Goal: Transaction & Acquisition: Purchase product/service

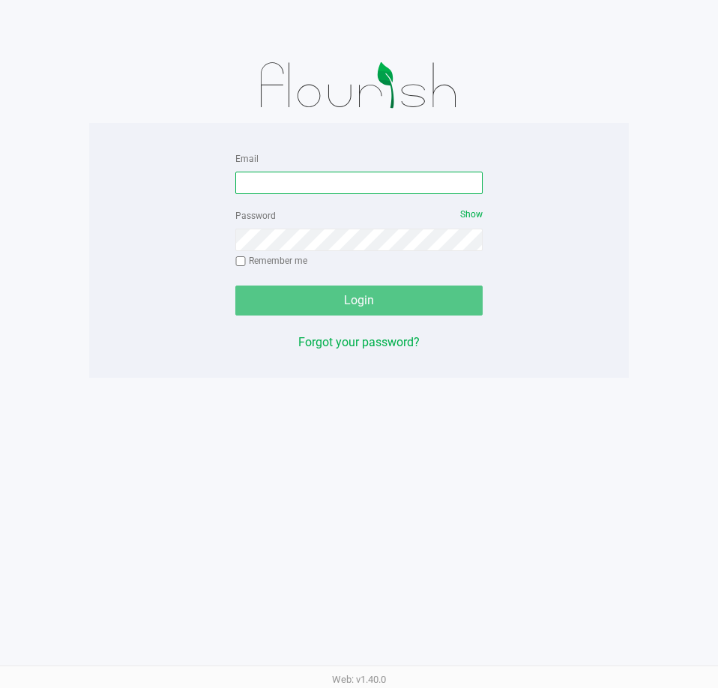
click at [321, 181] on input "Email" at bounding box center [358, 183] width 247 height 22
type input "[EMAIL_ADDRESS][DOMAIN_NAME]"
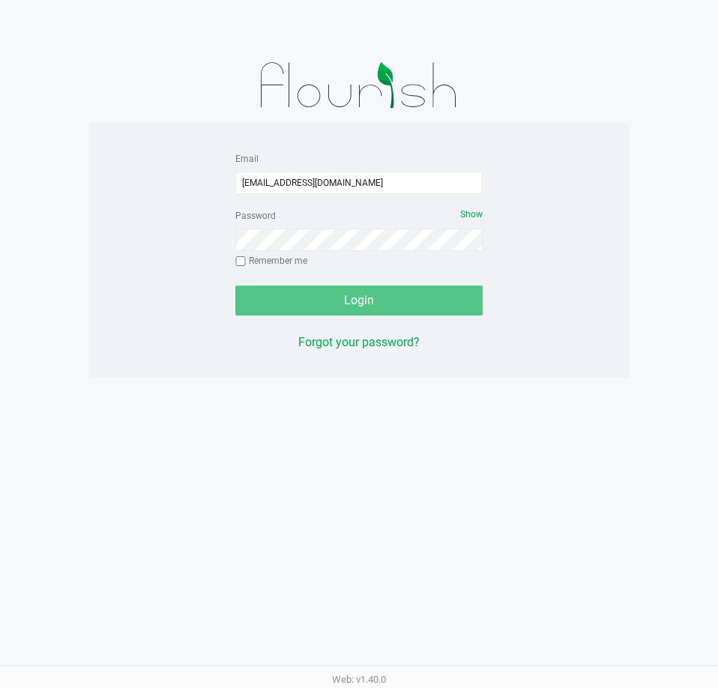
click at [587, 88] on div at bounding box center [358, 85] width 539 height 75
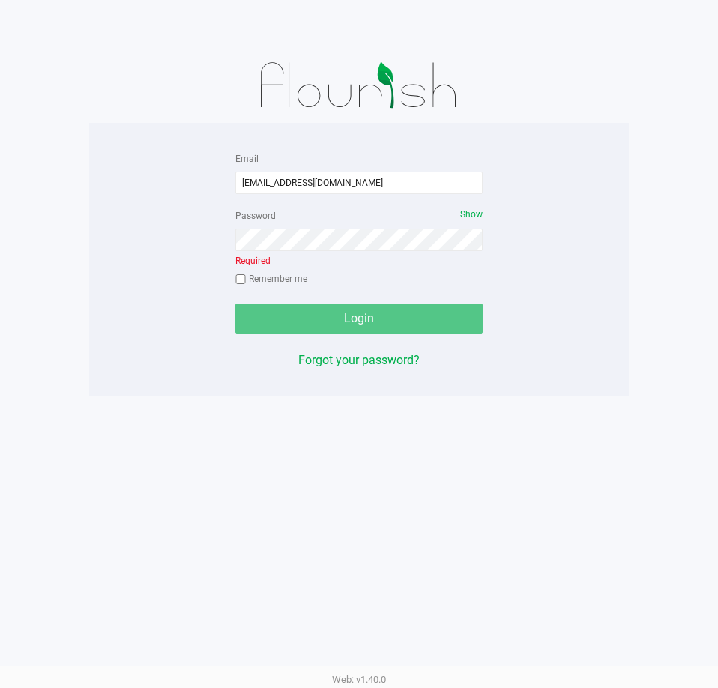
click at [586, 82] on div at bounding box center [358, 85] width 539 height 75
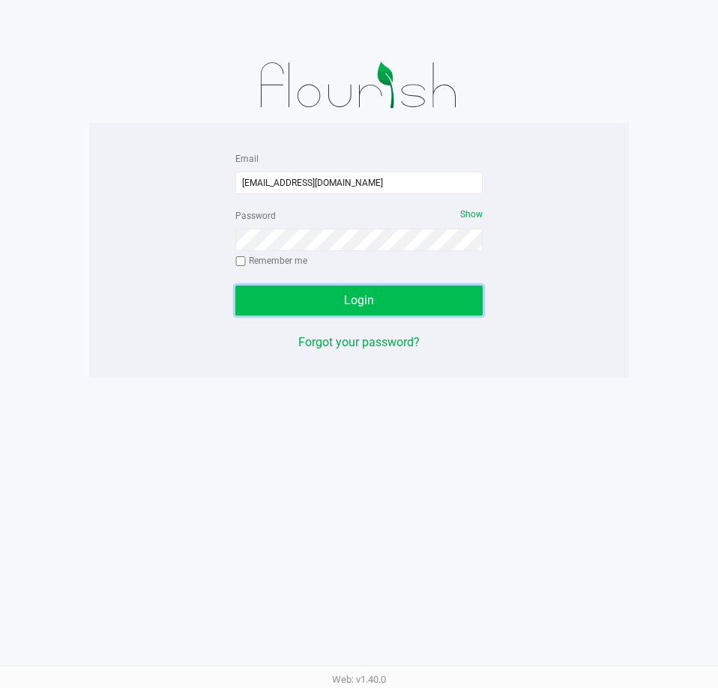
click at [422, 303] on button "Login" at bounding box center [358, 300] width 247 height 30
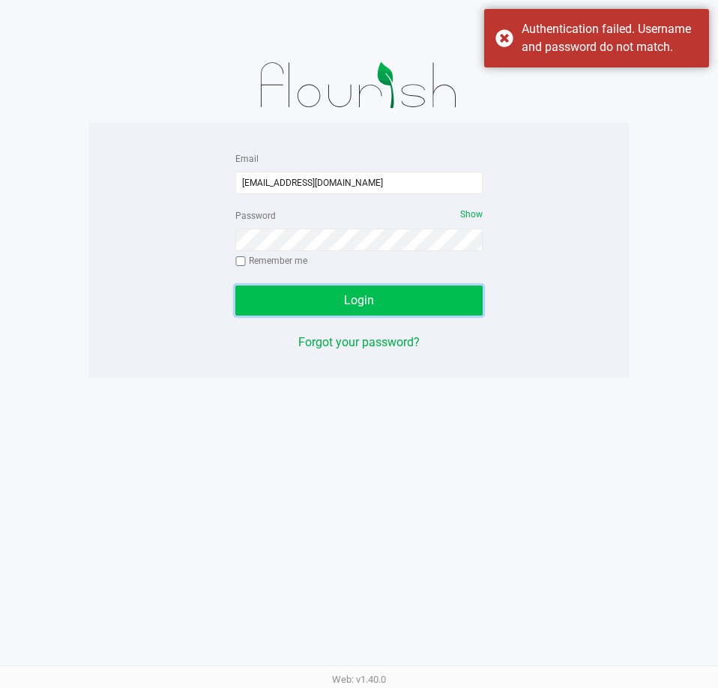
click at [392, 312] on button "Login" at bounding box center [358, 300] width 247 height 30
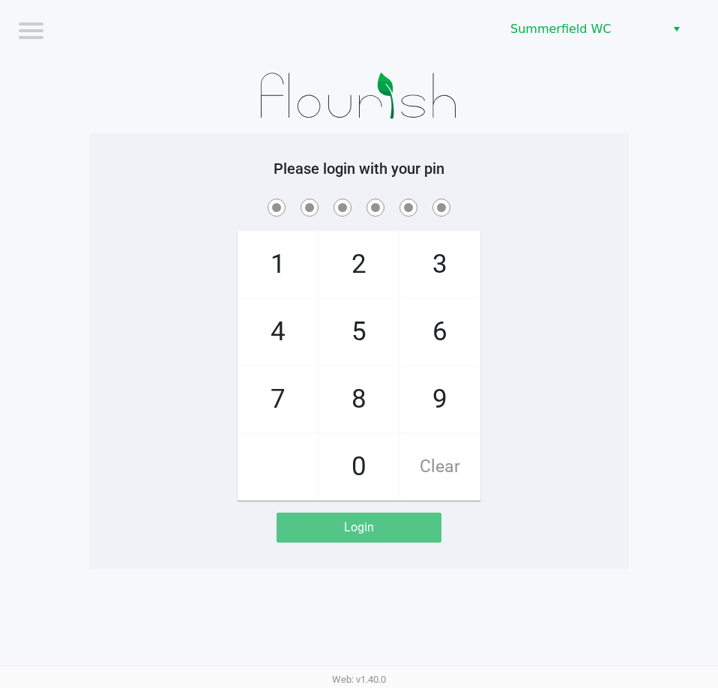
click at [518, 103] on div at bounding box center [358, 95] width 539 height 75
click at [578, 150] on div "Please login with your pin 1 4 7 2 5 8 0 3 6 9 Clear Login" at bounding box center [358, 350] width 539 height 435
checkbox input "true"
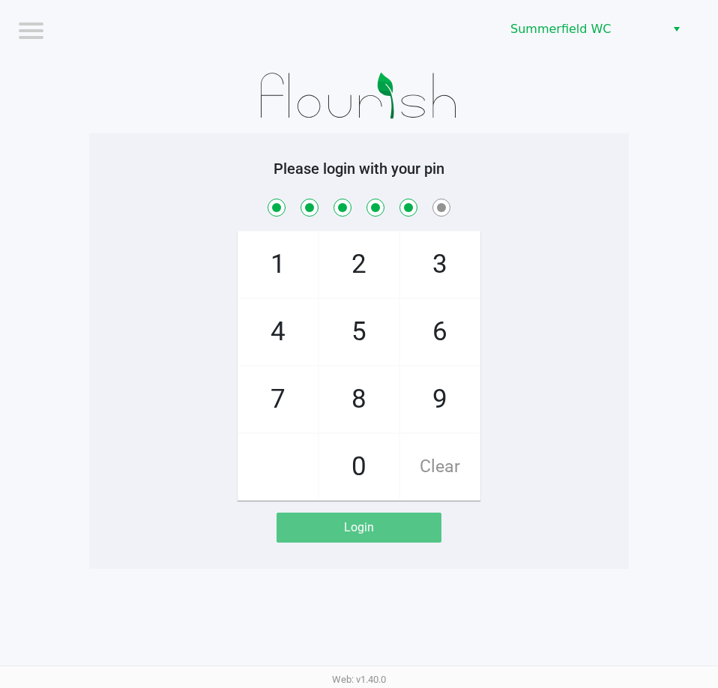
checkbox input "true"
drag, startPoint x: 578, startPoint y: 150, endPoint x: 568, endPoint y: 163, distance: 16.5
click at [568, 163] on div "Please login with your pin 1 4 7 2 5 8 0 3 6 9 Clear Login" at bounding box center [358, 350] width 539 height 435
checkbox input "false"
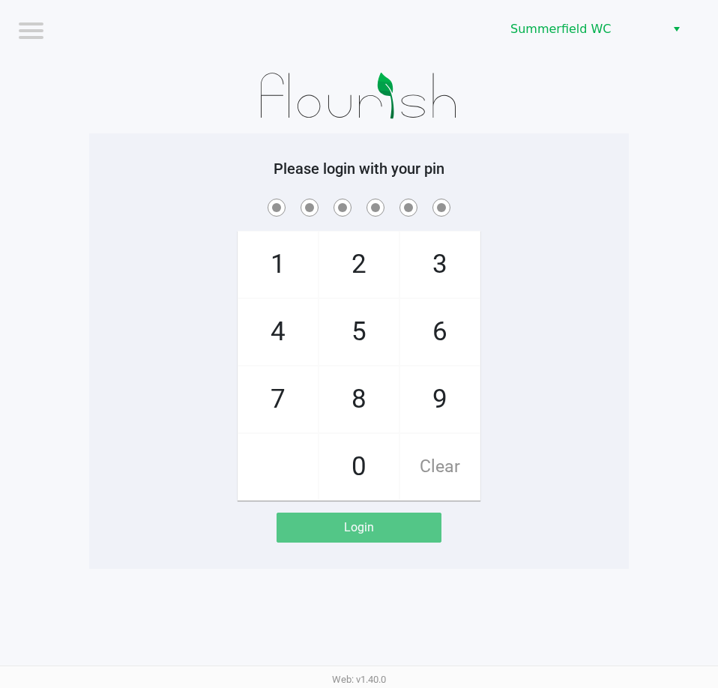
checkbox input "false"
checkbox input "true"
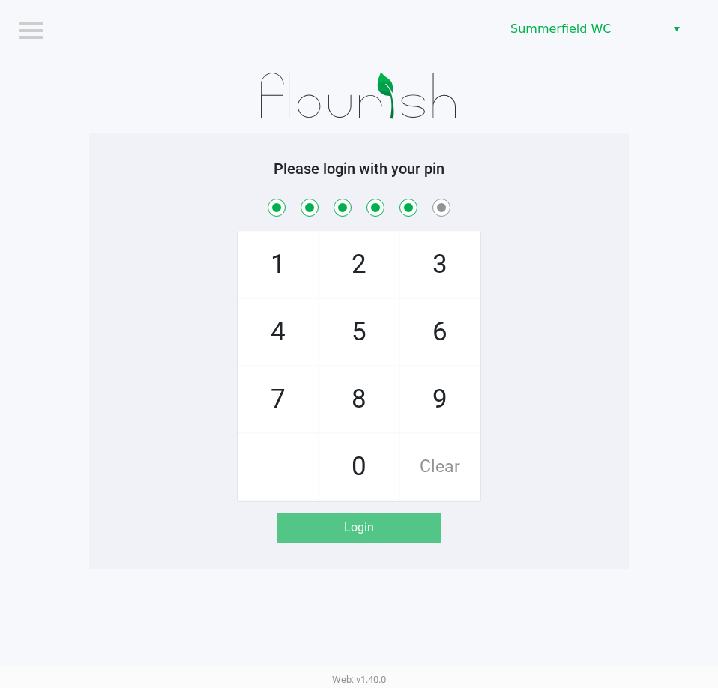
checkbox input "true"
checkbox input "false"
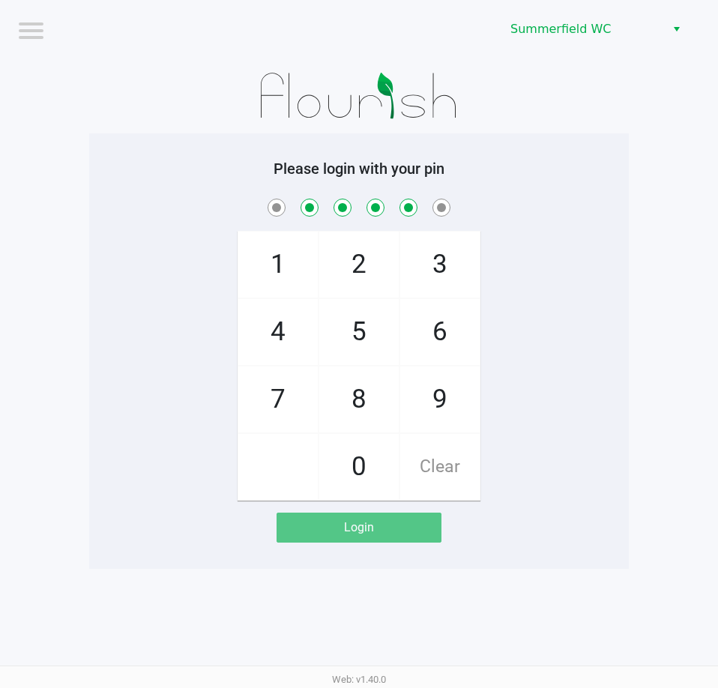
checkbox input "false"
checkbox input "true"
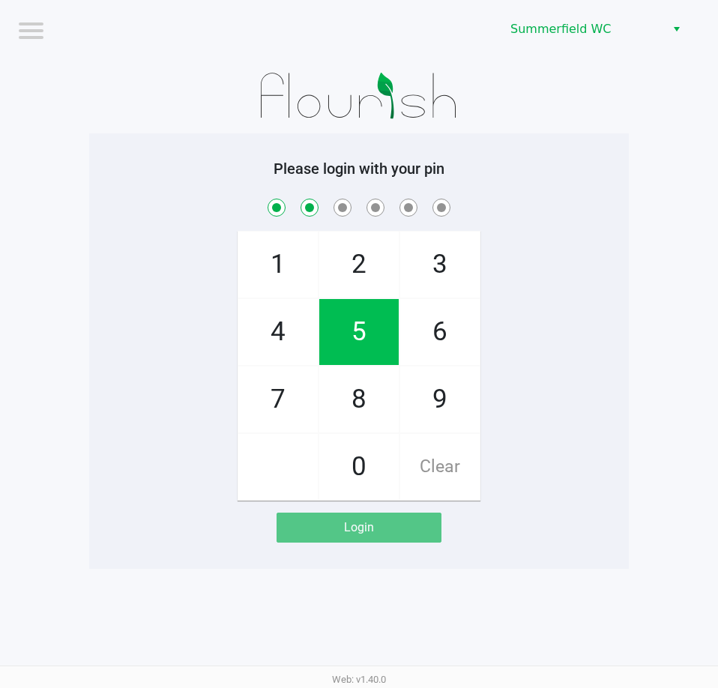
checkbox input "true"
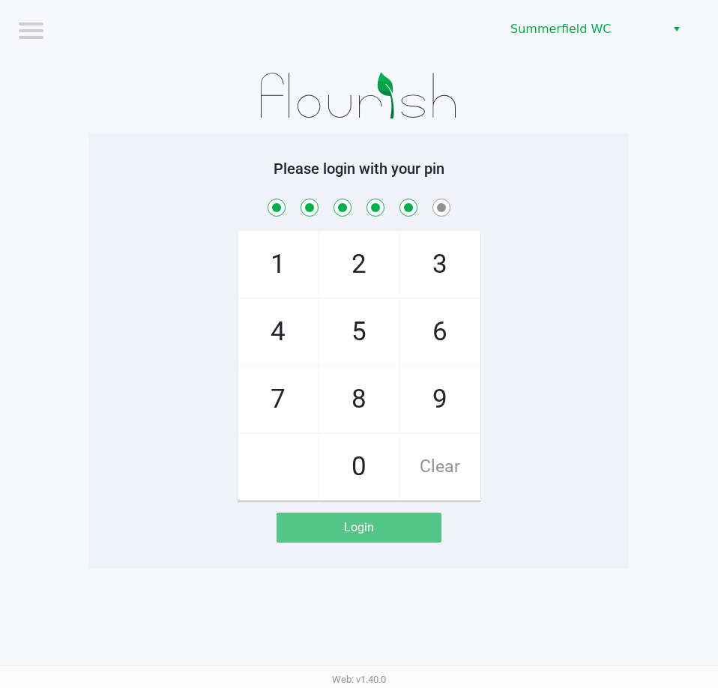
checkbox input "true"
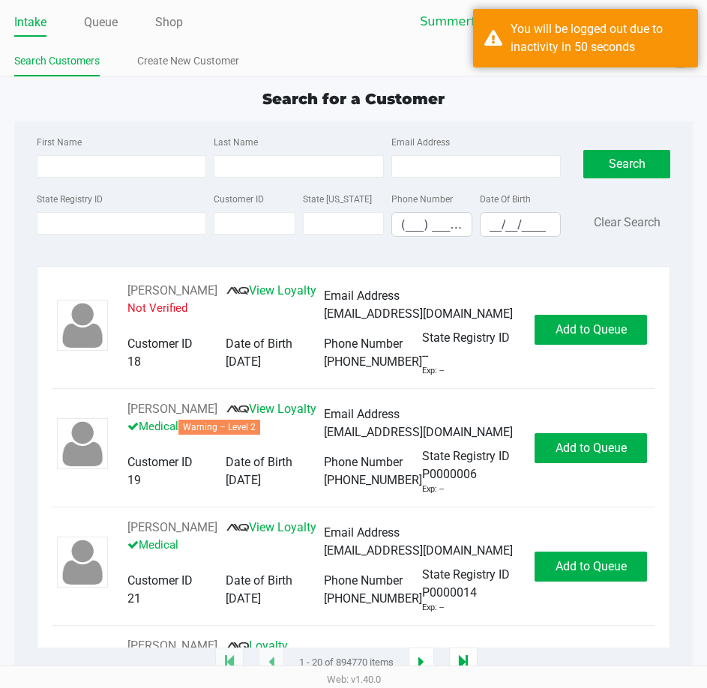
click at [134, 112] on div "Search for a Customer First Name Last Name Email Address State Registry ID Cust…" at bounding box center [353, 375] width 678 height 575
click at [93, 214] on input "State Registry ID" at bounding box center [121, 223] width 169 height 22
click at [93, 213] on input "State Registry ID" at bounding box center [121, 223] width 169 height 22
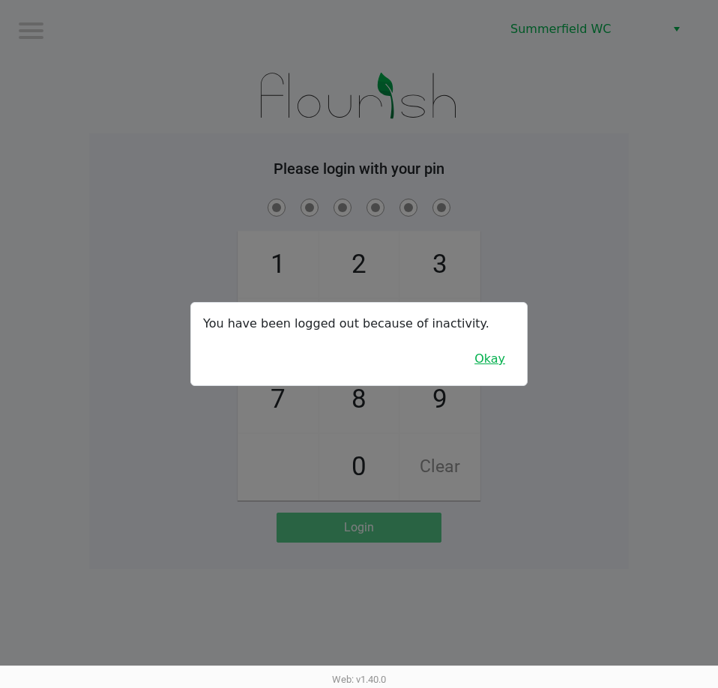
click at [501, 357] on button "Okay" at bounding box center [490, 359] width 50 height 28
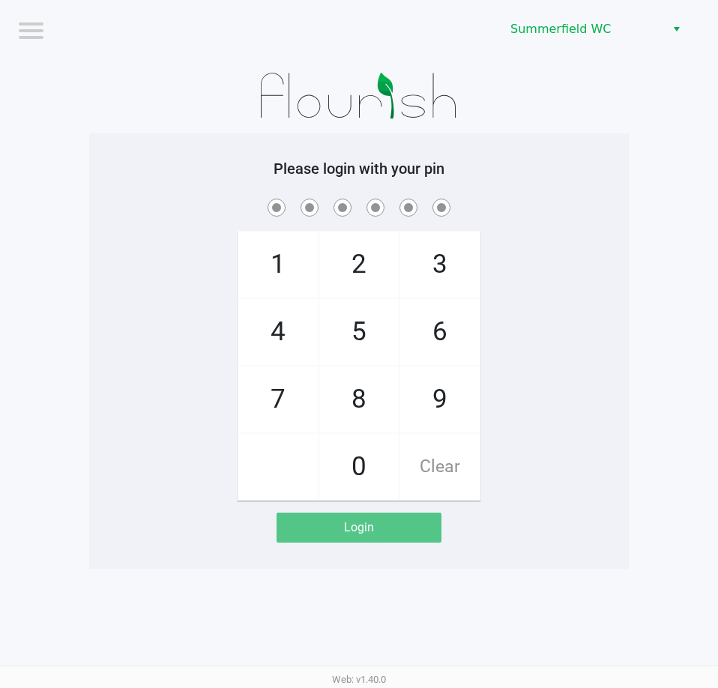
click at [504, 351] on div "1 4 7 2 5 8 0 3 6 9 Clear" at bounding box center [358, 348] width 539 height 305
click at [157, 237] on div "1 4 7 2 5 8 0 3 6 9 Clear" at bounding box center [358, 348] width 539 height 305
click at [601, 184] on div "Please login with your pin 1 4 7 2 5 8 0 3 6 9 Clear Login" at bounding box center [358, 351] width 539 height 383
click at [599, 265] on div "1 4 7 2 5 8 0 3 6 9 Clear" at bounding box center [358, 348] width 539 height 305
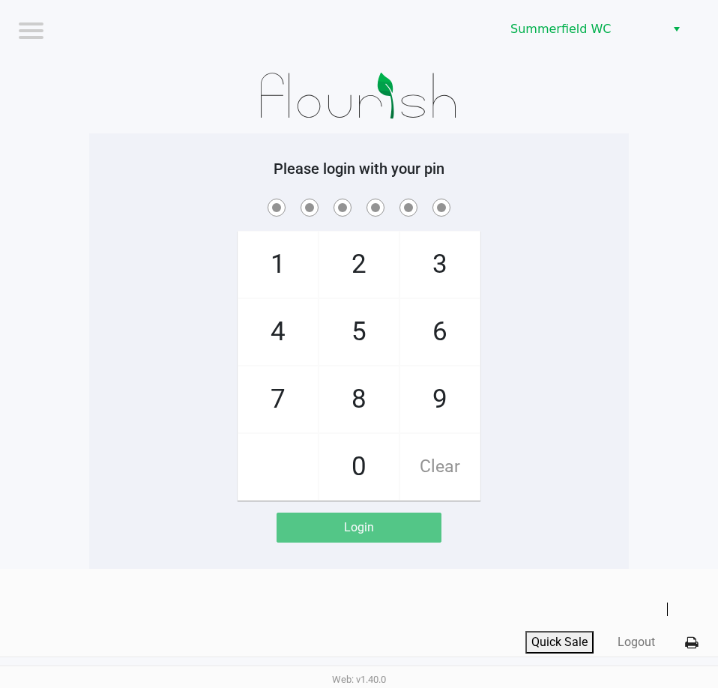
drag, startPoint x: 519, startPoint y: 309, endPoint x: 415, endPoint y: 154, distance: 186.8
click at [536, 284] on div "1 4 7 2 5 8 0 3 6 9 Clear" at bounding box center [358, 348] width 539 height 305
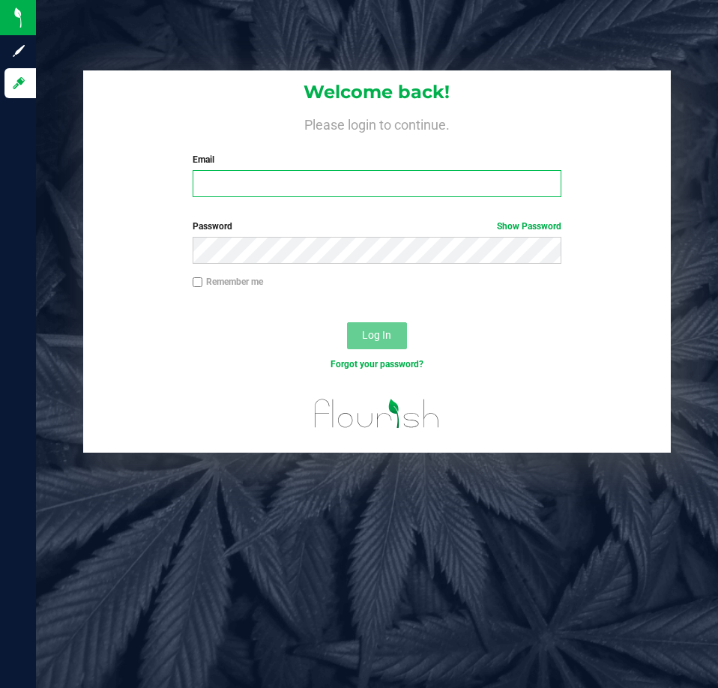
click at [297, 190] on input "Email" at bounding box center [377, 183] width 369 height 27
type input "[EMAIL_ADDRESS][DOMAIN_NAME]"
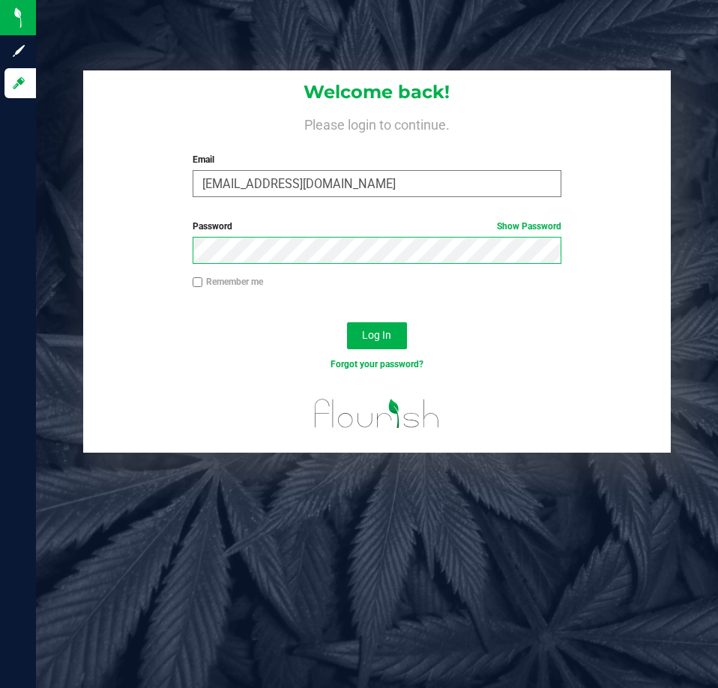
click at [347, 322] on button "Log In" at bounding box center [377, 335] width 60 height 27
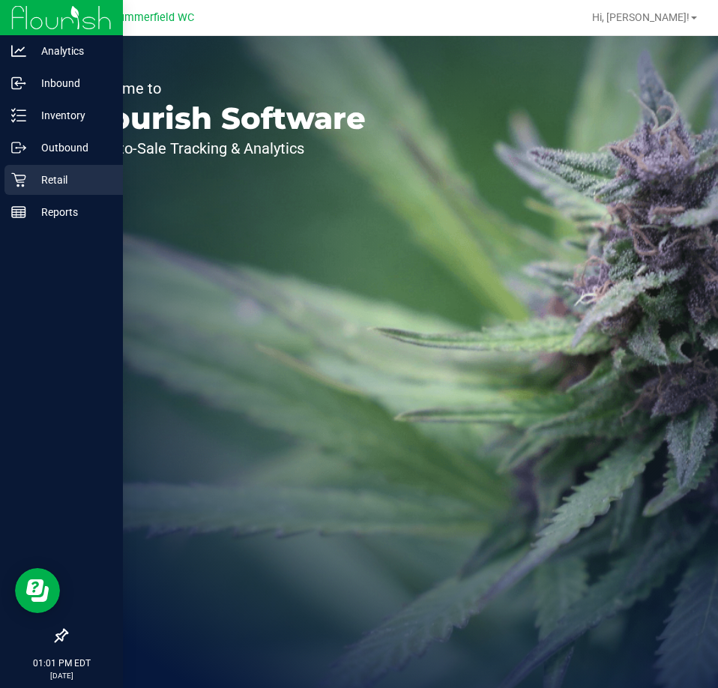
click at [10, 187] on div "Retail" at bounding box center [63, 180] width 118 height 30
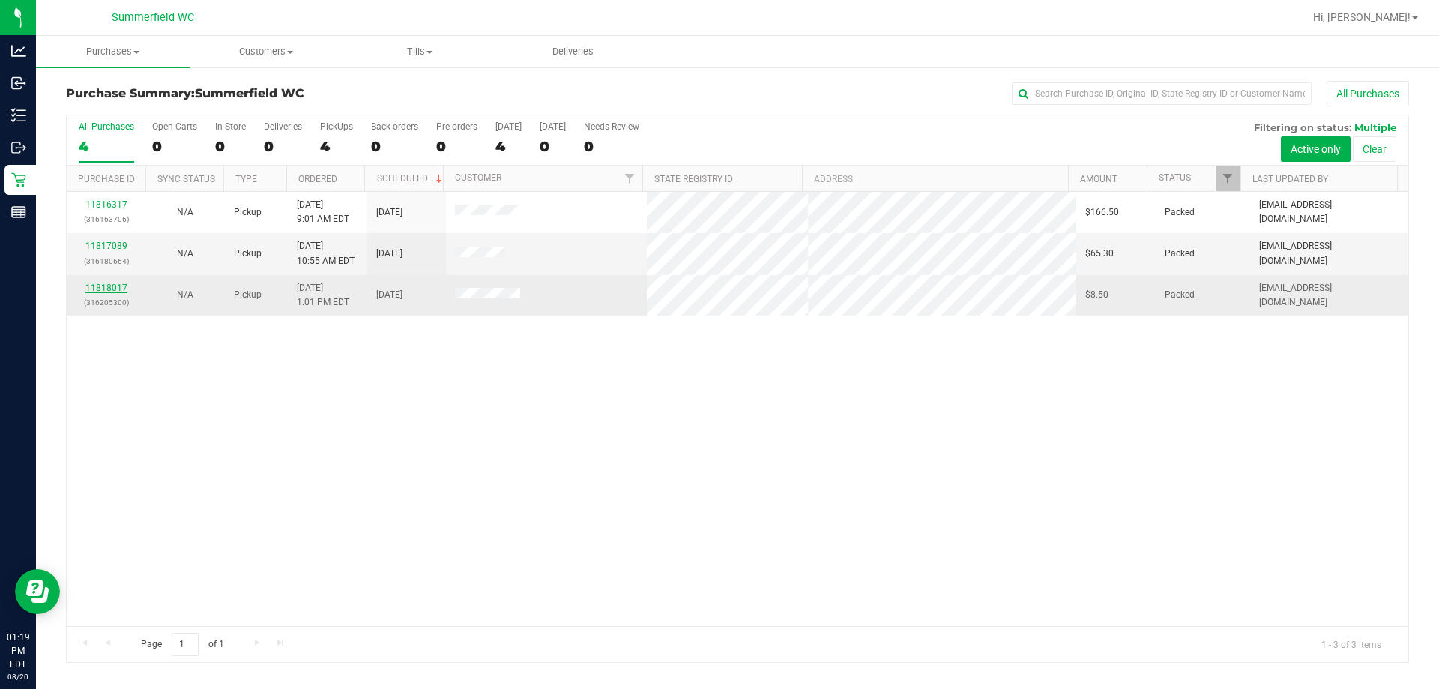
click at [114, 289] on link "11818017" at bounding box center [106, 287] width 42 height 10
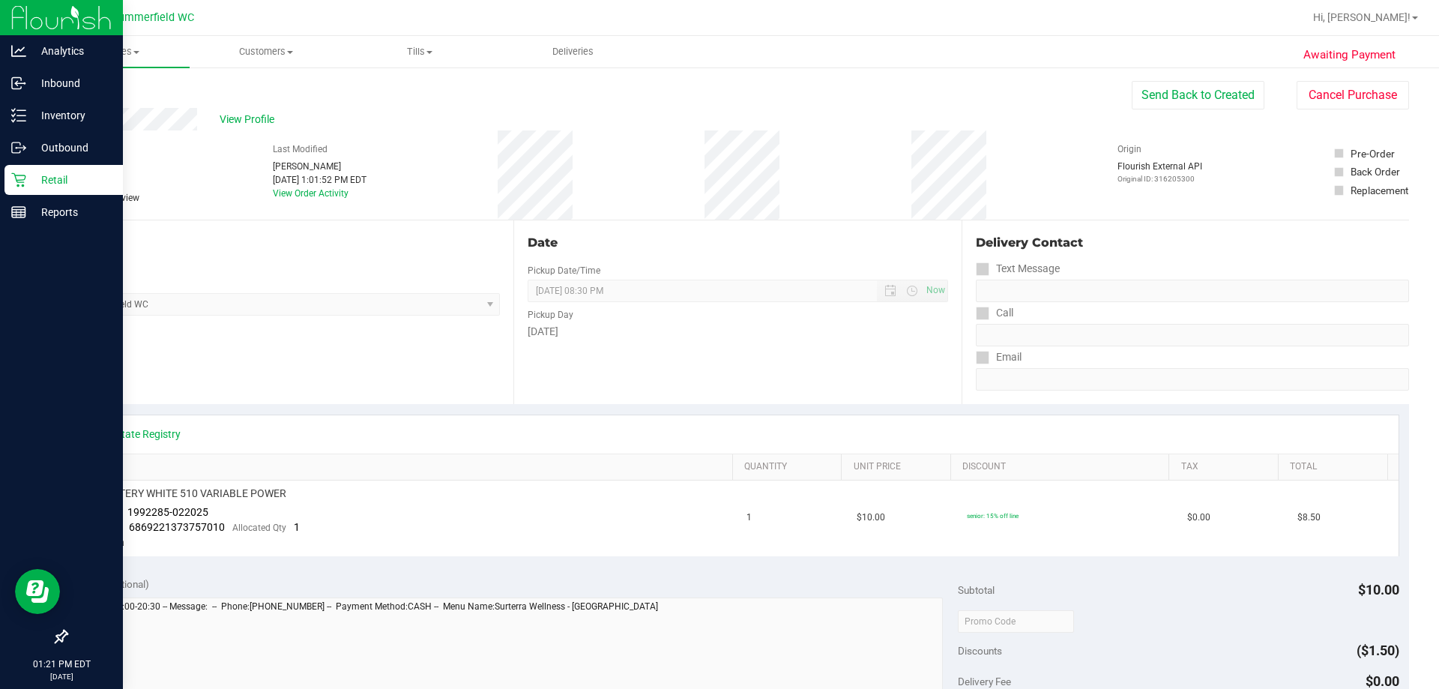
click at [75, 175] on p "Retail" at bounding box center [71, 180] width 90 height 18
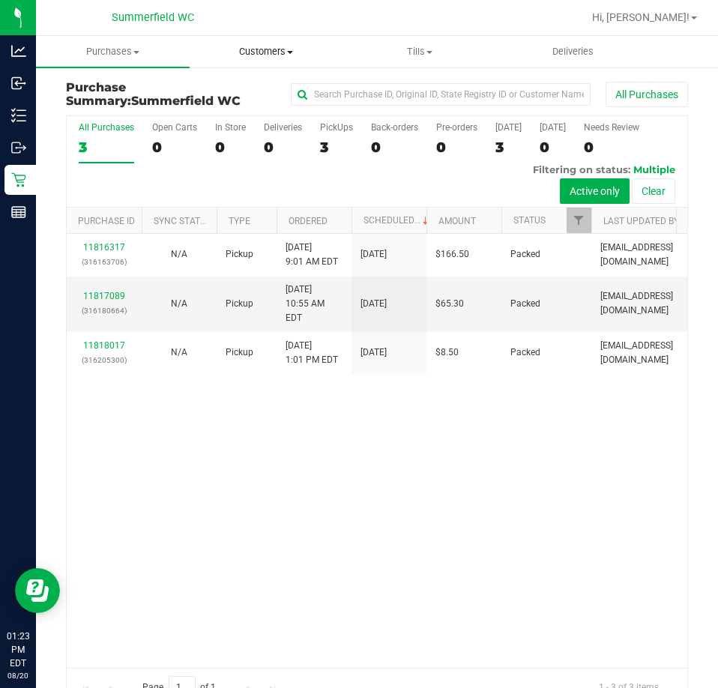
click at [264, 55] on span "Customers" at bounding box center [266, 51] width 152 height 13
click at [261, 90] on span "All customers" at bounding box center [244, 90] width 108 height 13
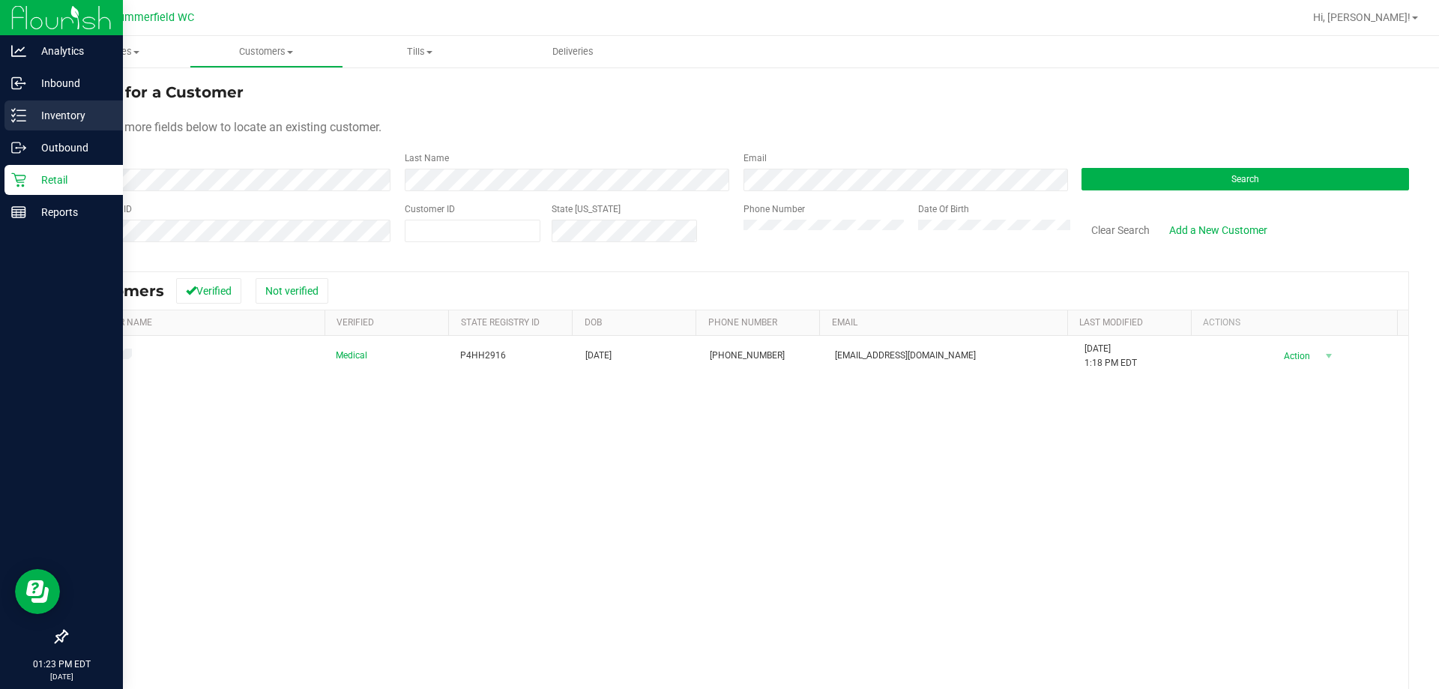
click at [28, 112] on p "Inventory" at bounding box center [71, 115] width 90 height 18
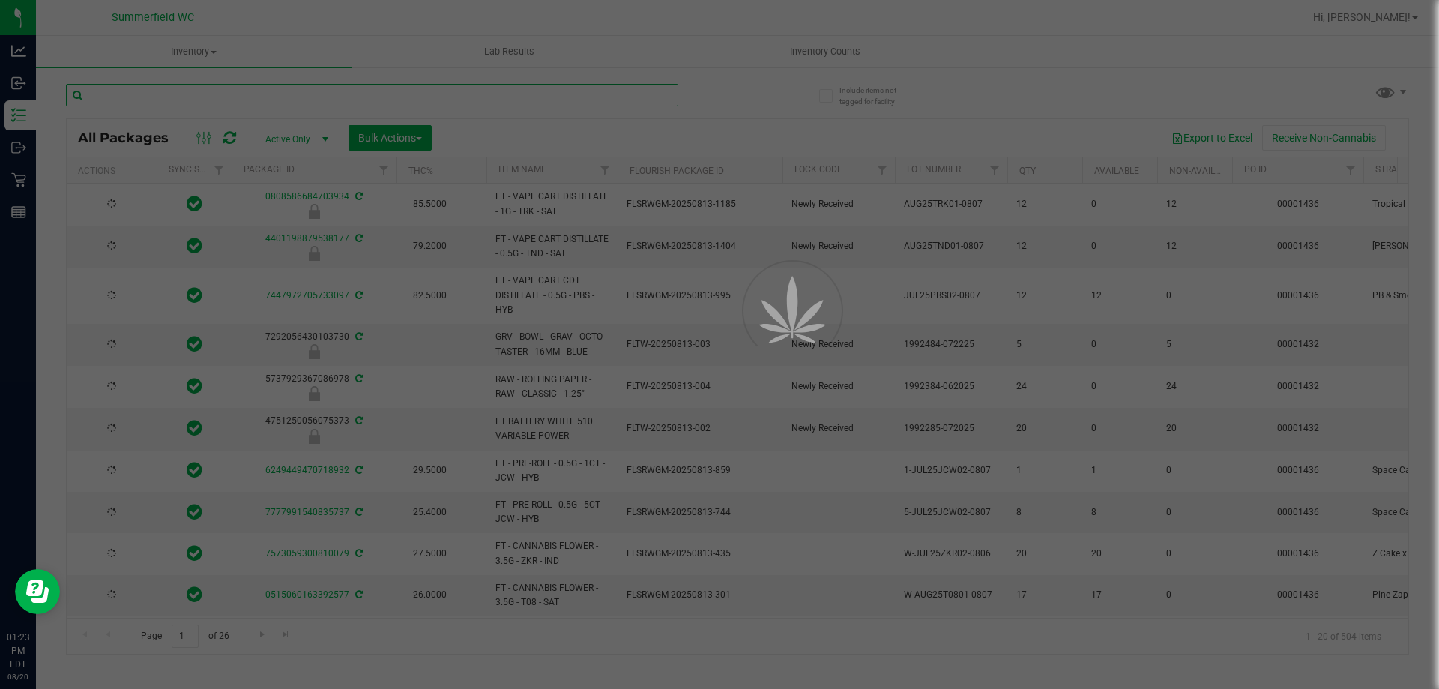
click at [208, 91] on input "text" at bounding box center [372, 95] width 612 height 22
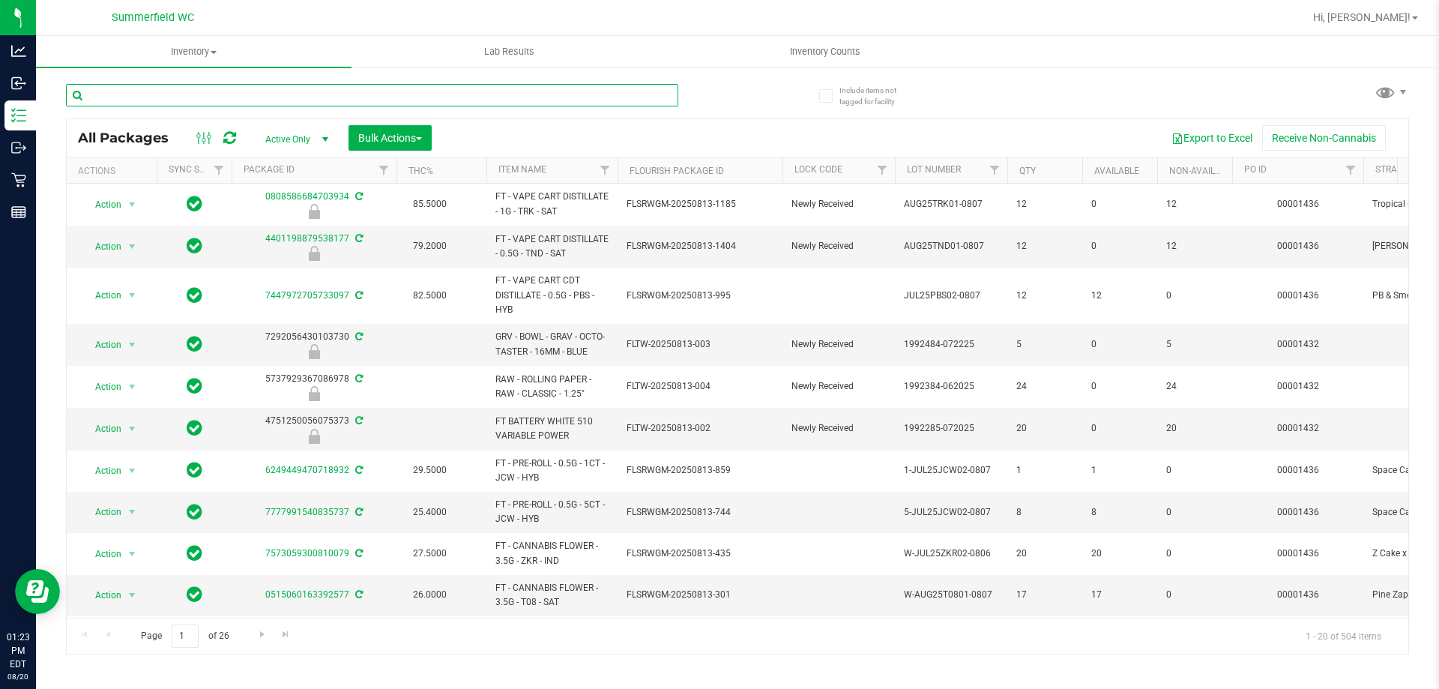
click at [208, 91] on input "text" at bounding box center [372, 95] width 612 height 22
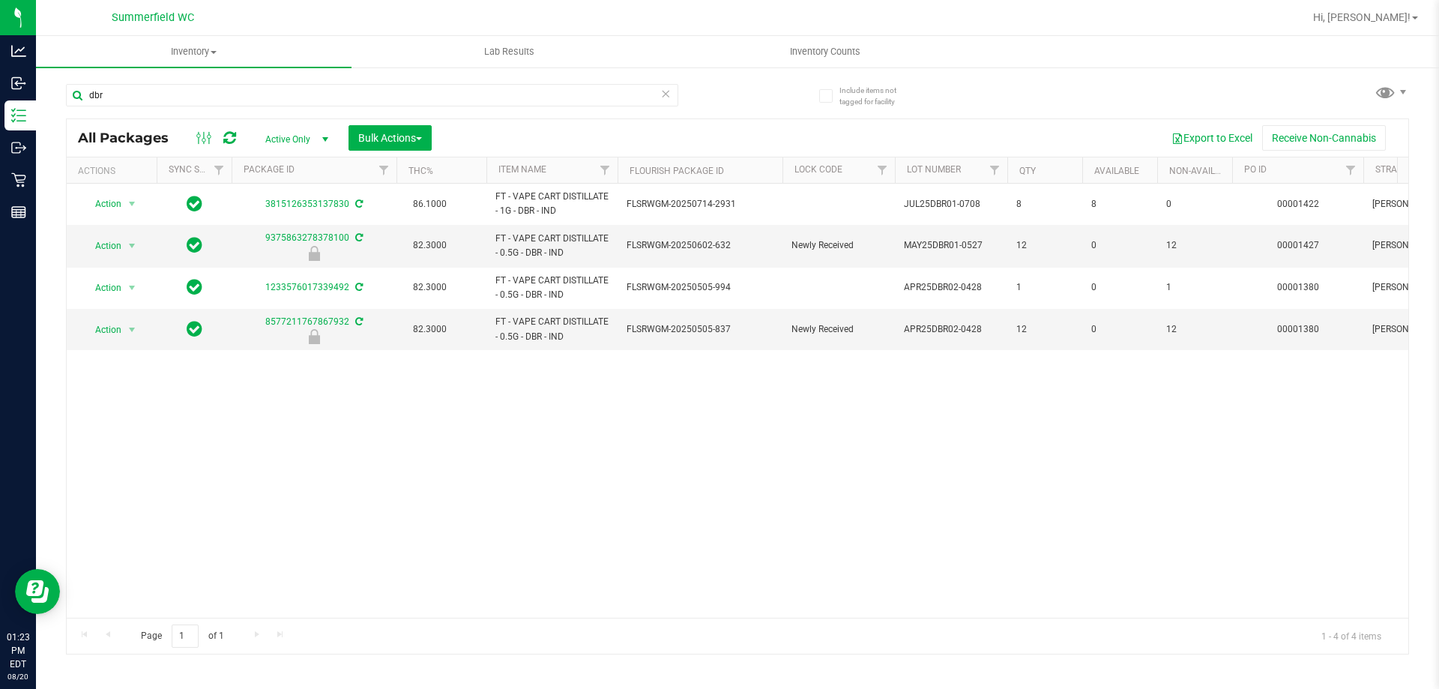
click at [706, 387] on div "Action Action Adjust qty Create package Edit attributes Global inventory Locate…" at bounding box center [737, 401] width 1341 height 434
click at [649, 379] on div "Action Action Adjust qty Create package Edit attributes Global inventory Locate…" at bounding box center [737, 401] width 1341 height 434
click at [220, 100] on input "dbr" at bounding box center [372, 95] width 612 height 22
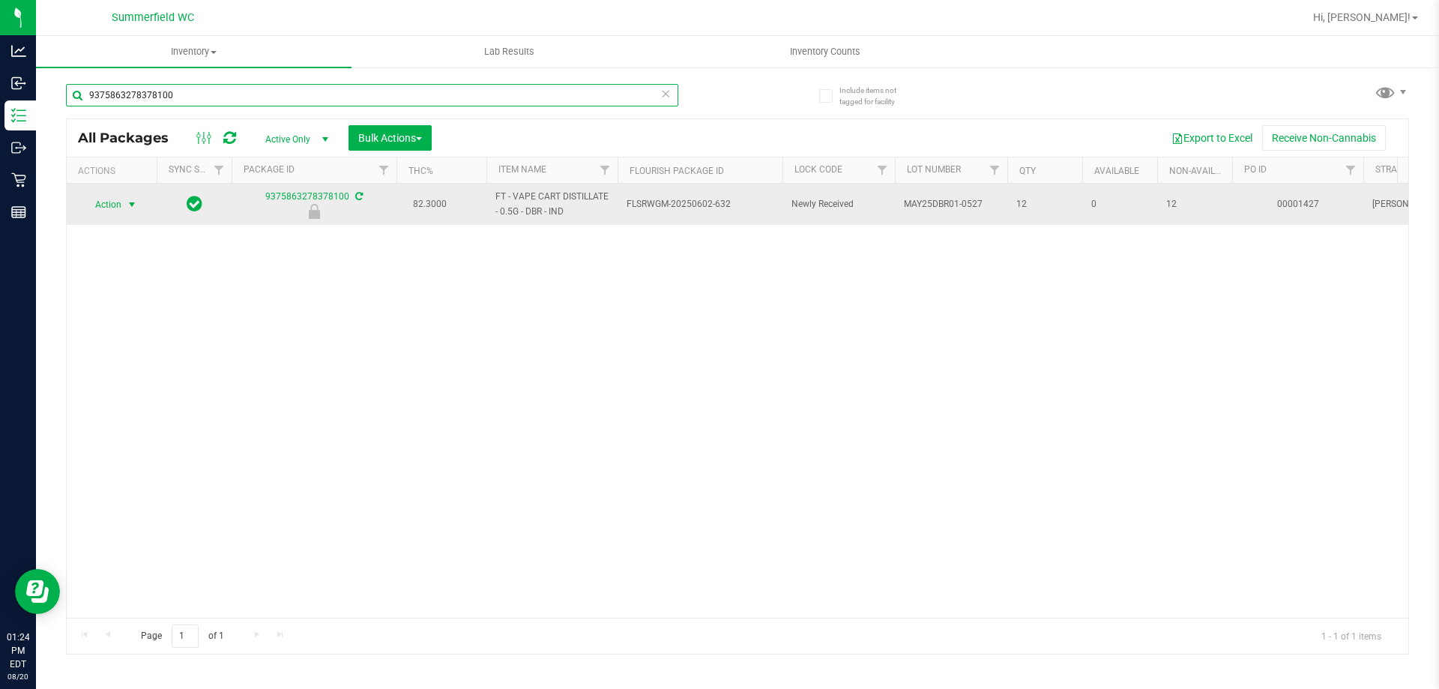
type input "9375863278378100"
click at [104, 204] on span "Action" at bounding box center [102, 204] width 40 height 21
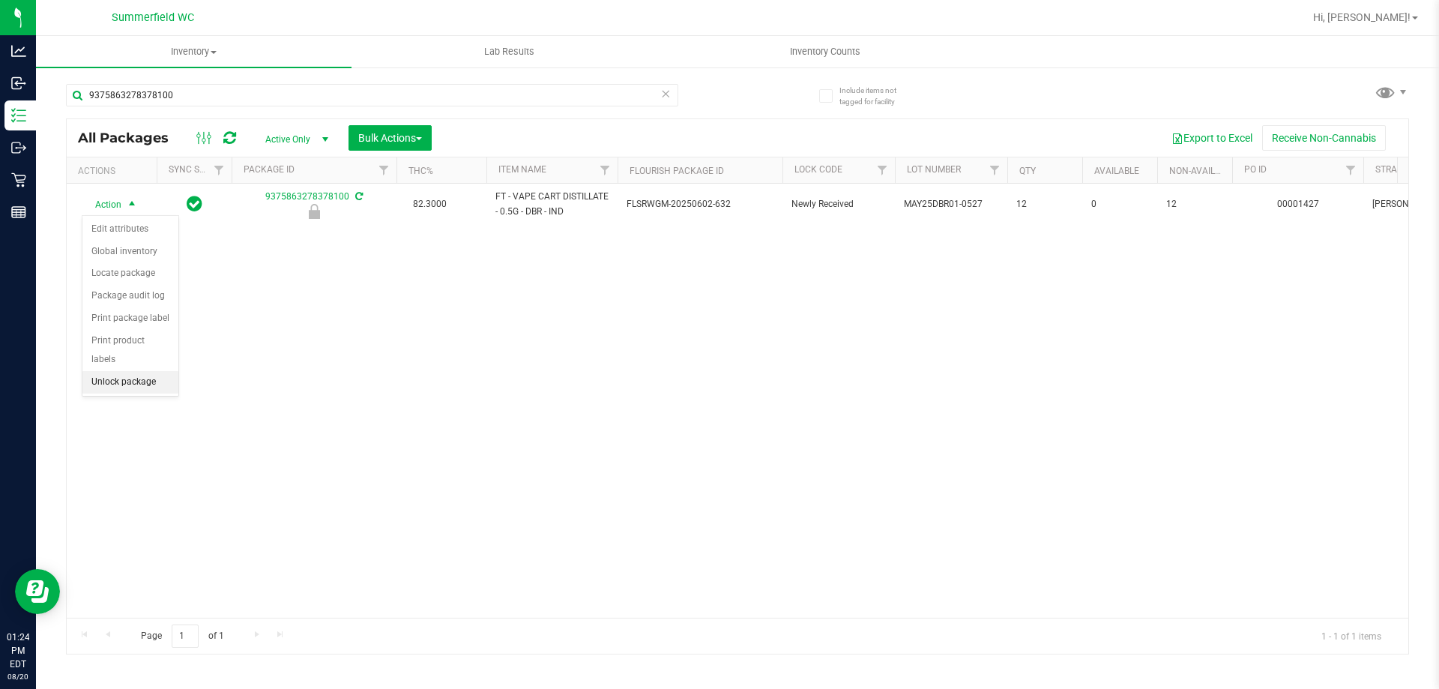
click at [140, 371] on li "Unlock package" at bounding box center [130, 382] width 96 height 22
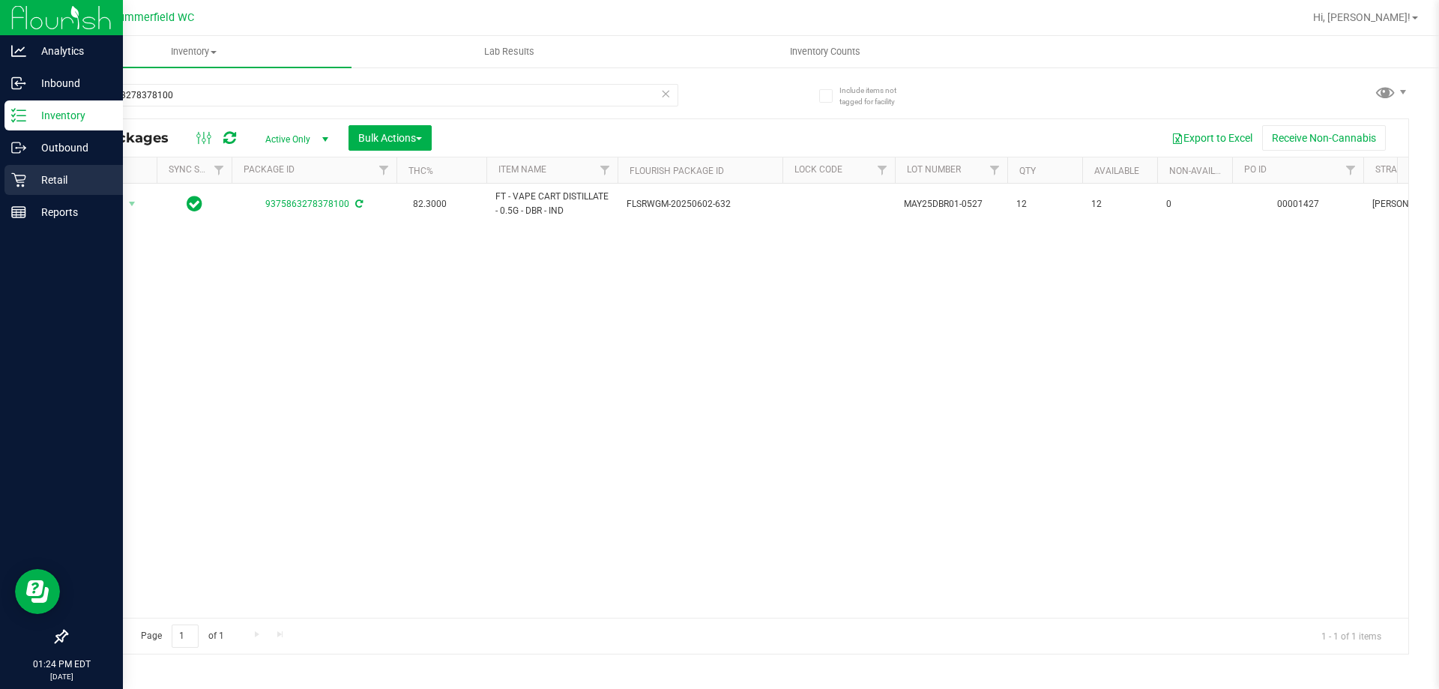
click at [82, 175] on p "Retail" at bounding box center [71, 180] width 90 height 18
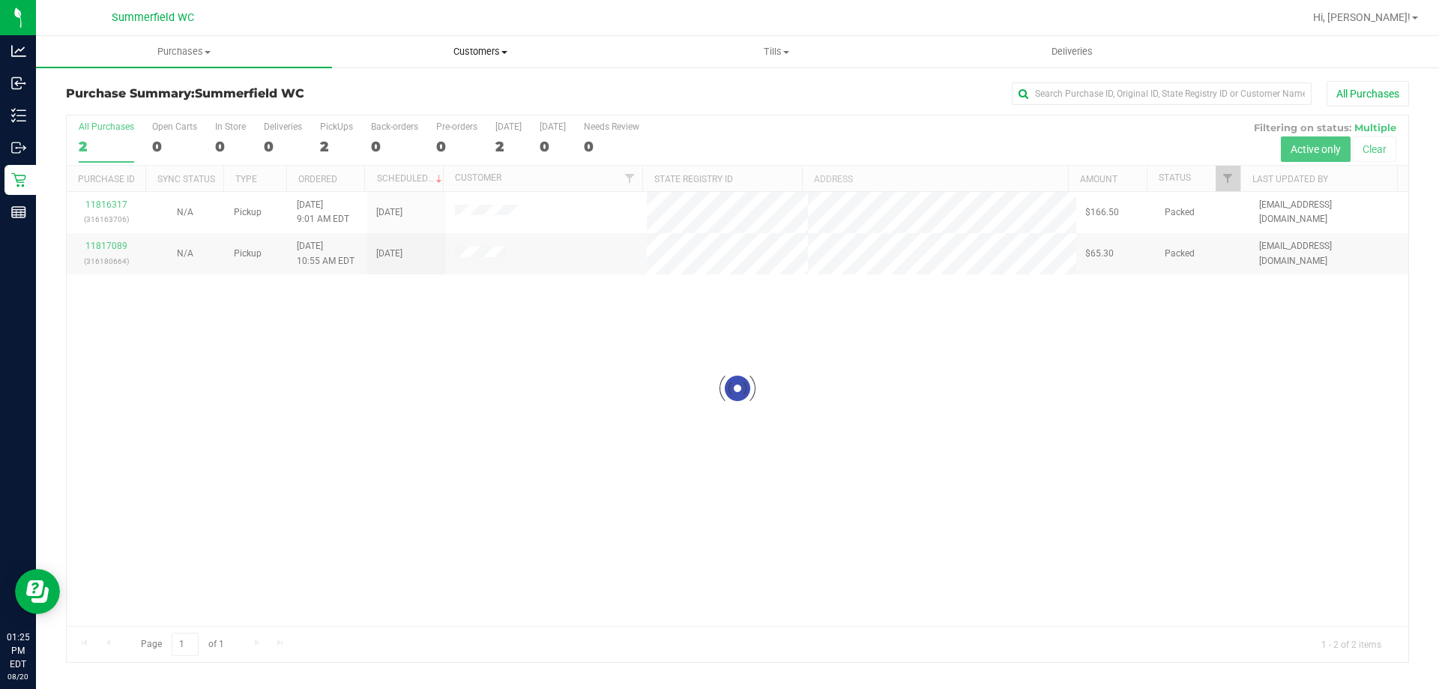
click at [475, 41] on uib-tab-heading "Customers All customers Add a new customer All physicians" at bounding box center [480, 52] width 294 height 30
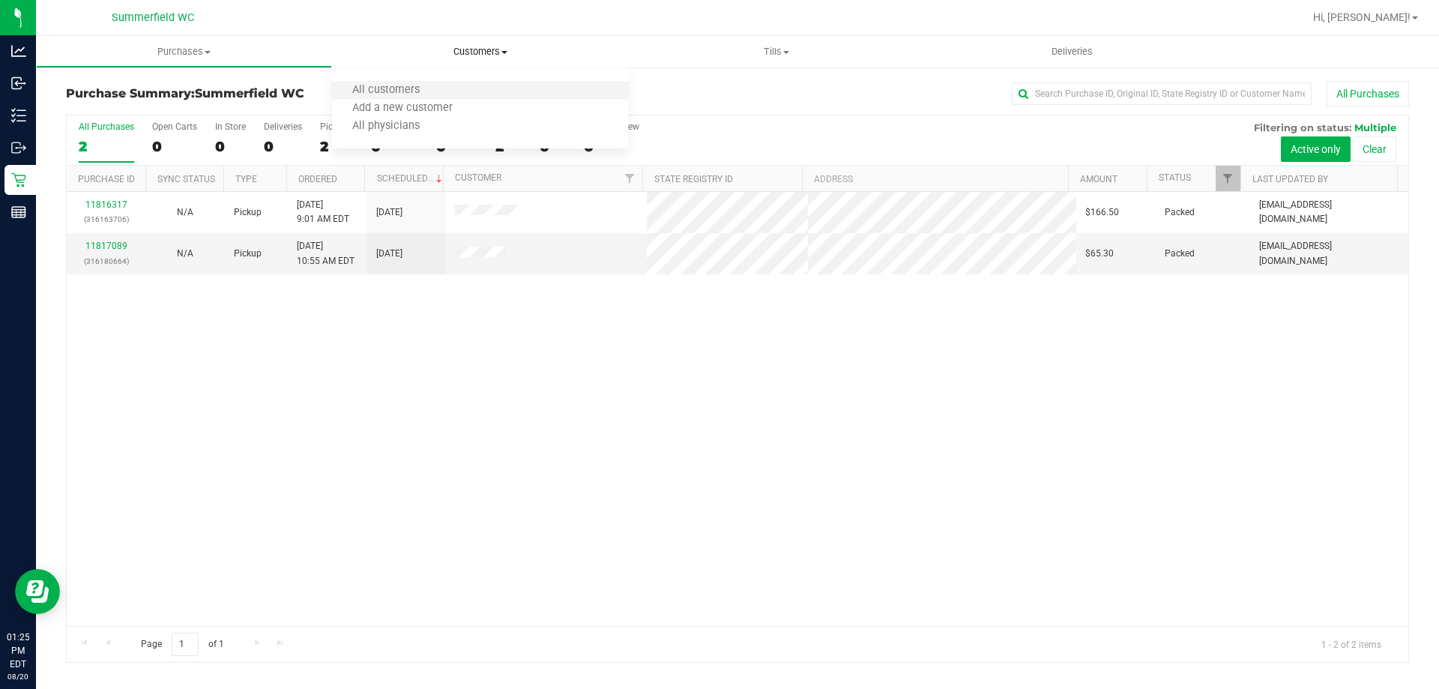
click at [487, 94] on li "All customers" at bounding box center [480, 91] width 296 height 18
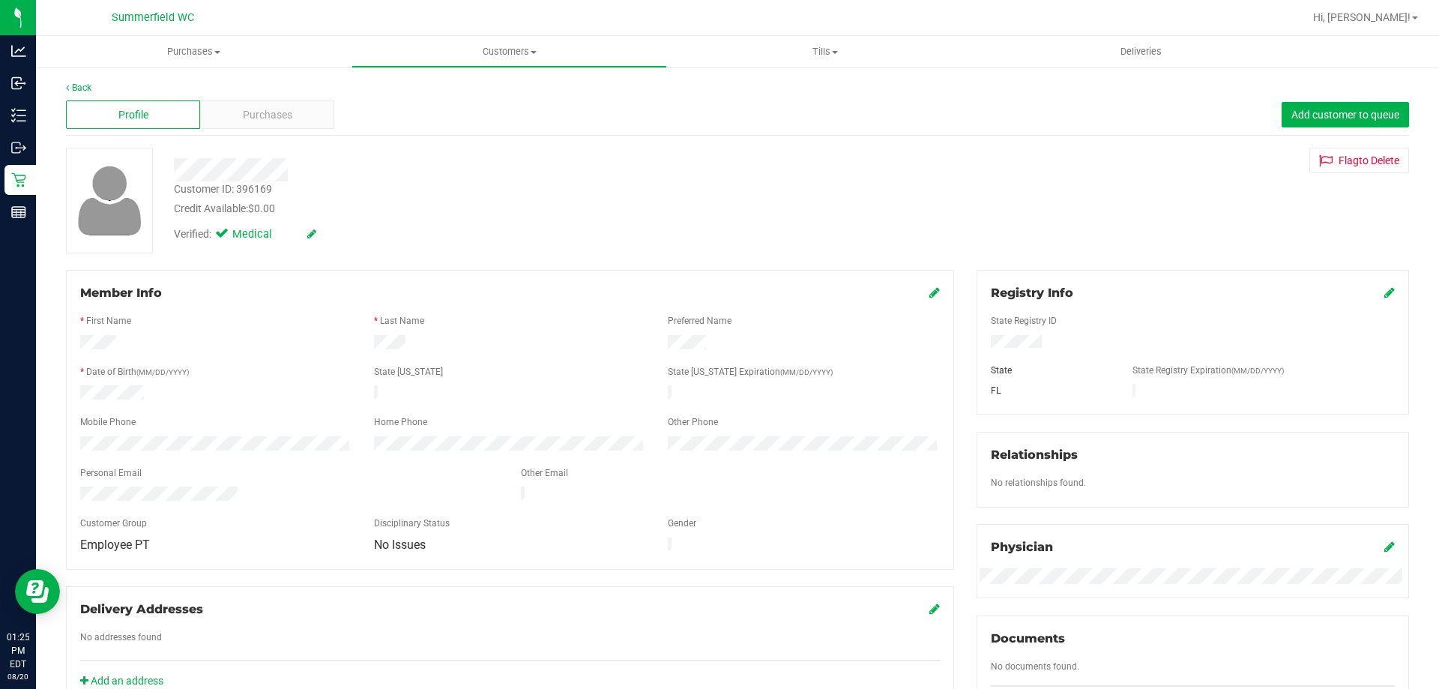
click at [564, 236] on div "Verified: Medical" at bounding box center [504, 233] width 683 height 33
click at [317, 110] on div "Purchases" at bounding box center [267, 114] width 134 height 28
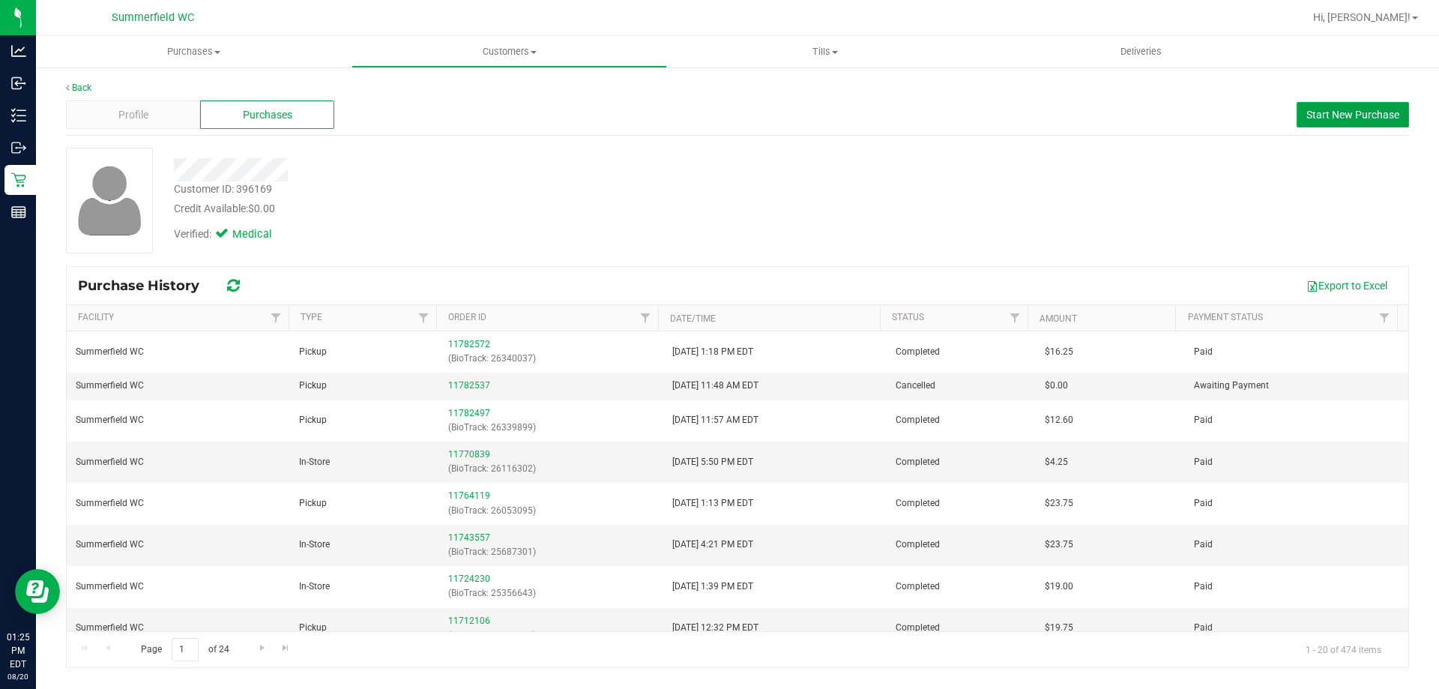
click at [717, 121] on button "Start New Purchase" at bounding box center [1352, 114] width 112 height 25
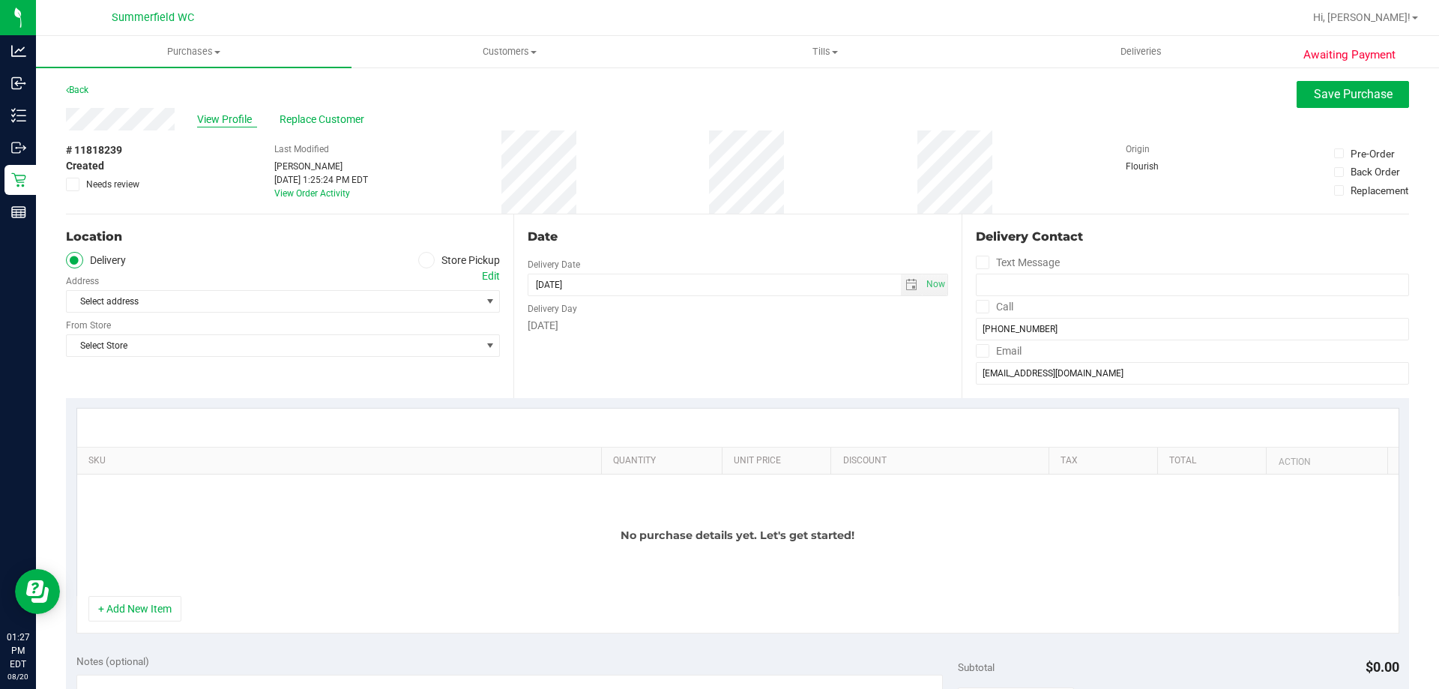
click at [230, 121] on span "View Profile" at bounding box center [227, 120] width 60 height 16
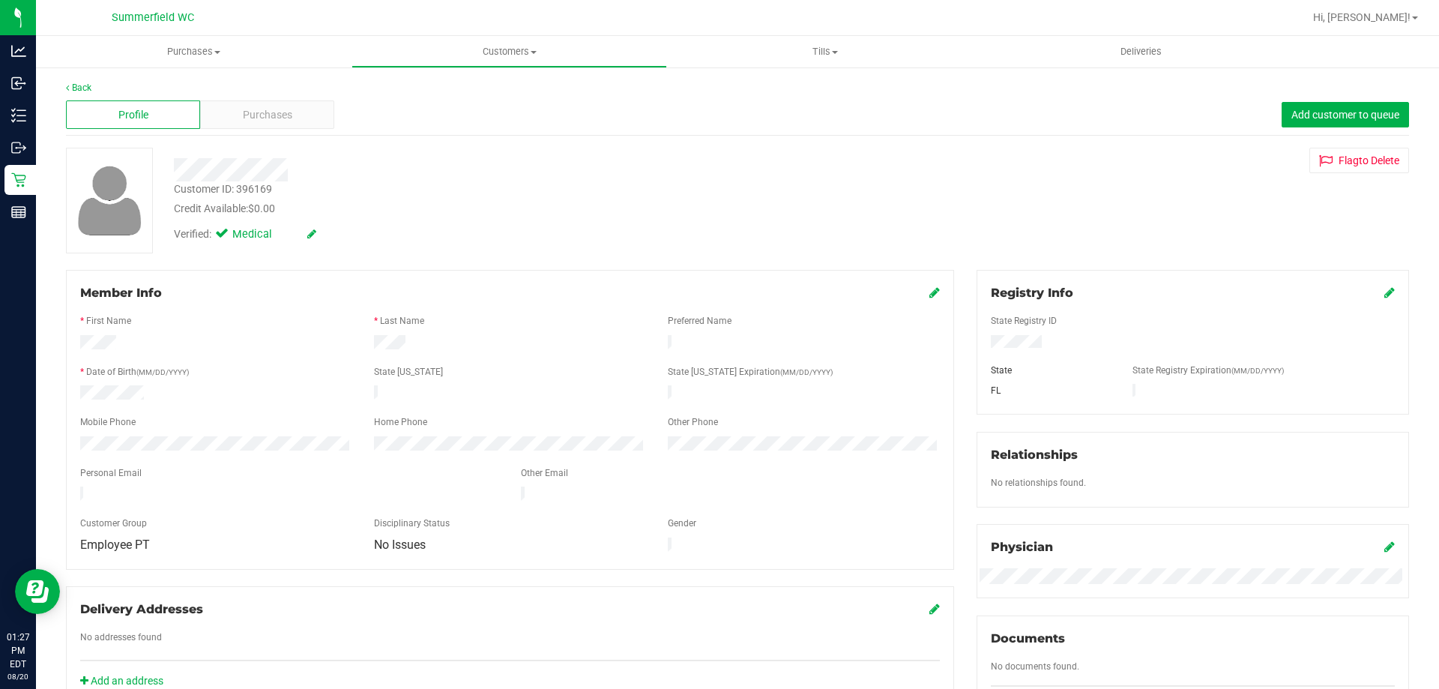
click at [230, 121] on div "Purchases" at bounding box center [267, 114] width 134 height 28
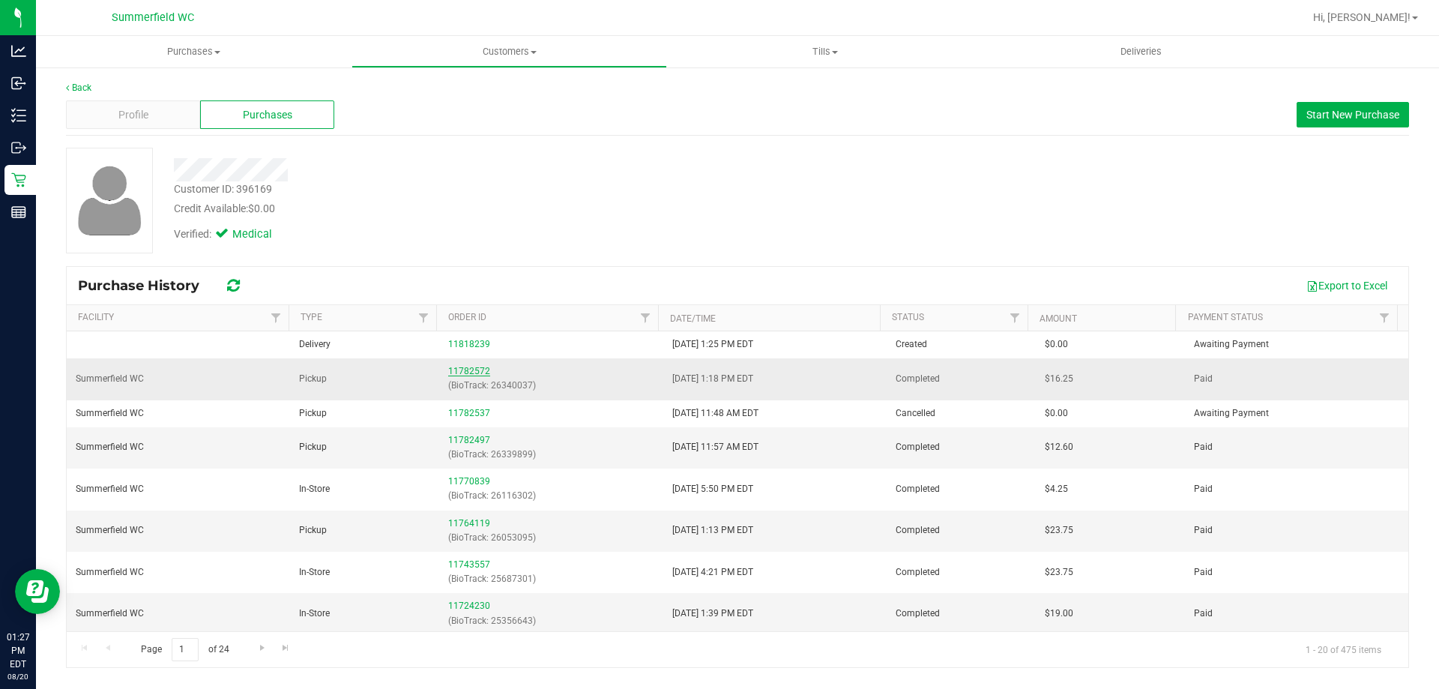
click at [453, 372] on link "11782572" at bounding box center [469, 371] width 42 height 10
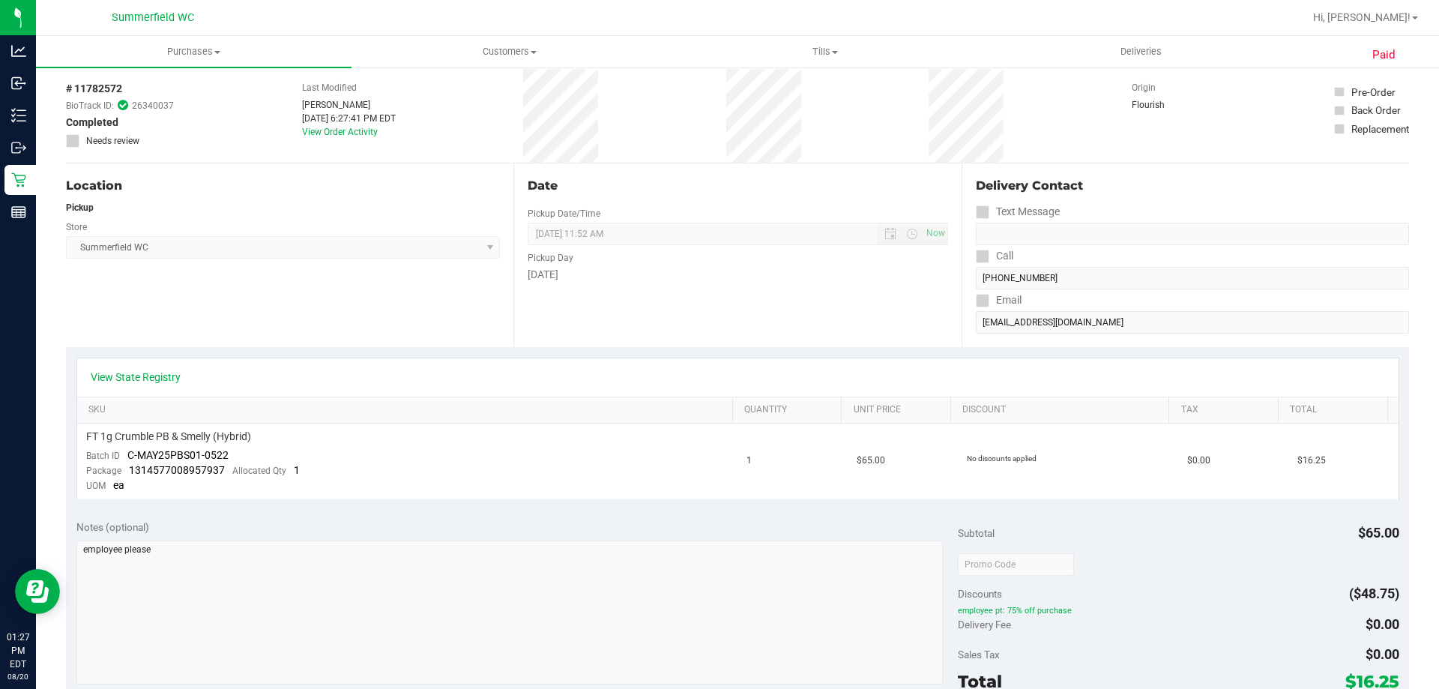
scroll to position [225, 0]
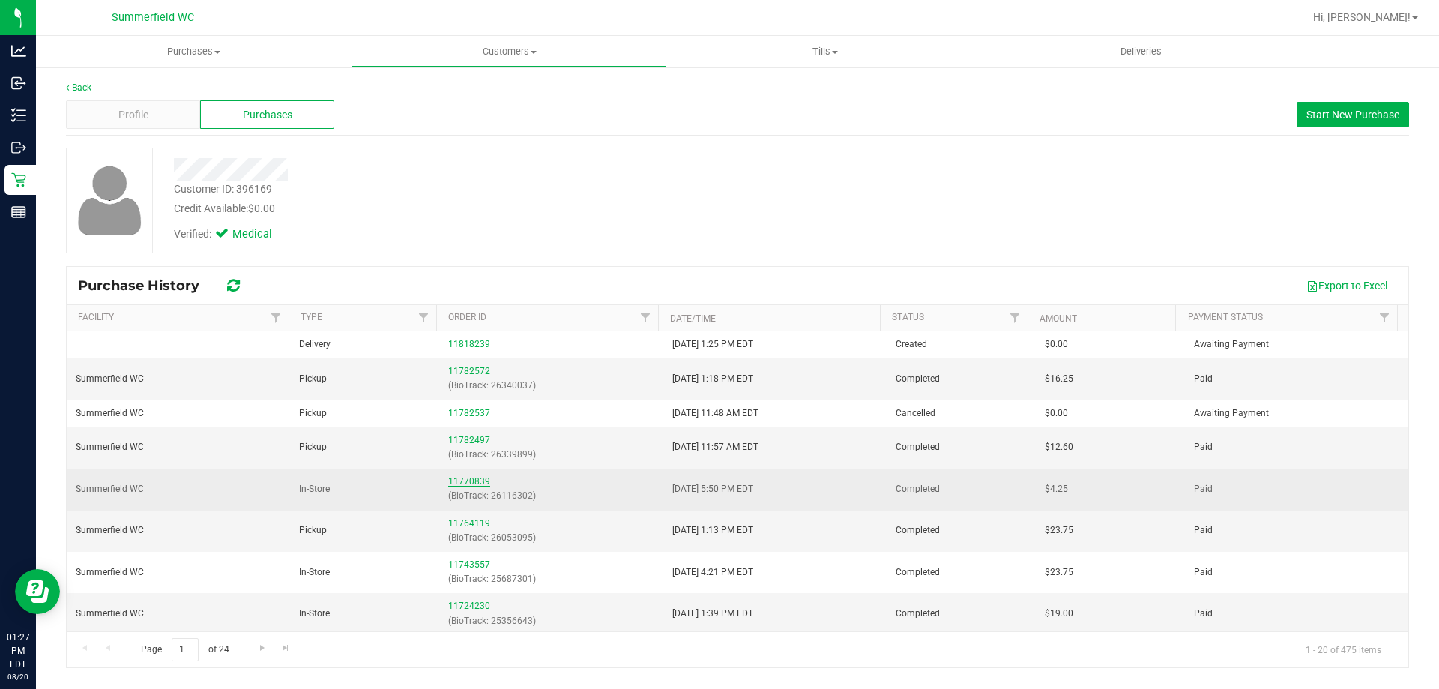
click at [452, 483] on link "11770839" at bounding box center [469, 481] width 42 height 10
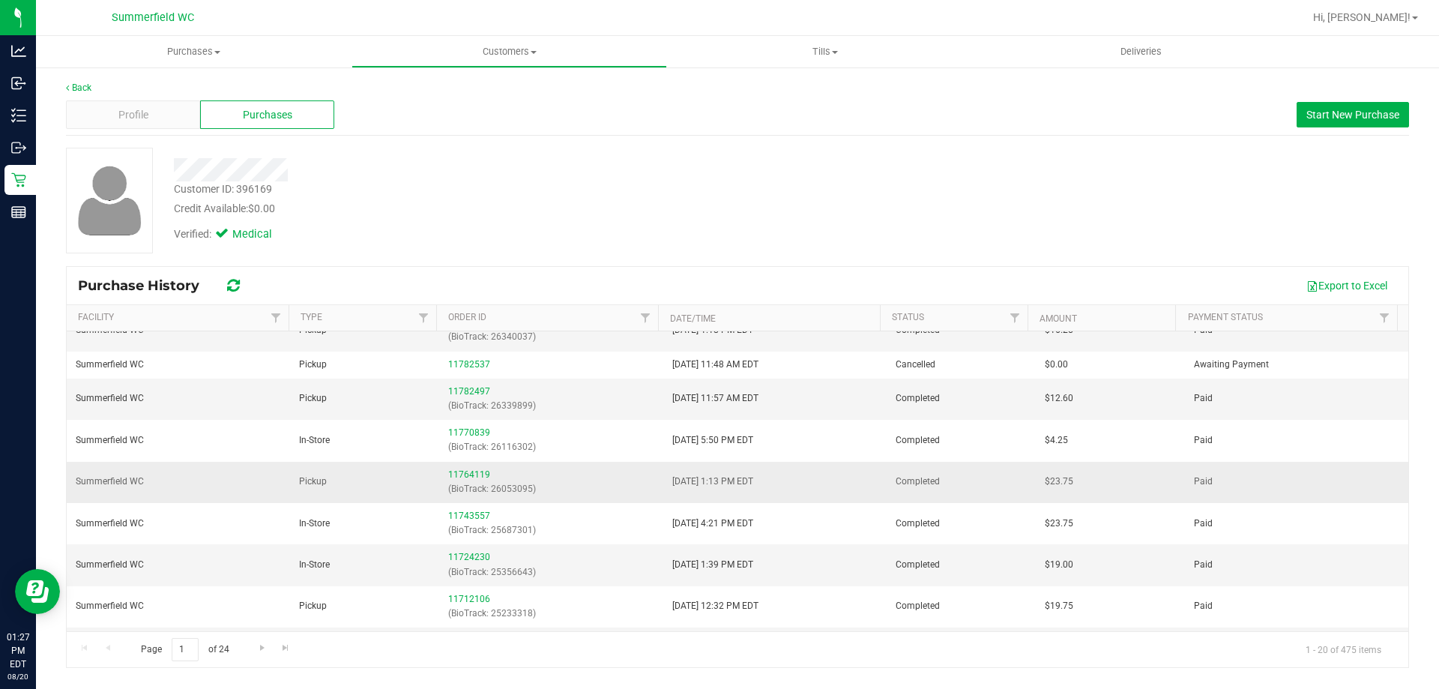
scroll to position [75, 0]
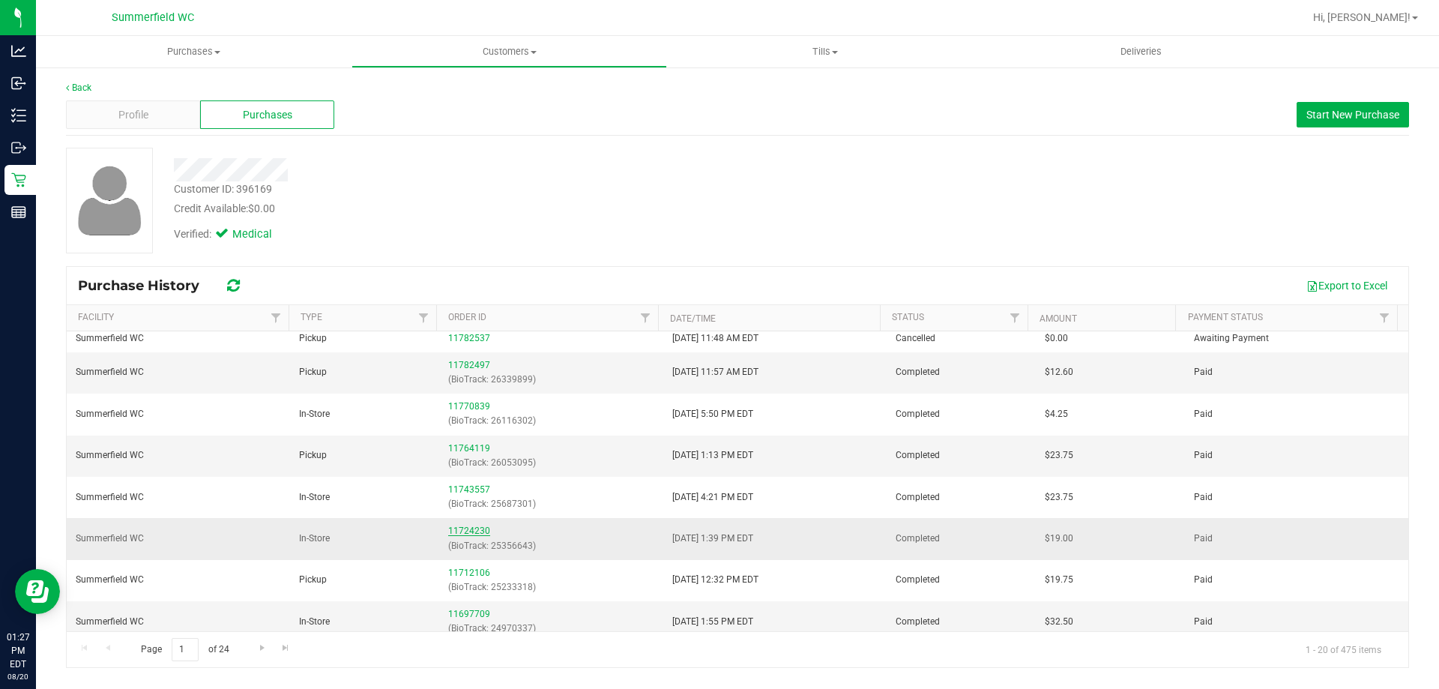
click at [465, 527] on link "11724230" at bounding box center [469, 530] width 42 height 10
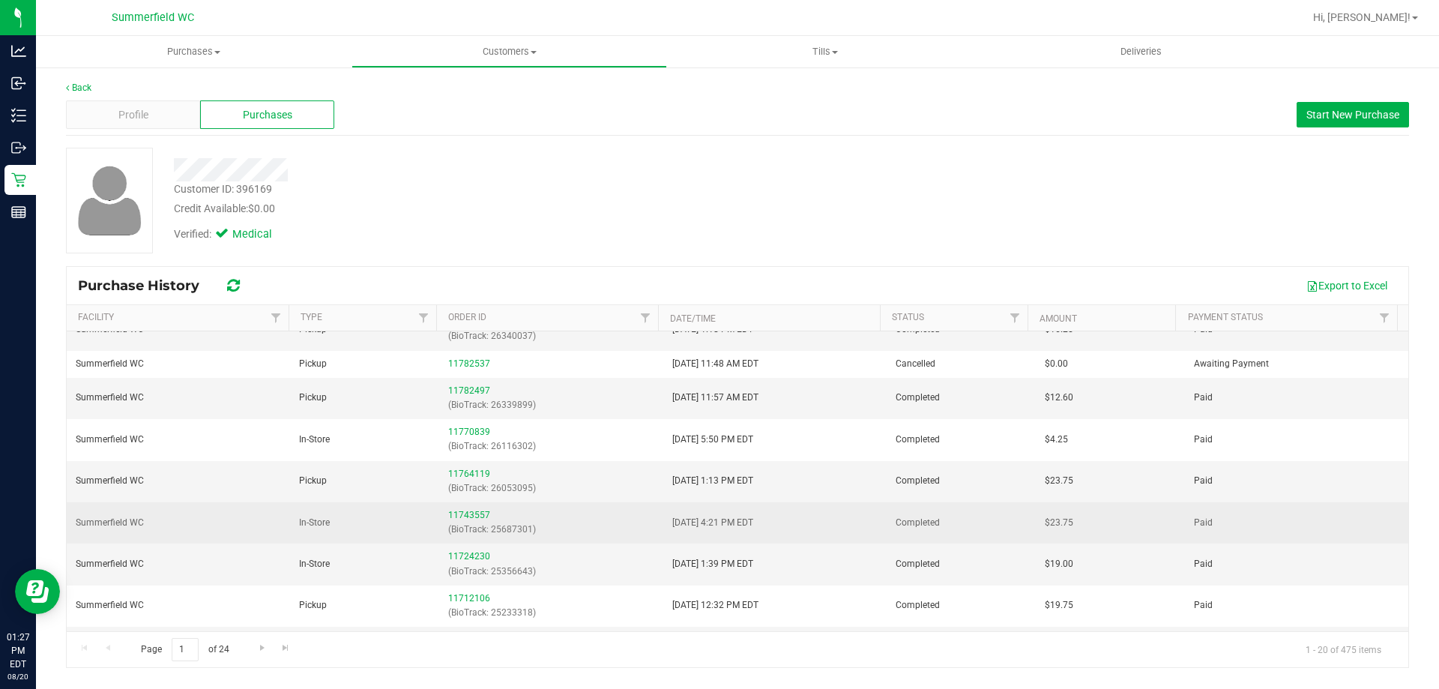
scroll to position [75, 0]
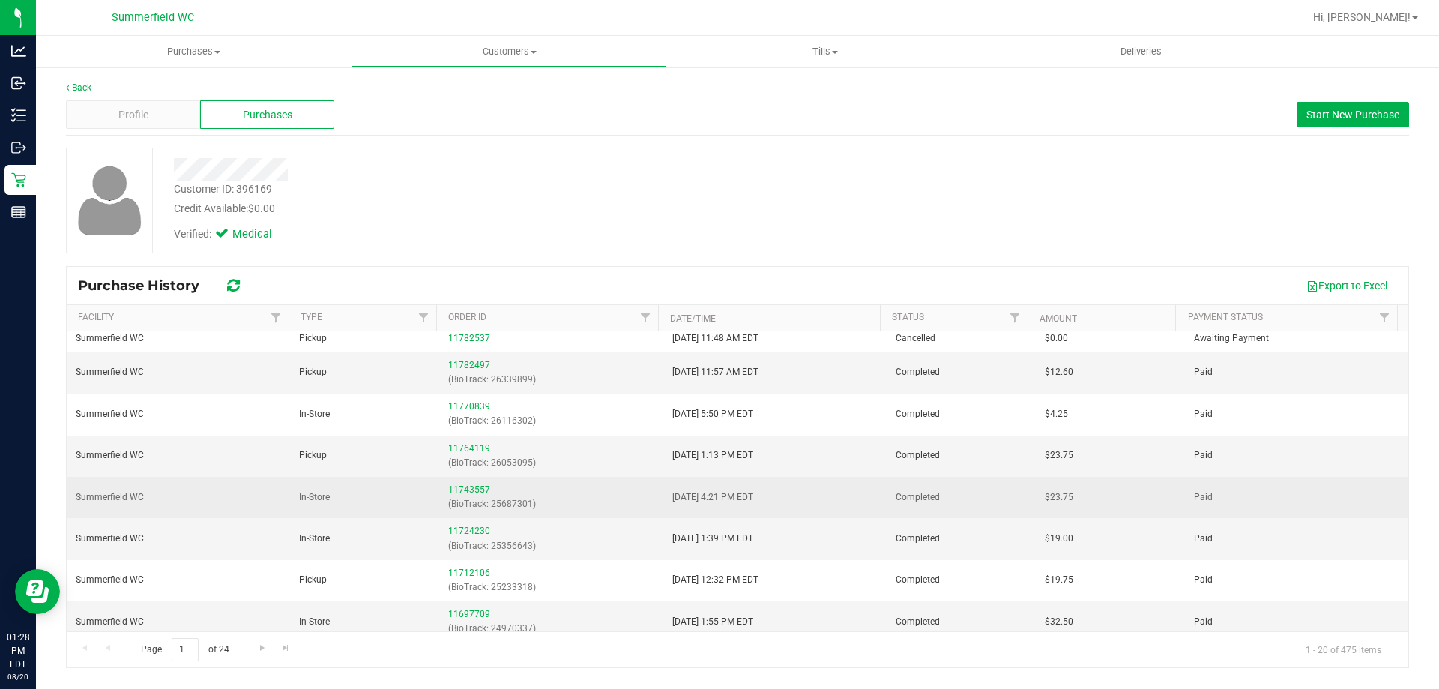
click at [463, 495] on div "11743557 (BioTrack: 25687301)" at bounding box center [550, 497] width 205 height 28
click at [464, 486] on link "11743557" at bounding box center [469, 489] width 42 height 10
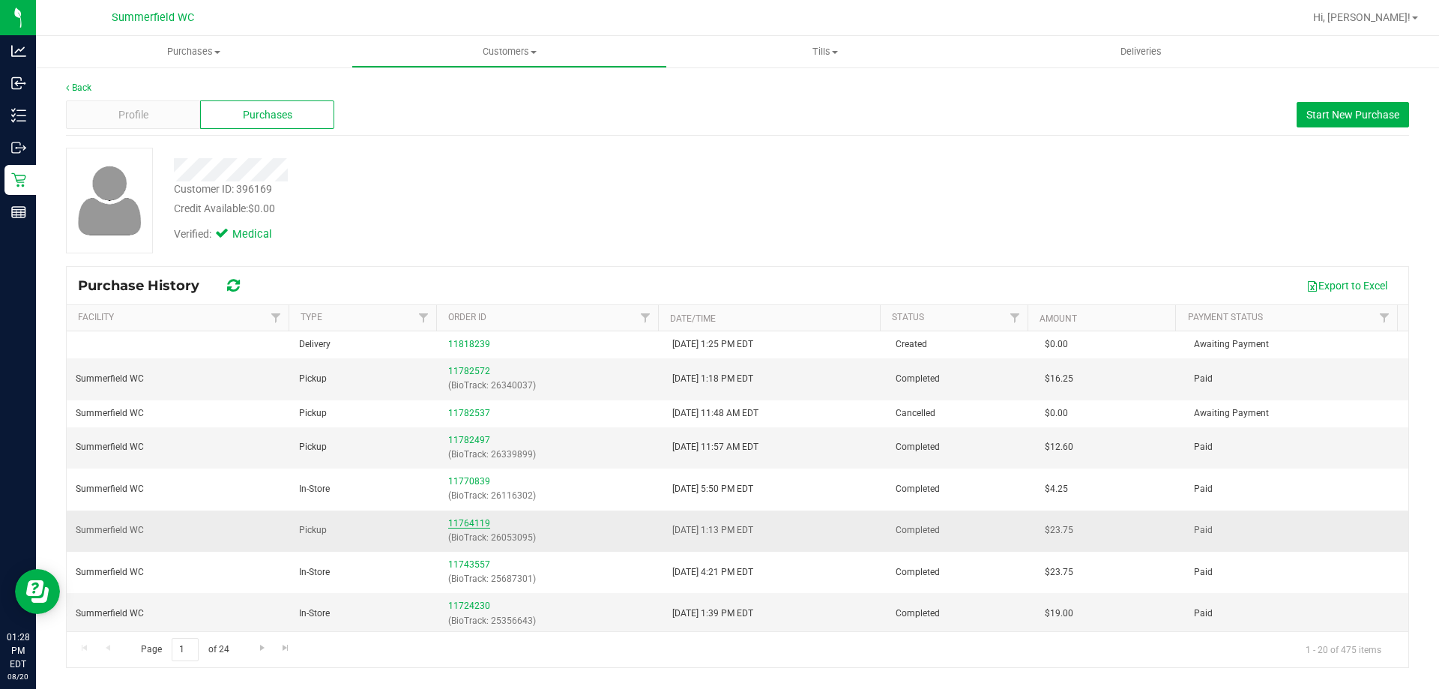
click at [449, 524] on link "11764119" at bounding box center [469, 523] width 42 height 10
click at [485, 435] on link "11782497" at bounding box center [469, 440] width 42 height 10
click at [459, 368] on link "11782572" at bounding box center [469, 371] width 42 height 10
click at [578, 131] on div "Profile Purchases Start New Purchase" at bounding box center [737, 114] width 1343 height 41
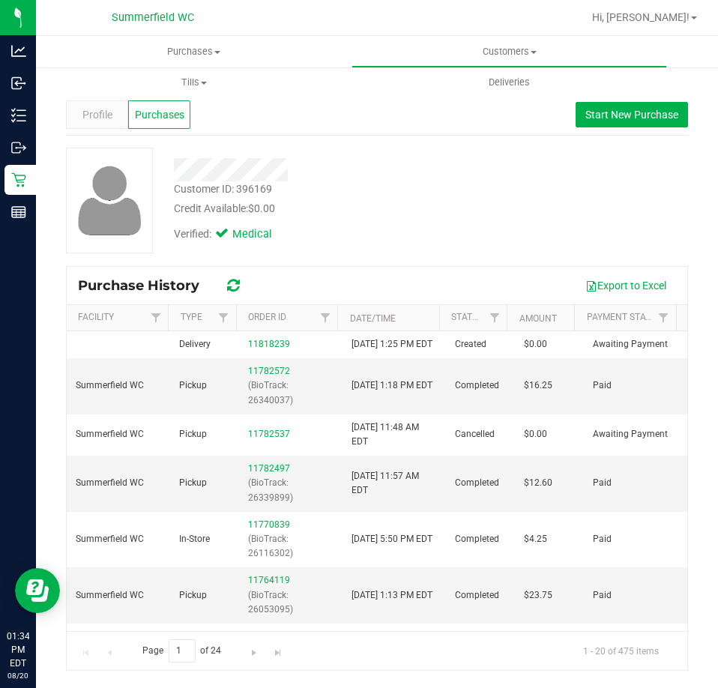
click at [396, 175] on div at bounding box center [324, 169] width 322 height 23
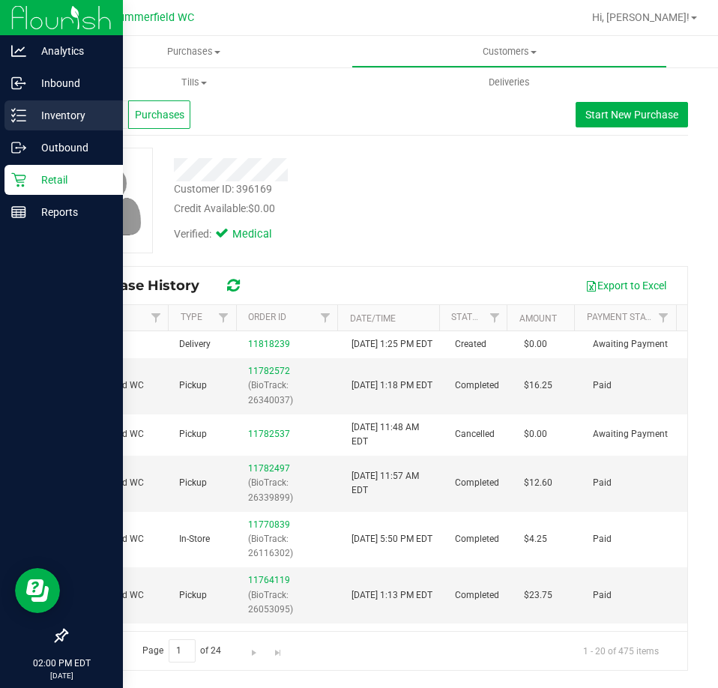
click at [28, 113] on p "Inventory" at bounding box center [71, 115] width 90 height 18
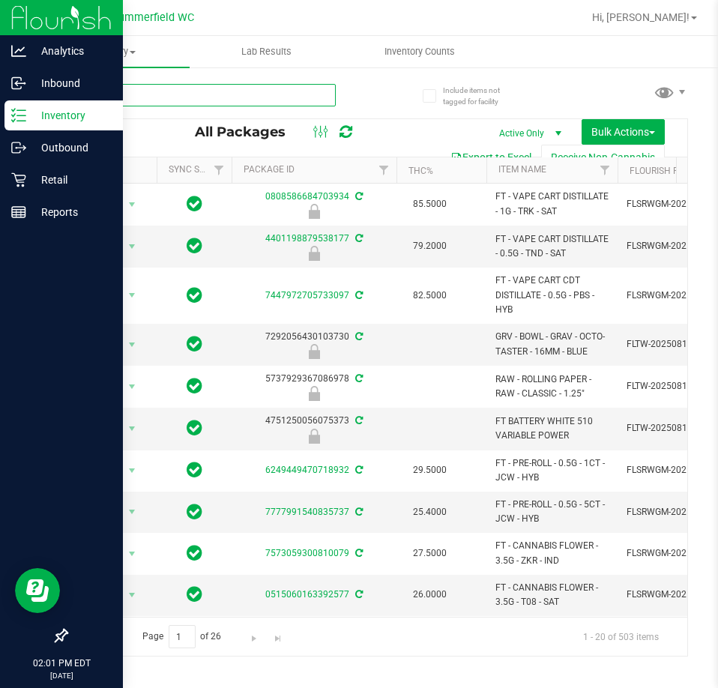
click at [157, 95] on input "text" at bounding box center [201, 95] width 270 height 22
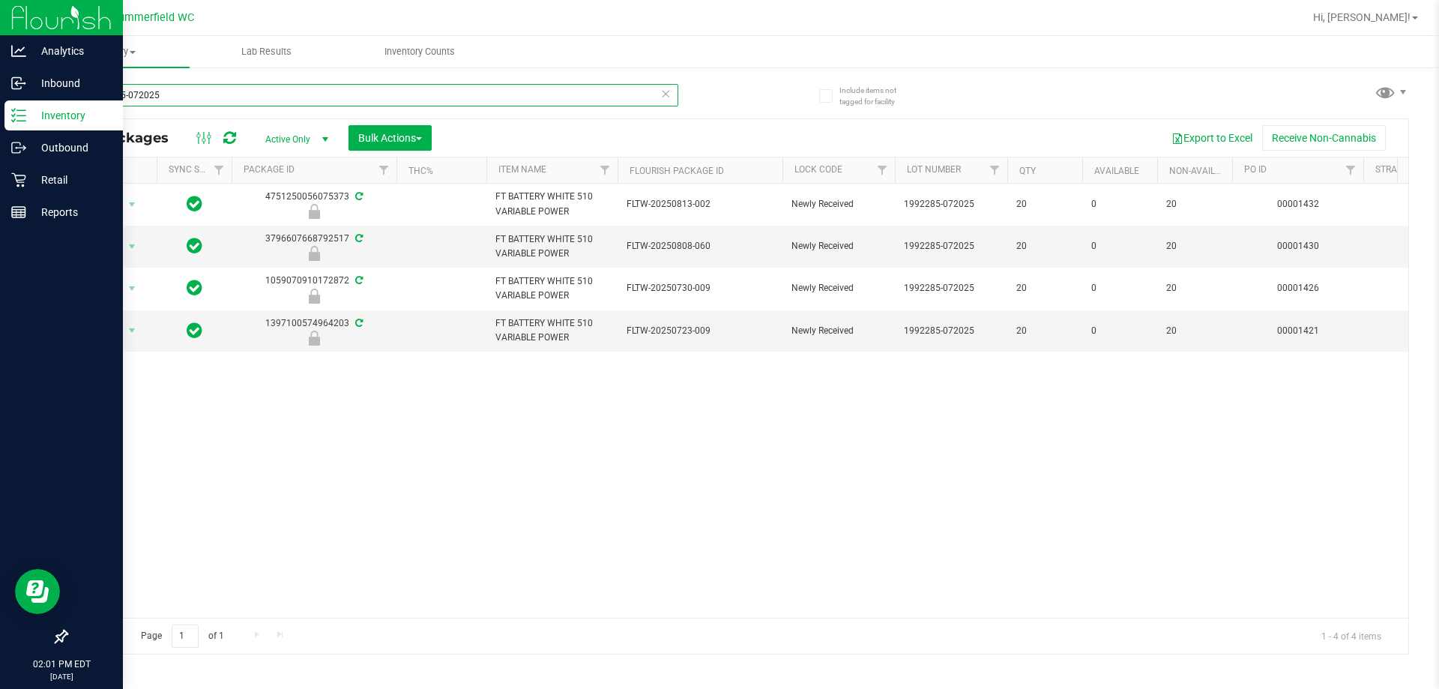
type input "1992285-072025"
click at [717, 366] on div "Action Action Edit attributes Global inventory Locate package Package audit log…" at bounding box center [737, 401] width 1341 height 434
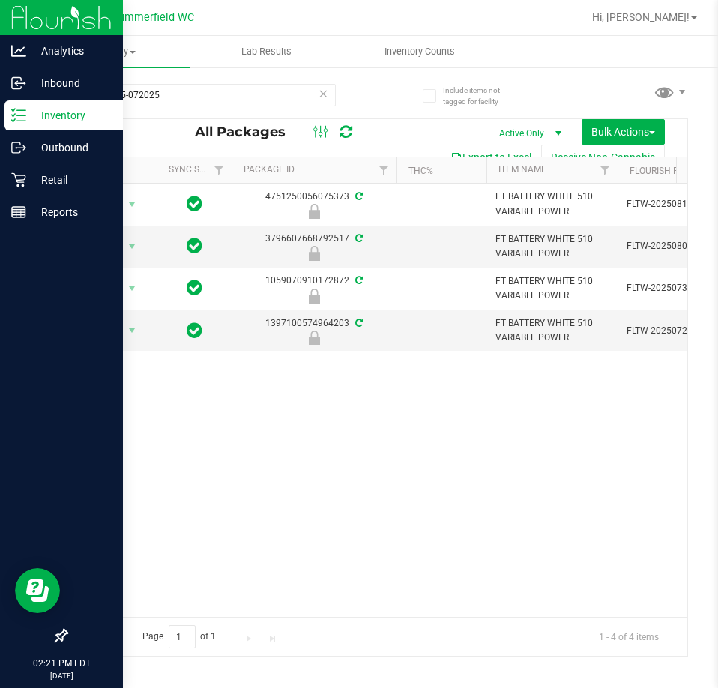
click at [187, 589] on div "Action Action Edit attributes Global inventory Locate package Package audit log…" at bounding box center [377, 400] width 620 height 433
drag, startPoint x: 333, startPoint y: 443, endPoint x: 285, endPoint y: 423, distance: 51.1
click at [305, 433] on div "Action Action Edit attributes Global inventory Locate package Package audit log…" at bounding box center [377, 400] width 620 height 433
click at [25, 180] on icon at bounding box center [18, 179] width 15 height 15
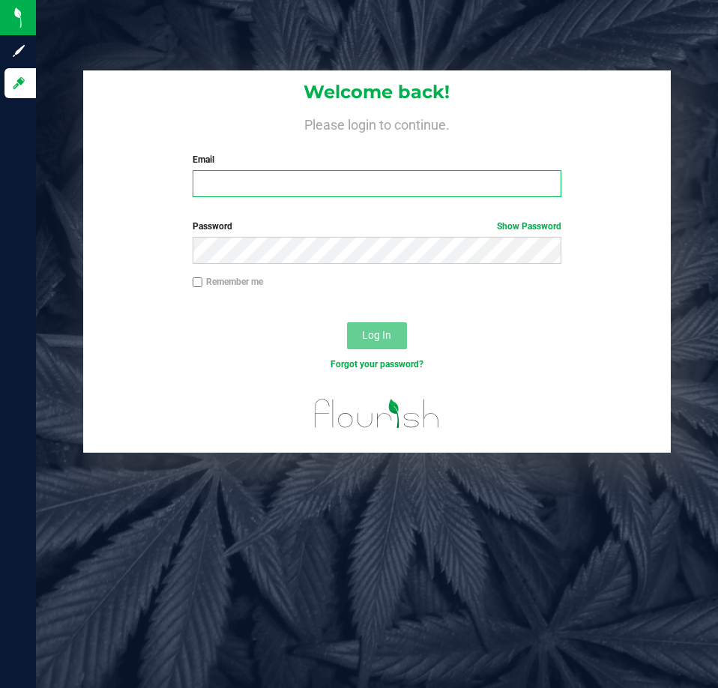
click at [240, 192] on input "Email" at bounding box center [377, 183] width 369 height 27
type input "[EMAIL_ADDRESS][DOMAIN_NAME]"
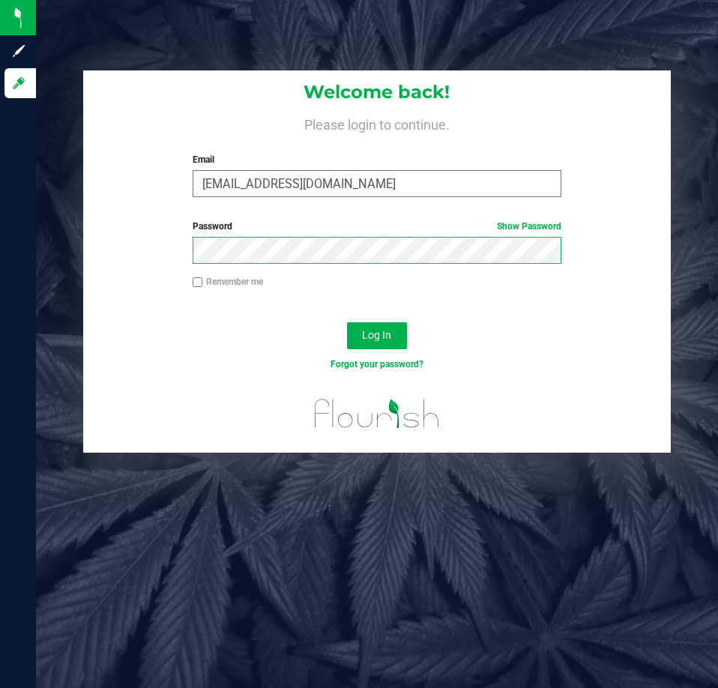
click at [347, 322] on button "Log In" at bounding box center [377, 335] width 60 height 27
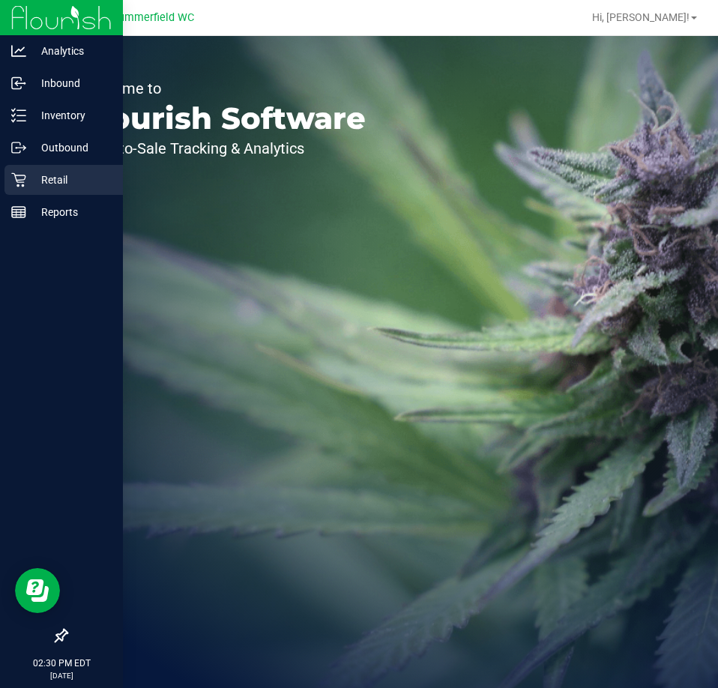
click at [20, 185] on icon at bounding box center [18, 179] width 15 height 15
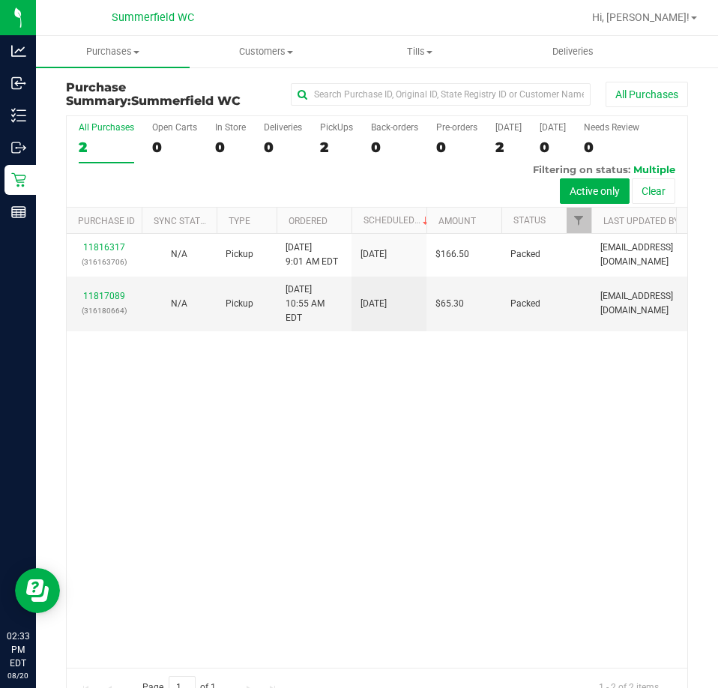
click at [378, 192] on div "All Purchases 2 Open Carts 0 In Store 0 Deliveries 0 PickUps 2 Back-orders 0 Pr…" at bounding box center [377, 161] width 620 height 91
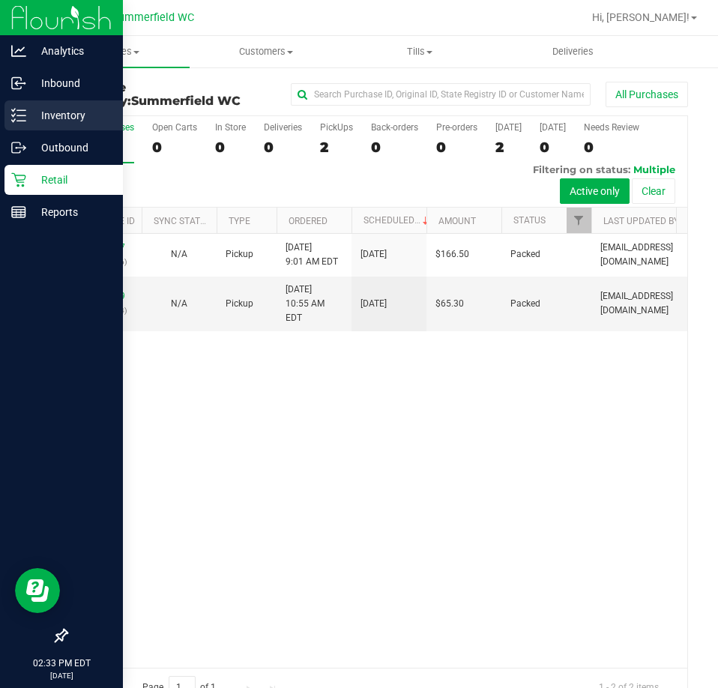
click at [44, 121] on p "Inventory" at bounding box center [71, 115] width 90 height 18
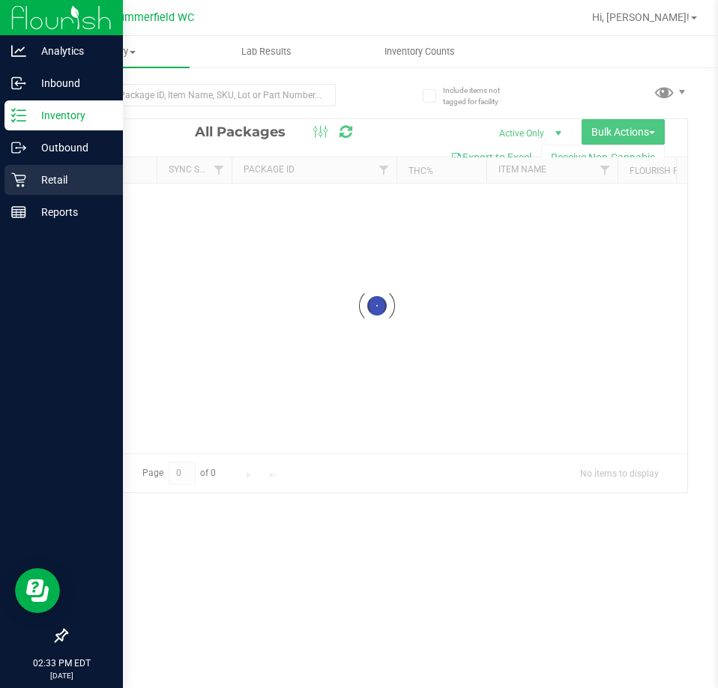
click at [12, 184] on icon at bounding box center [18, 179] width 15 height 15
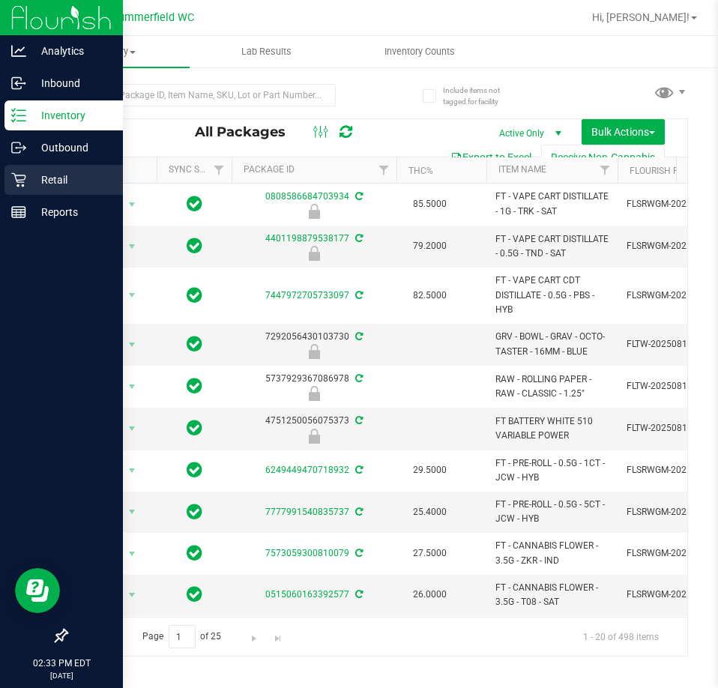
click at [34, 183] on p "Retail" at bounding box center [71, 180] width 90 height 18
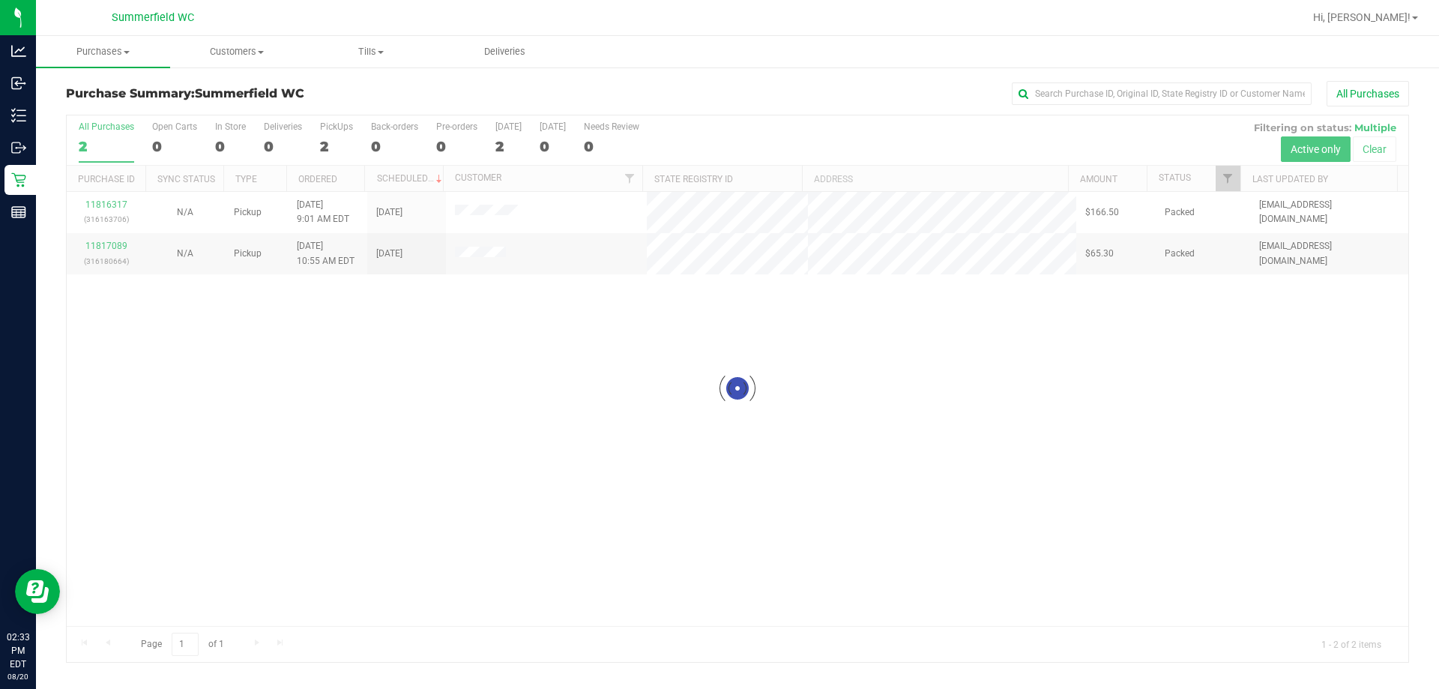
click at [698, 82] on div "All Purchases" at bounding box center [960, 93] width 895 height 25
click at [243, 57] on span "Customers" at bounding box center [237, 51] width 133 height 13
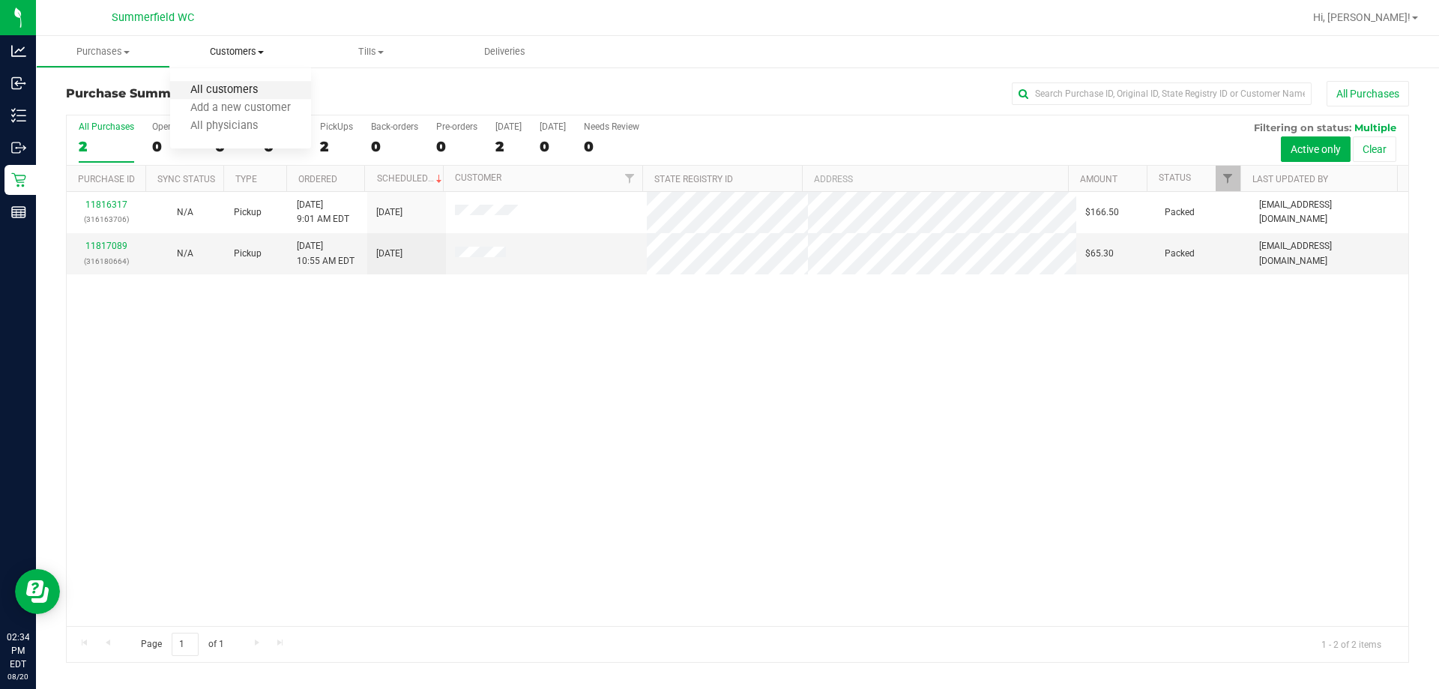
click at [247, 94] on span "All customers" at bounding box center [224, 90] width 108 height 13
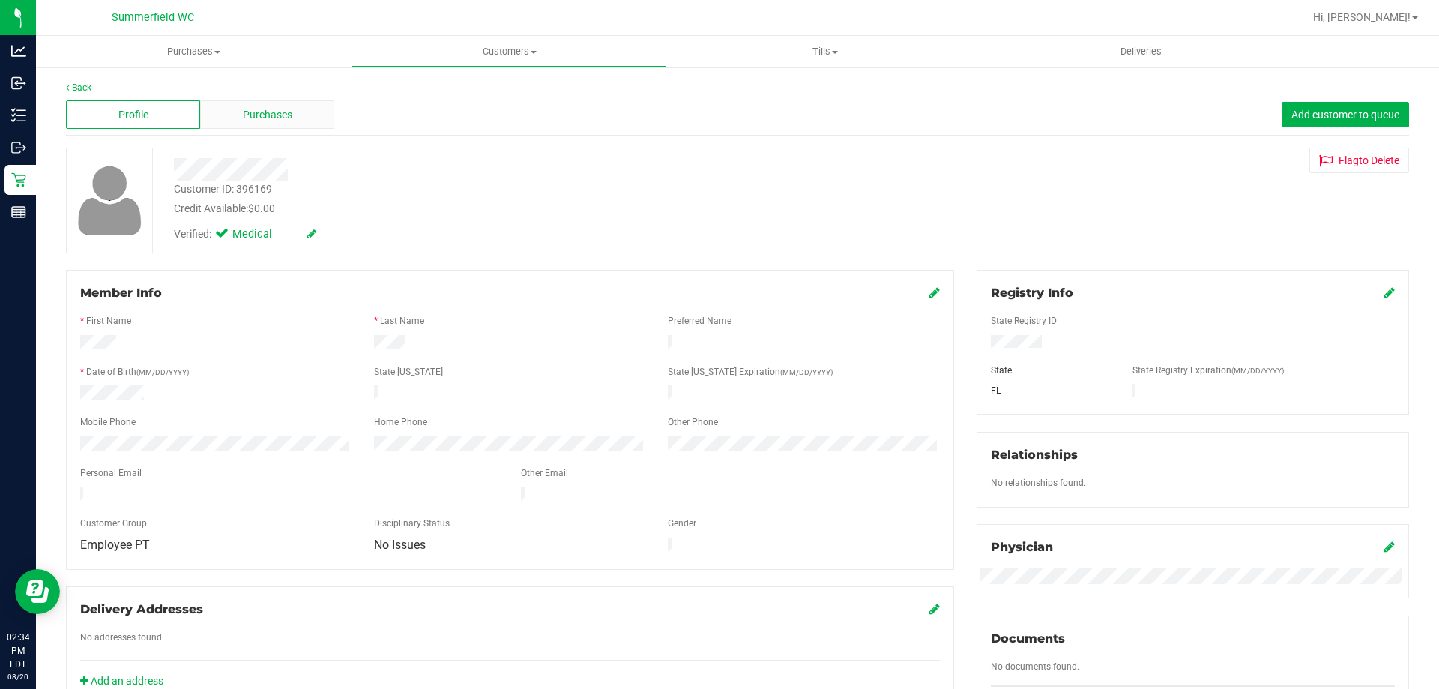
click at [256, 113] on span "Purchases" at bounding box center [267, 115] width 49 height 16
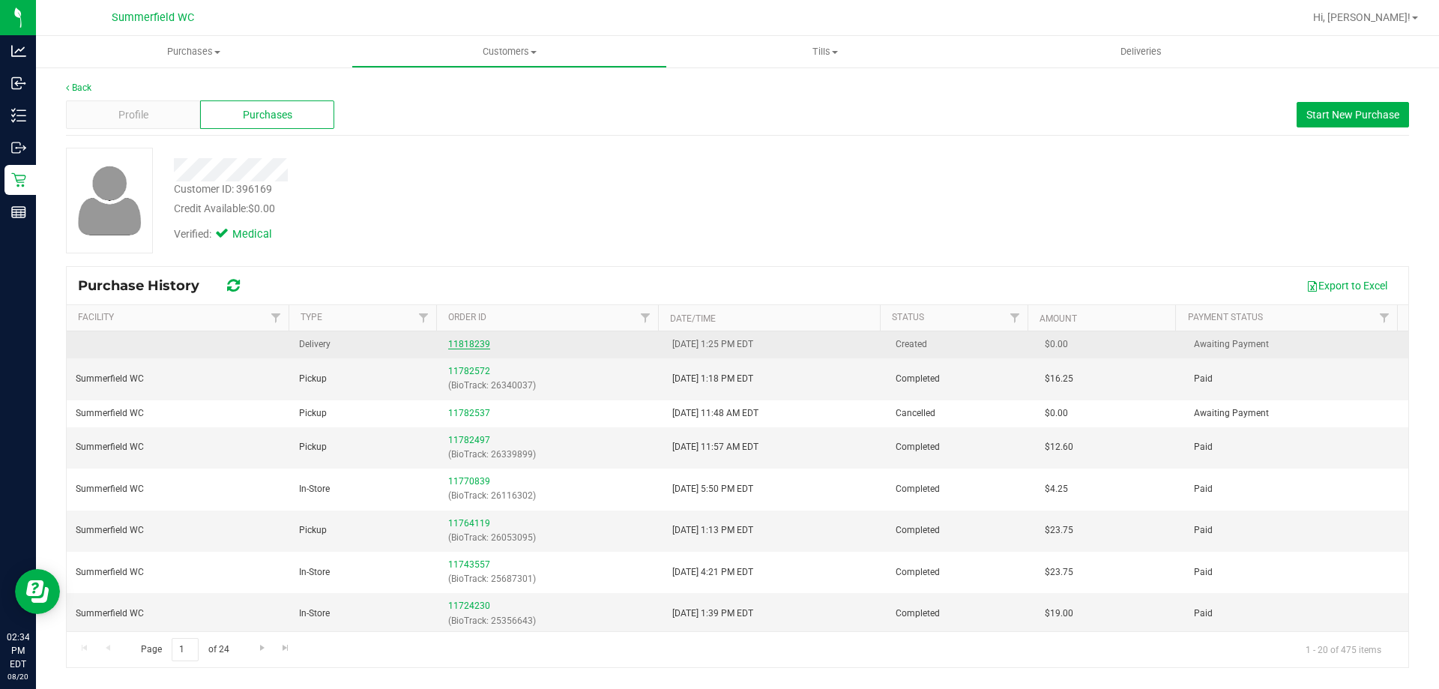
click at [460, 341] on link "11818239" at bounding box center [469, 344] width 42 height 10
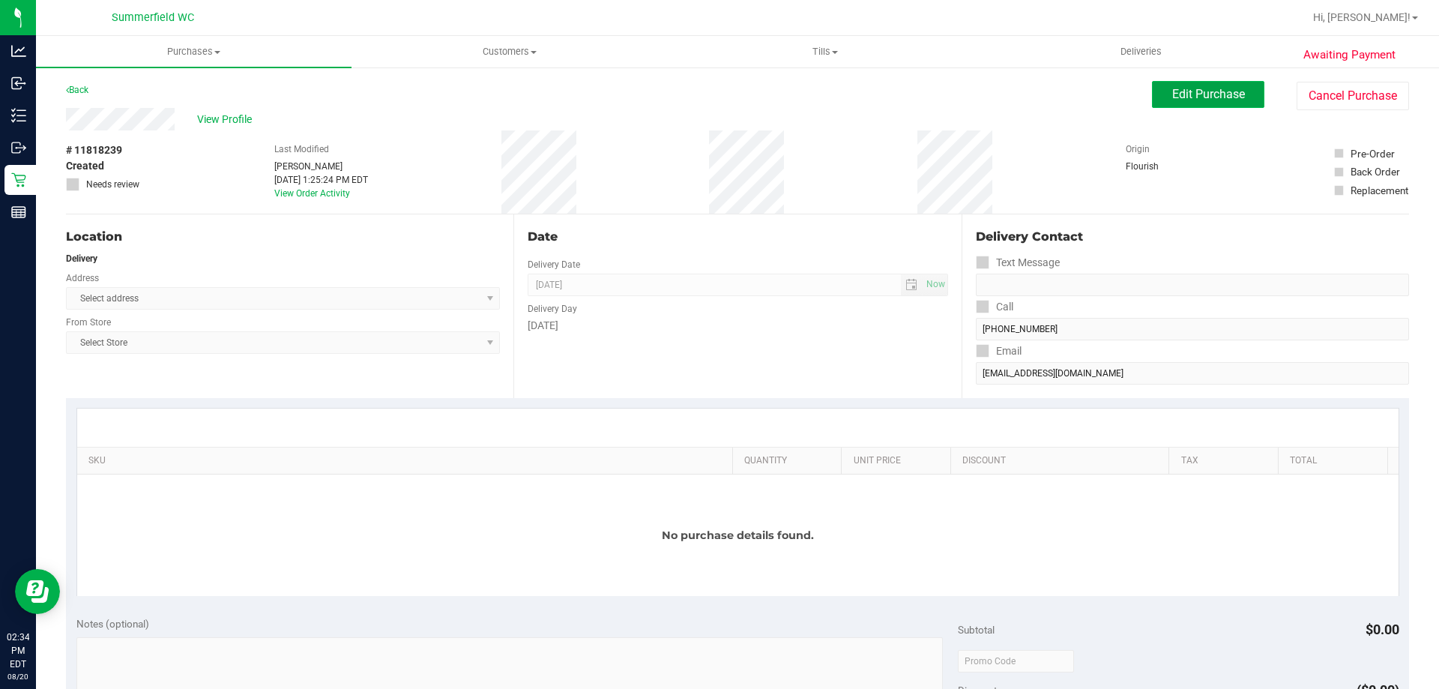
click at [717, 85] on button "Edit Purchase" at bounding box center [1208, 94] width 112 height 27
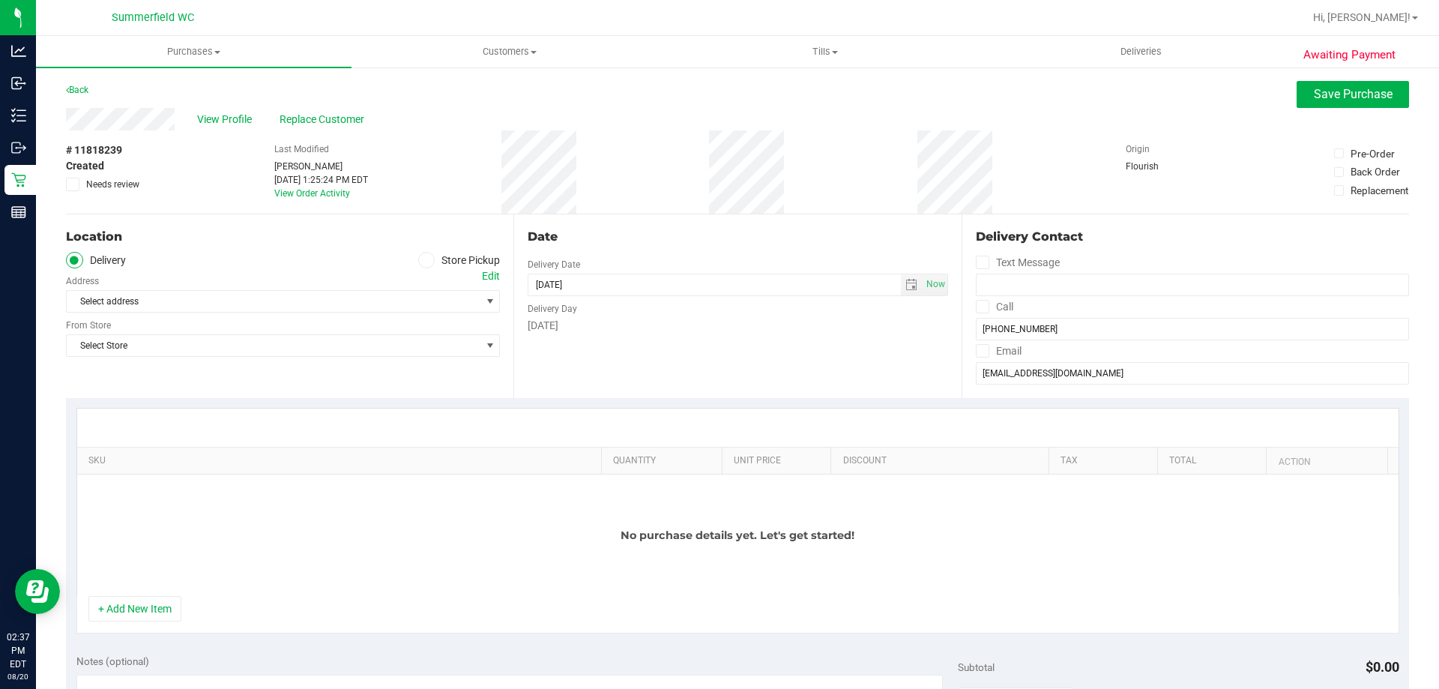
click at [414, 269] on div "Select address Select address" at bounding box center [283, 290] width 434 height 44
click at [419, 266] on span at bounding box center [426, 260] width 17 height 17
click at [0, 0] on input "Store Pickup" at bounding box center [0, 0] width 0 height 0
click at [393, 307] on span "Select Store" at bounding box center [274, 301] width 414 height 21
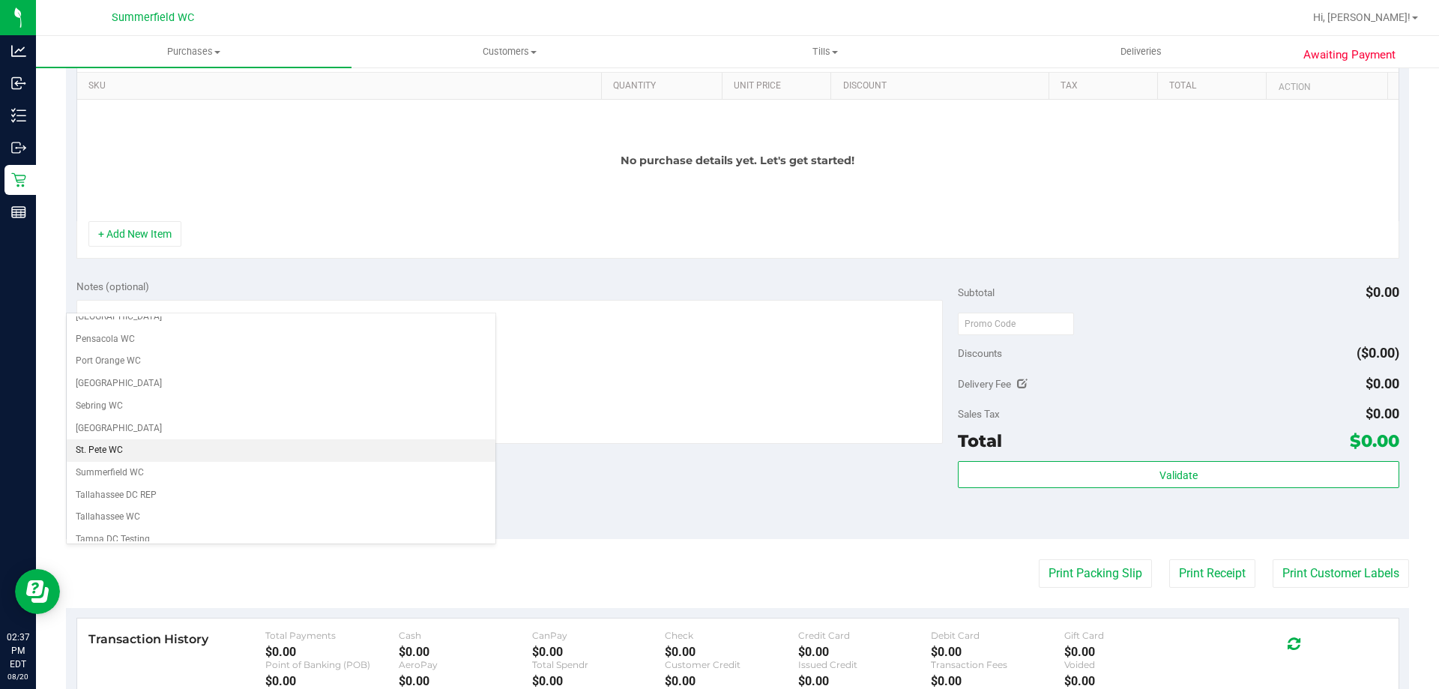
scroll to position [864, 0]
click at [145, 465] on li "Summerfield WC" at bounding box center [281, 465] width 429 height 22
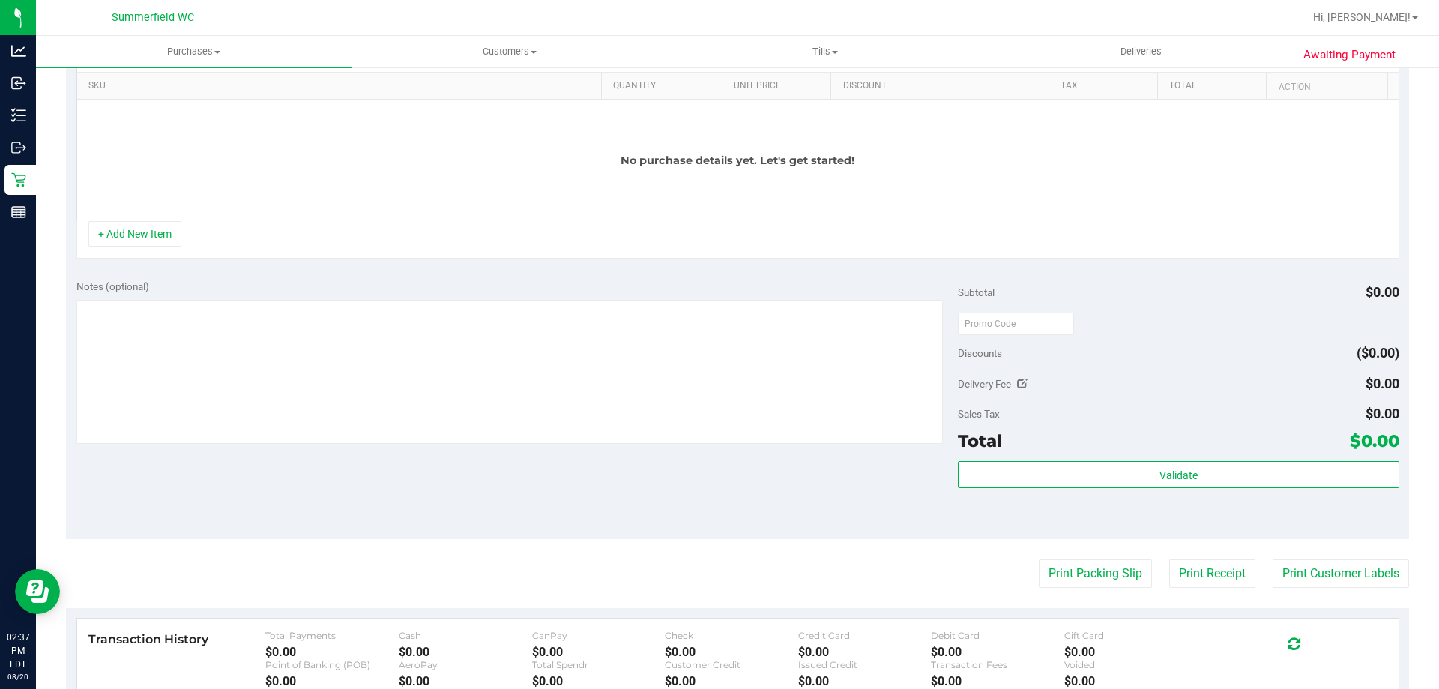
click at [468, 268] on div "SKU Quantity Unit Price Discount Tax Total Action No purchase details yet. Let'…" at bounding box center [737, 146] width 1343 height 246
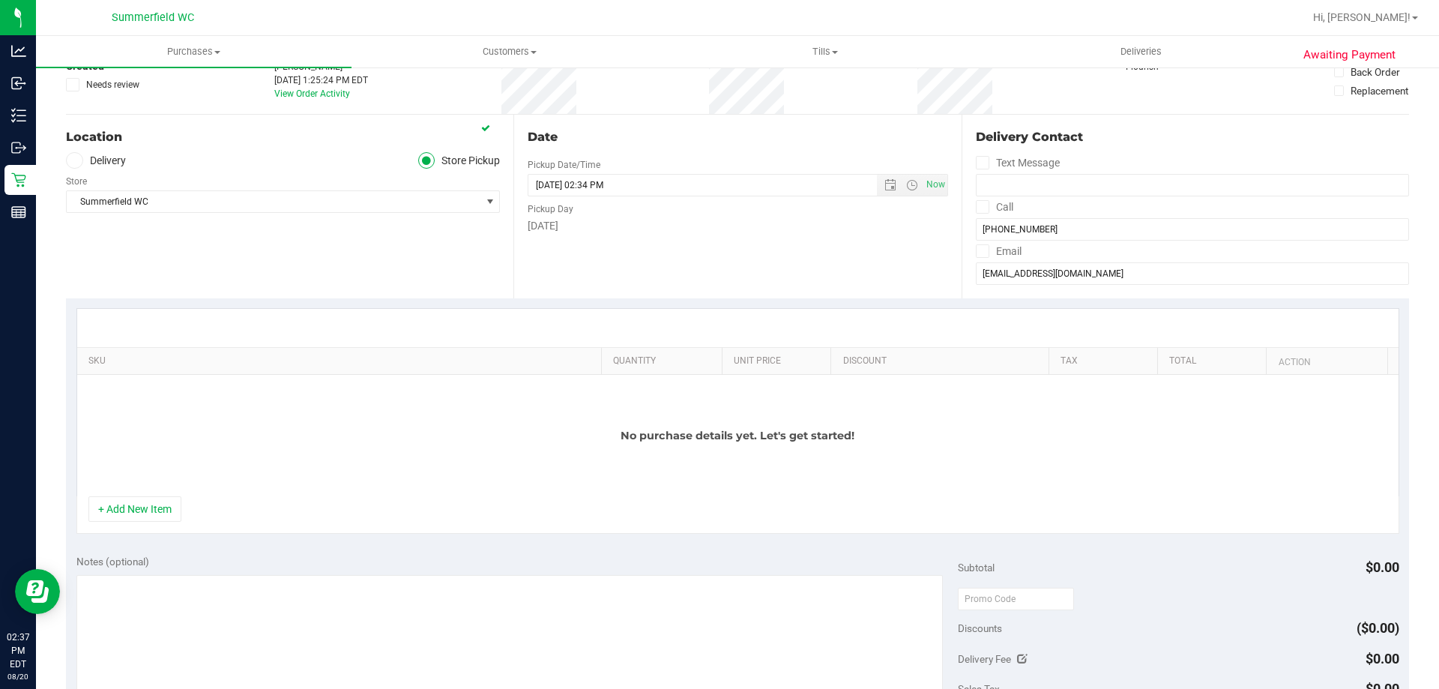
scroll to position [0, 0]
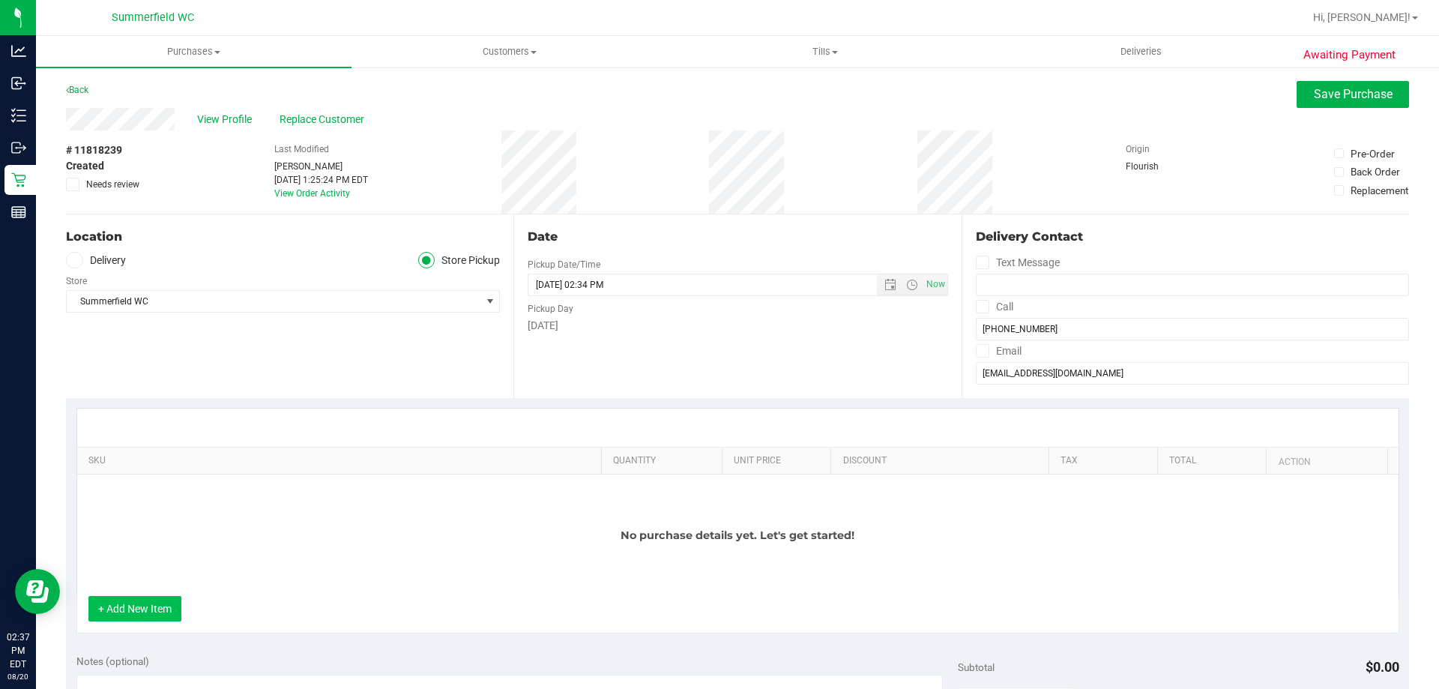
click at [145, 597] on button "+ Add New Item" at bounding box center [134, 608] width 93 height 25
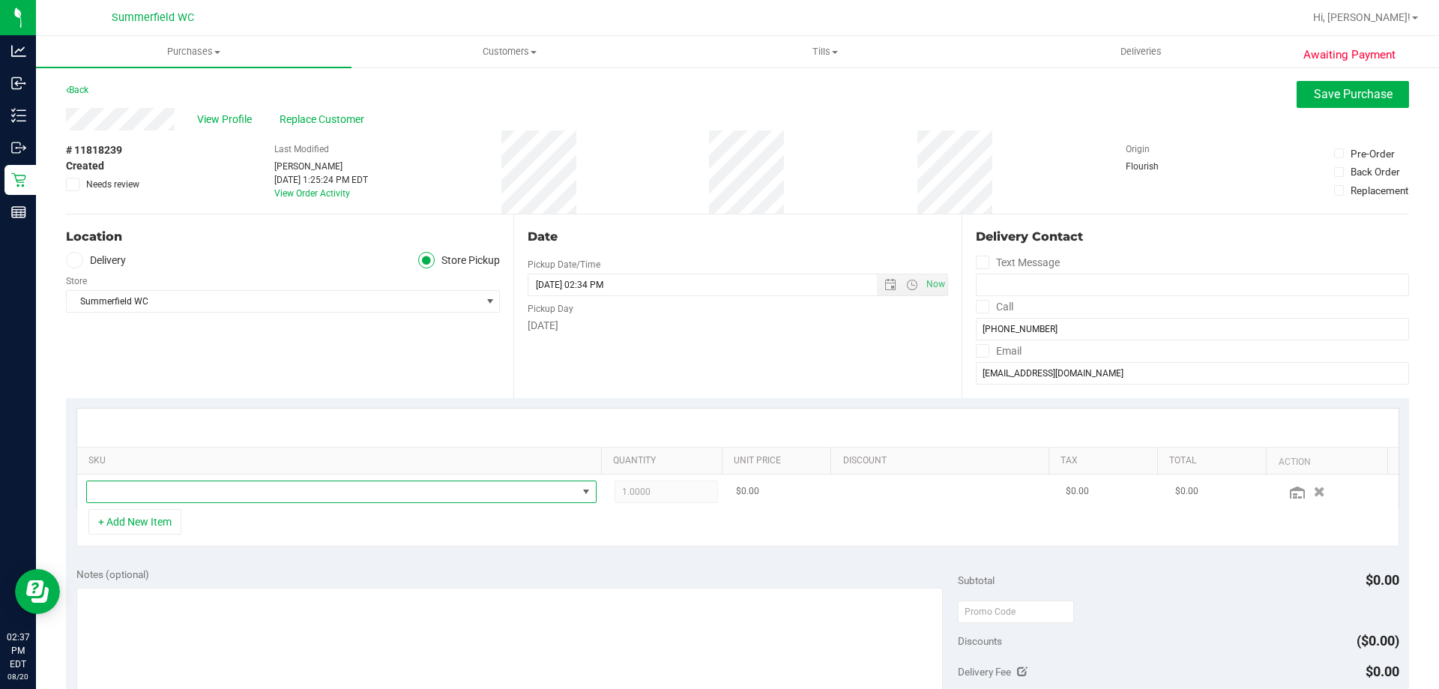
click at [226, 492] on span "NO DATA FOUND" at bounding box center [332, 491] width 490 height 21
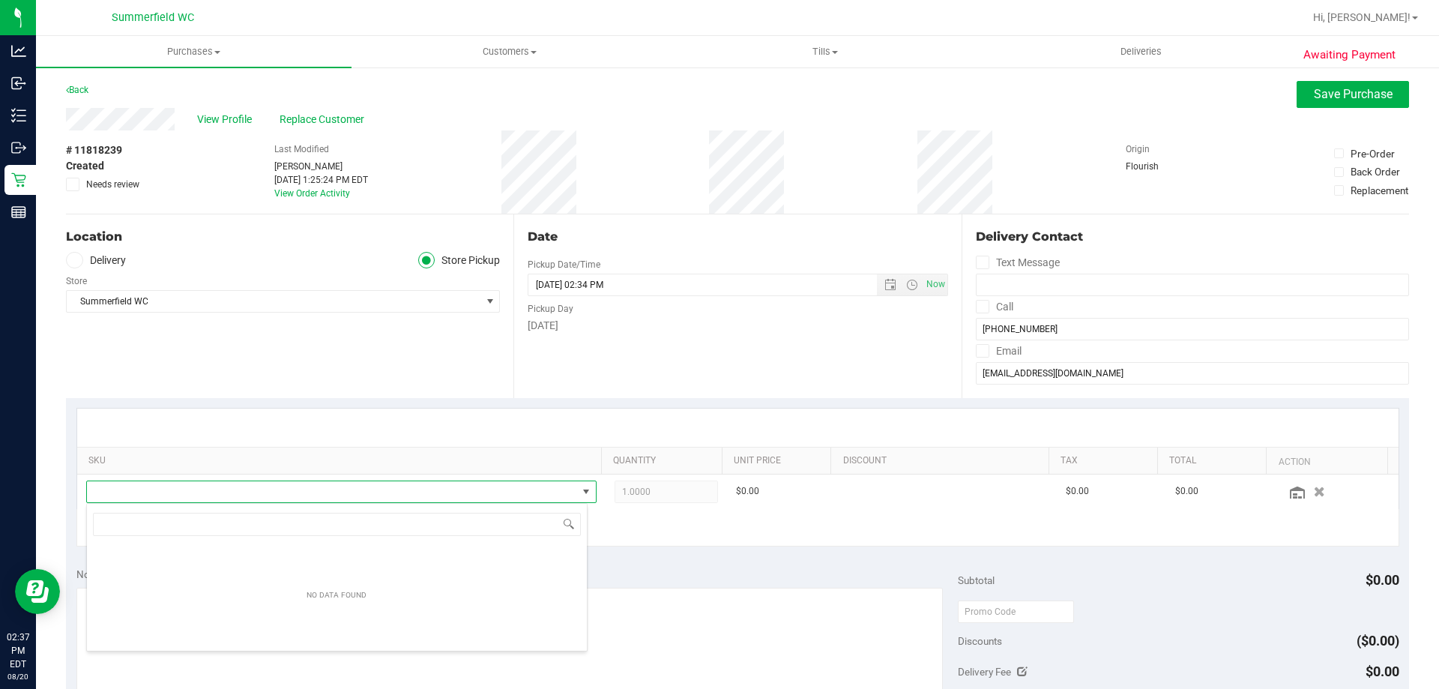
scroll to position [22, 497]
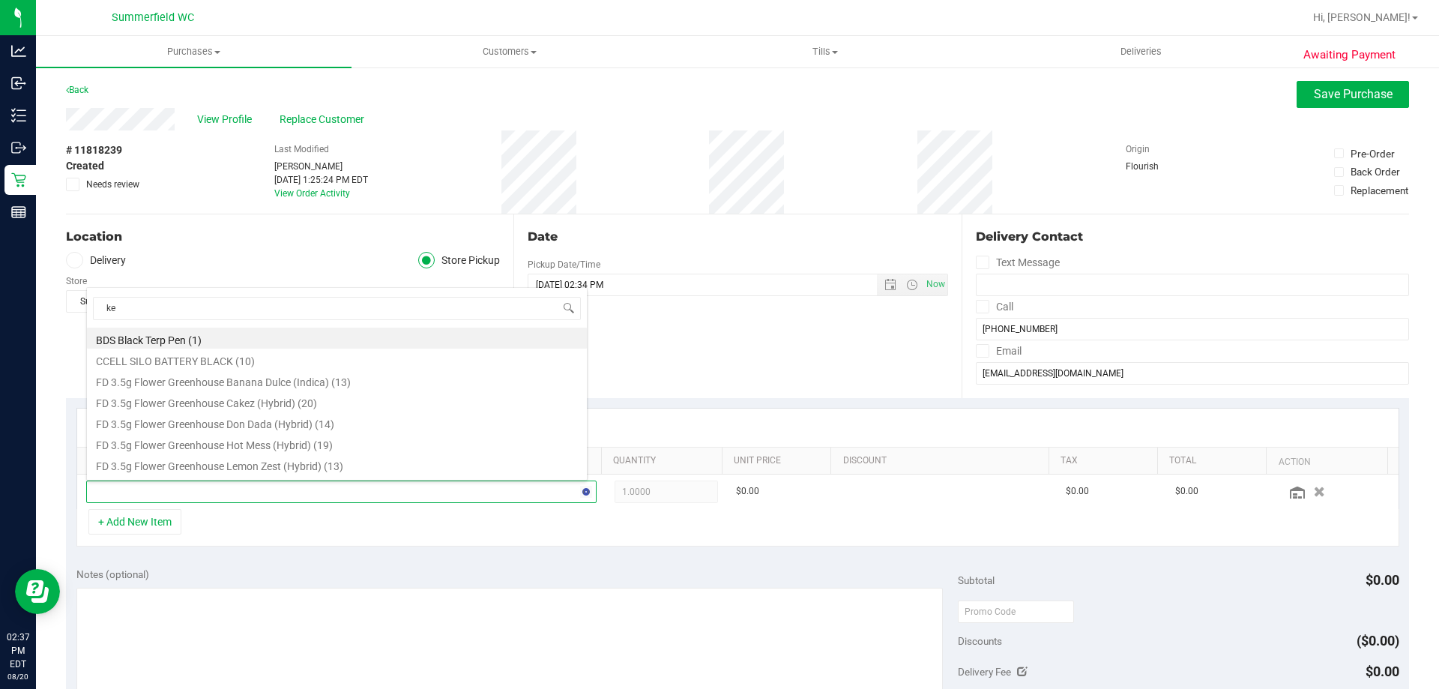
type input "key"
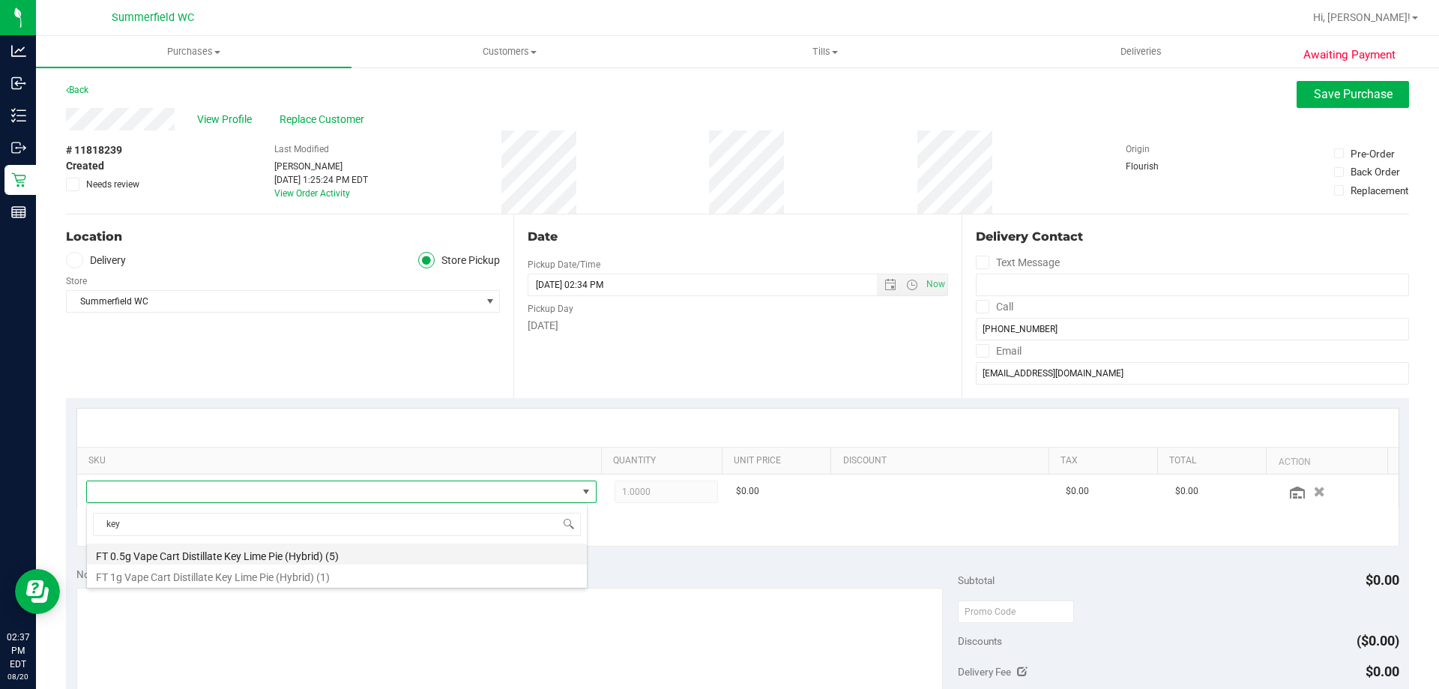
click at [205, 554] on li "FT 0.5g Vape Cart Distillate Key Lime Pie (Hybrid) (5)" at bounding box center [337, 553] width 500 height 21
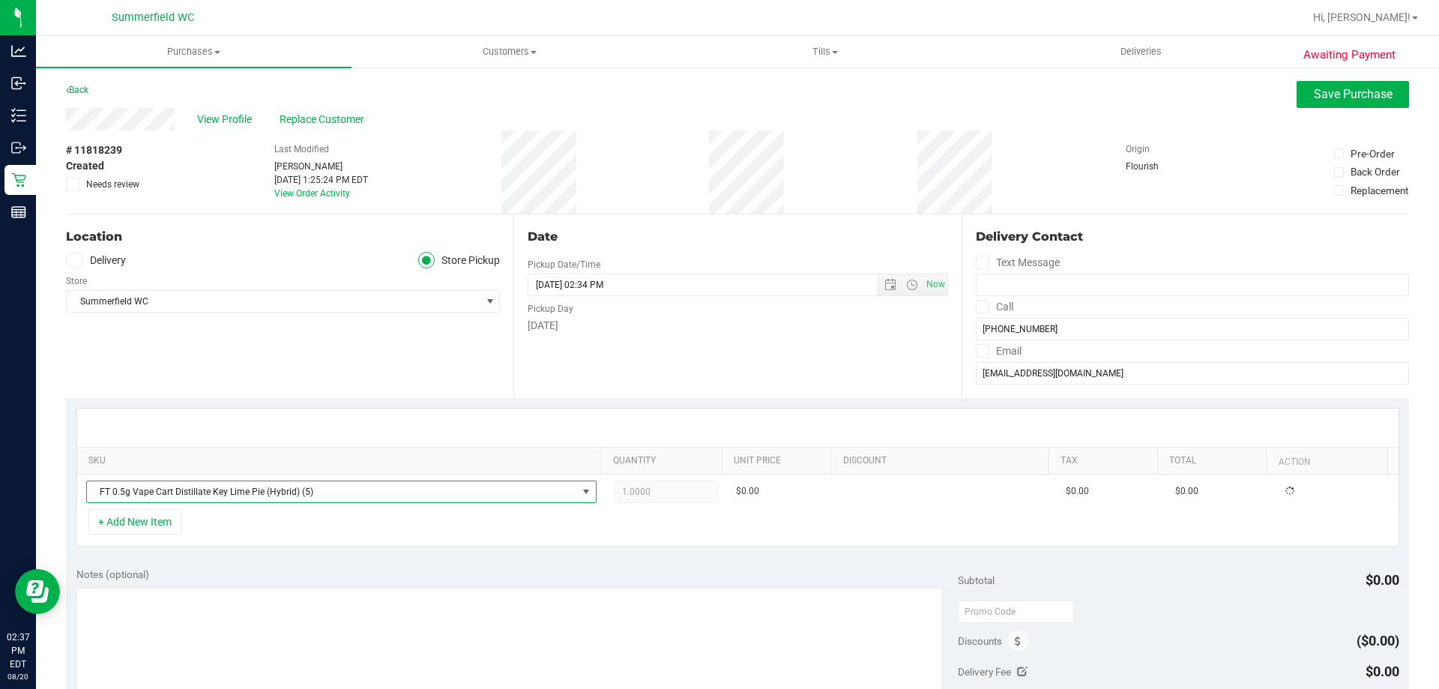
click at [250, 355] on div "Location Delivery Store Pickup Store [PERSON_NAME] Select Store [PERSON_NAME][G…" at bounding box center [289, 306] width 447 height 184
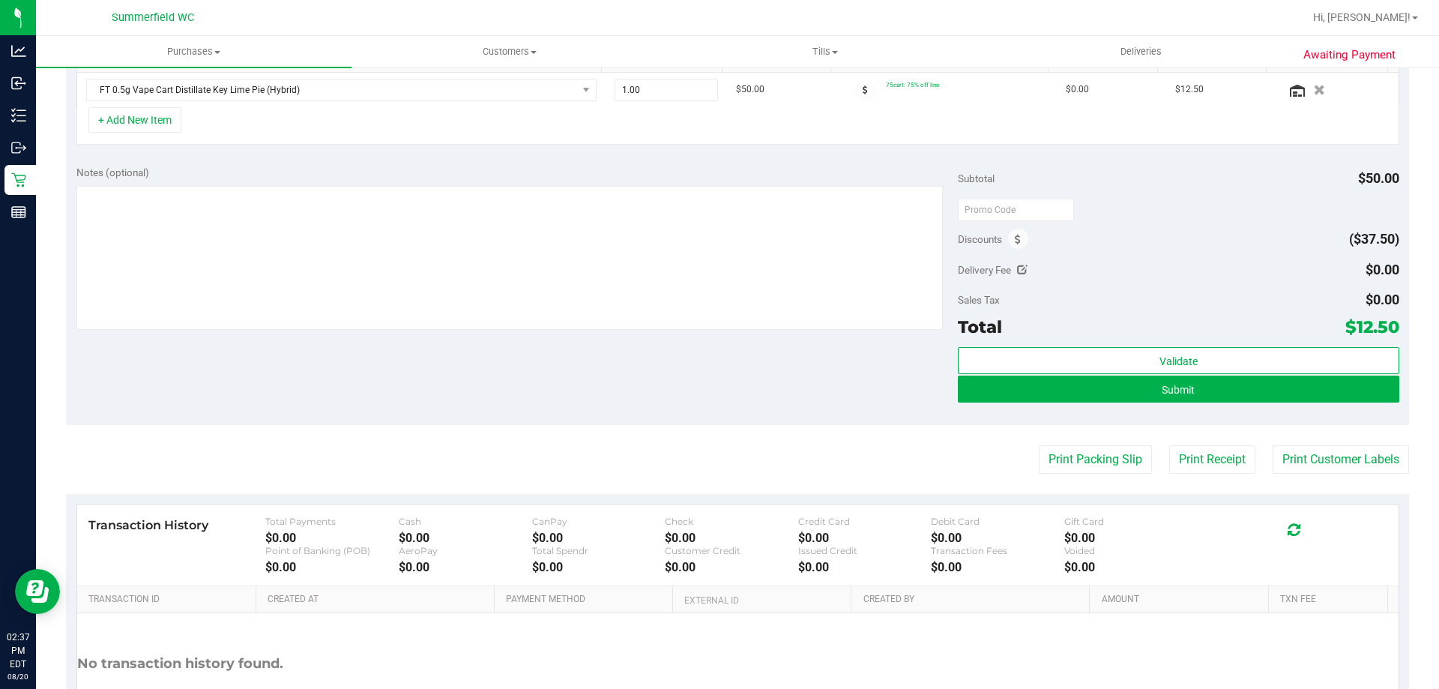
scroll to position [516, 0]
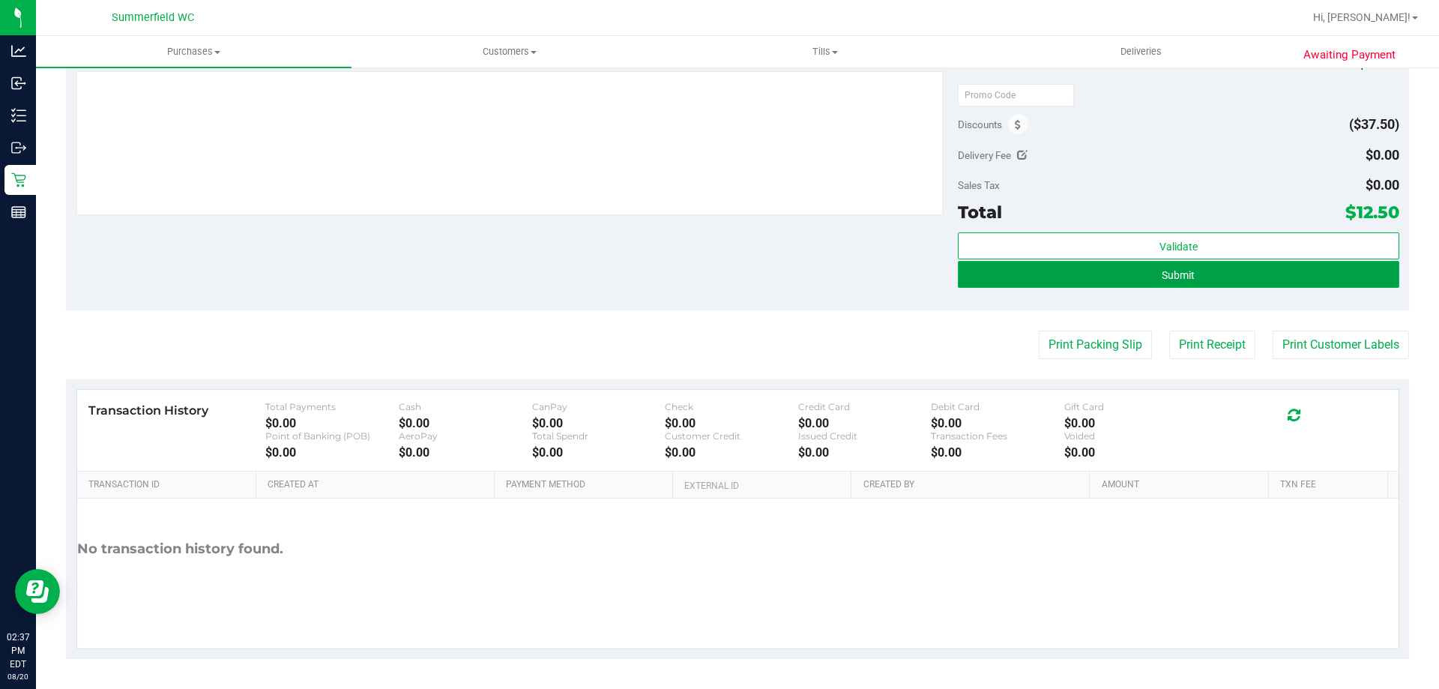
click at [717, 266] on button "Submit" at bounding box center [1178, 274] width 441 height 27
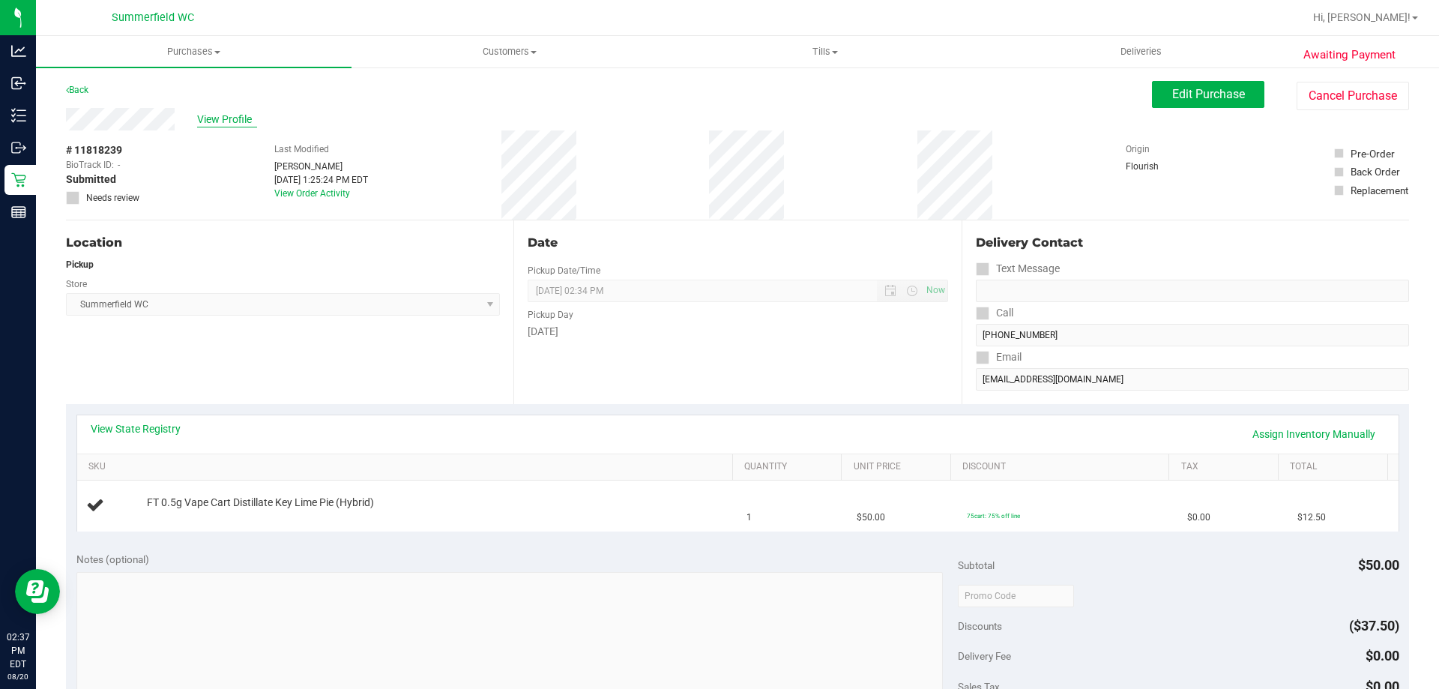
click at [232, 125] on span "View Profile" at bounding box center [227, 120] width 60 height 16
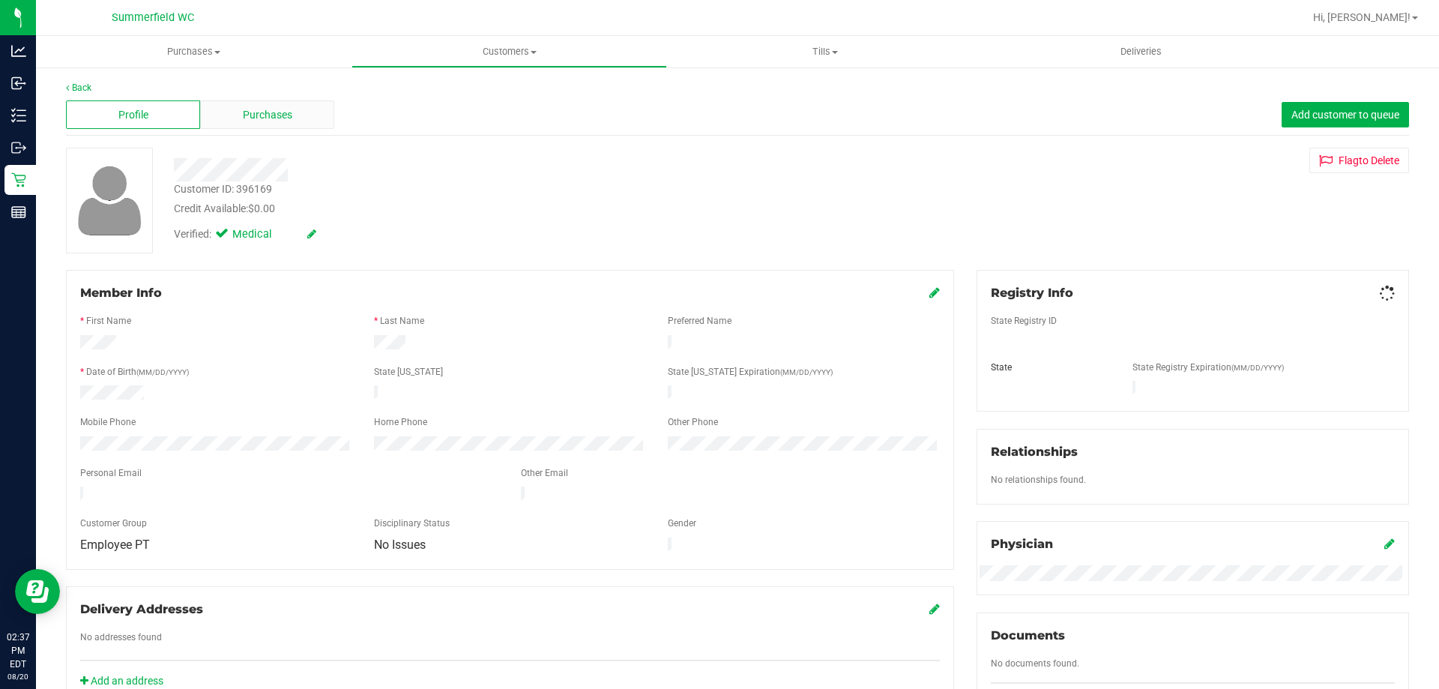
click at [278, 118] on span "Purchases" at bounding box center [267, 115] width 49 height 16
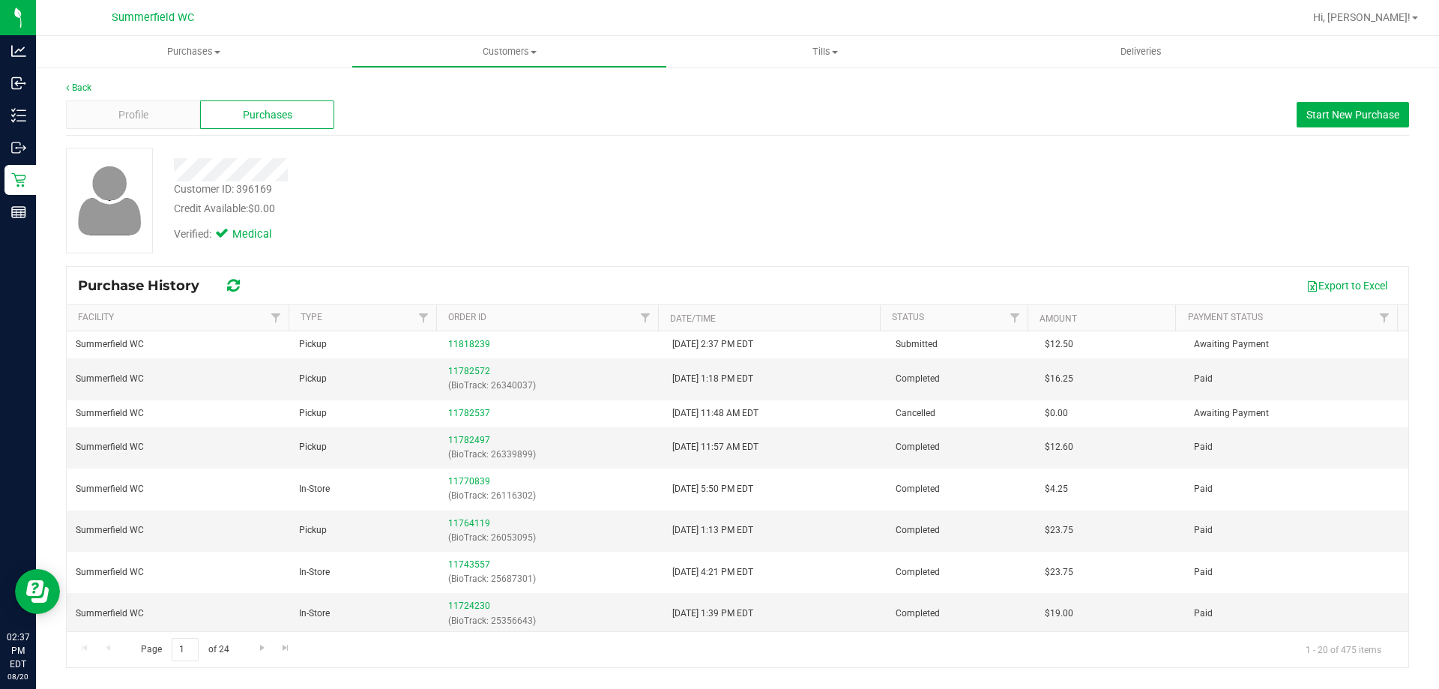
click at [717, 185] on div "Customer ID: 396169 Credit Available: $0.00" at bounding box center [504, 198] width 683 height 35
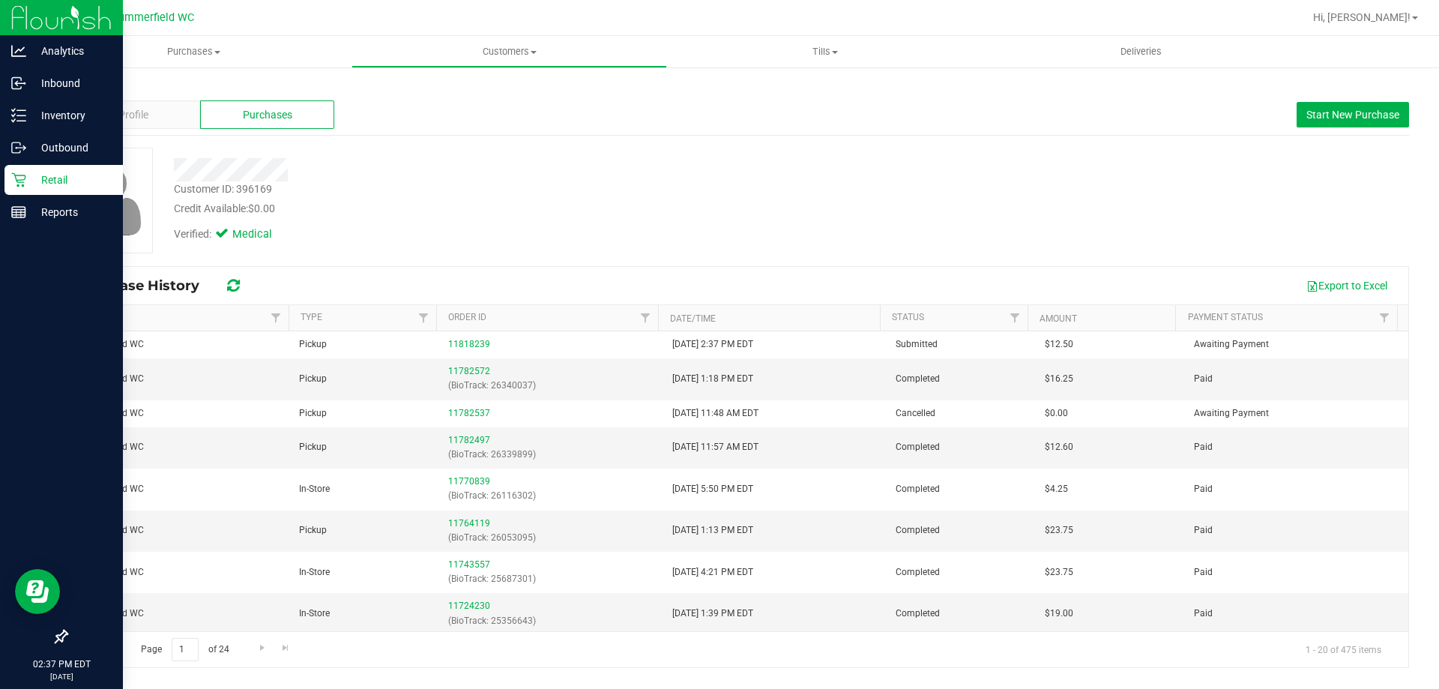
click at [31, 175] on p "Retail" at bounding box center [71, 180] width 90 height 18
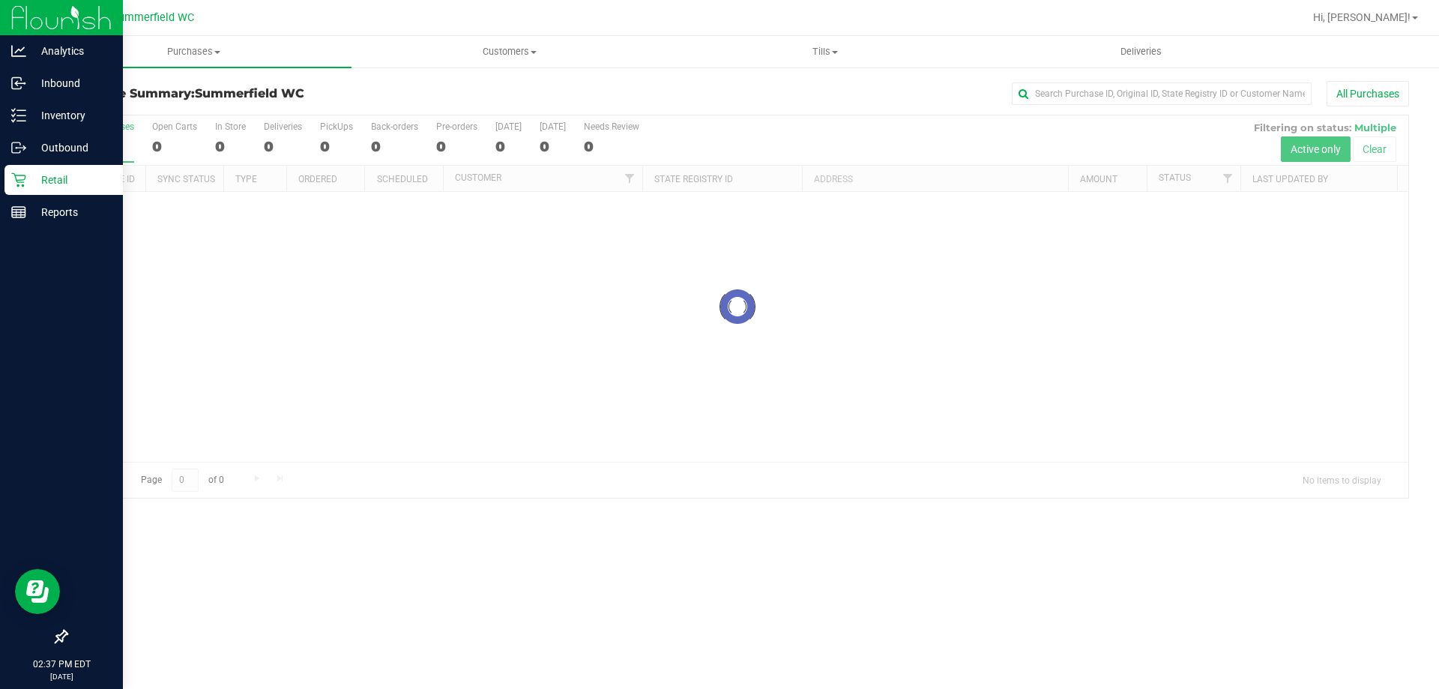
click at [657, 188] on div at bounding box center [737, 306] width 1341 height 382
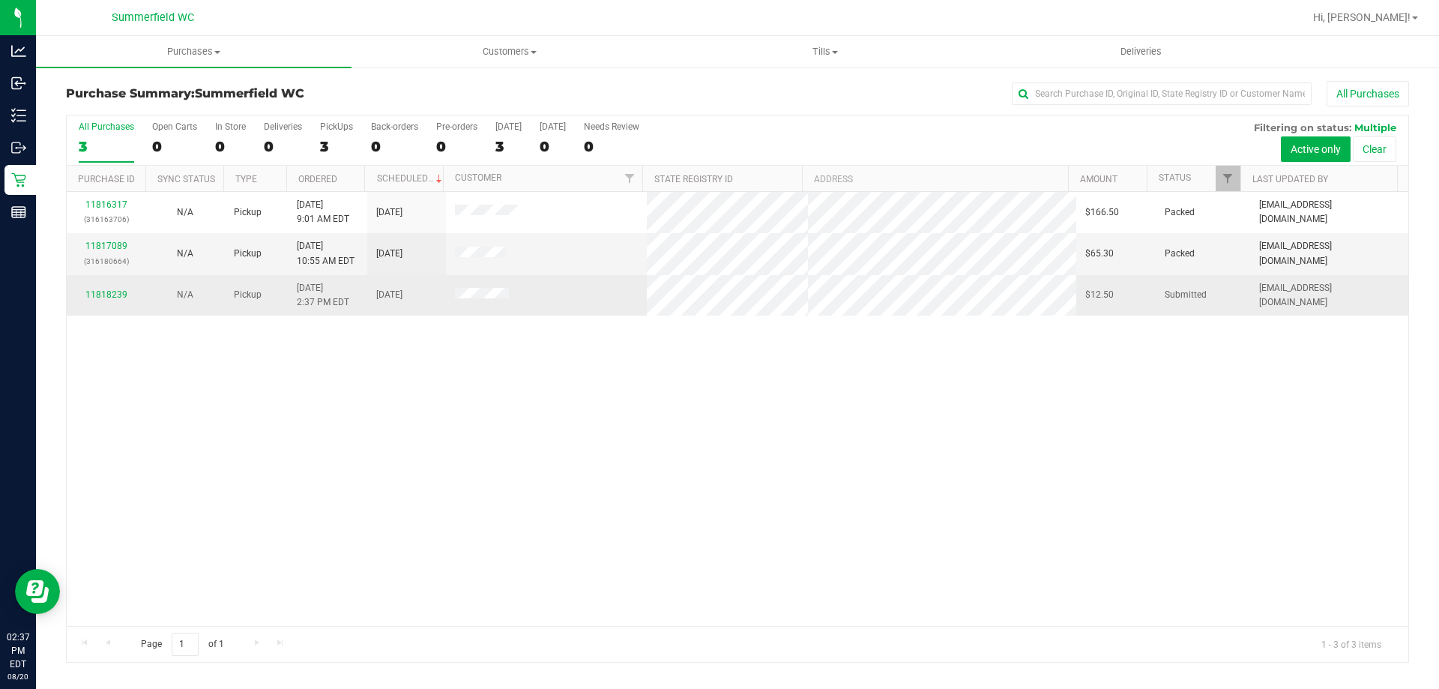
click at [118, 300] on div "11818239" at bounding box center [106, 295] width 61 height 14
click at [117, 299] on link "11818239" at bounding box center [106, 294] width 42 height 10
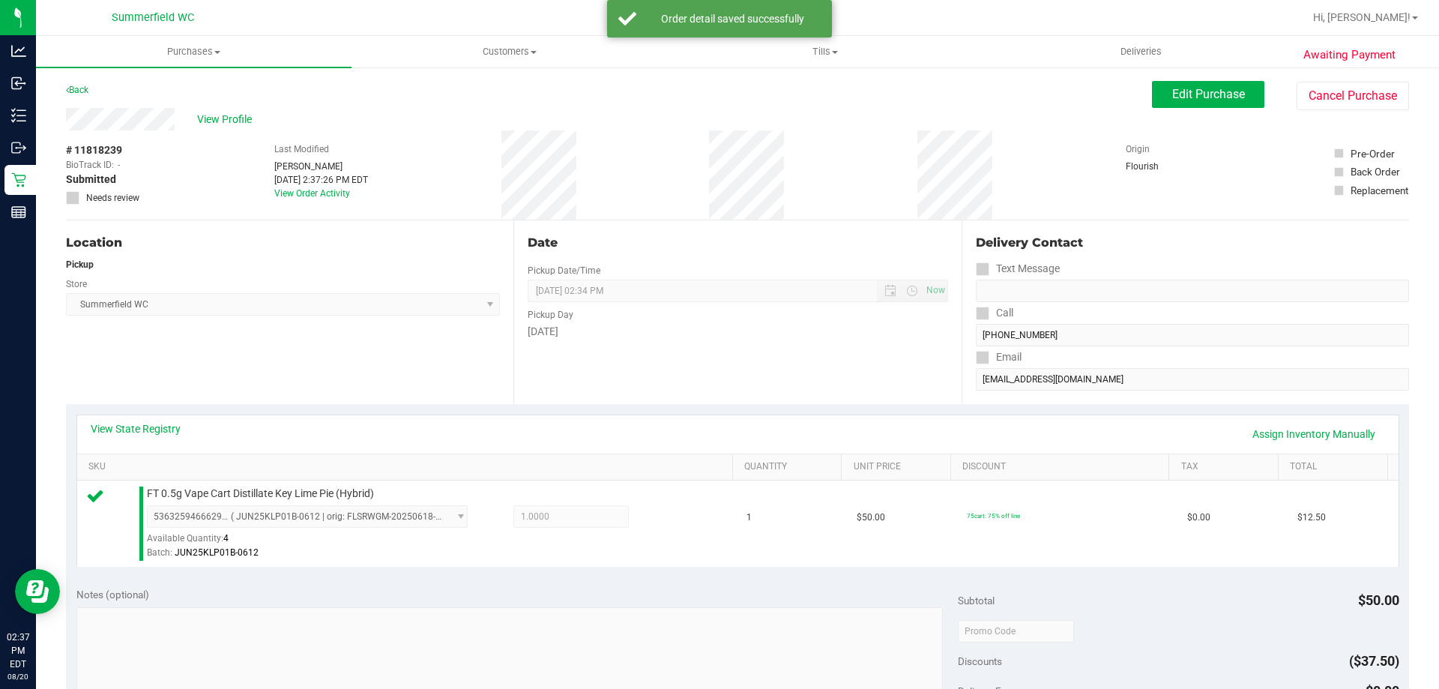
click at [288, 420] on div "View State Registry Assign Inventory Manually" at bounding box center [737, 434] width 1321 height 38
click at [599, 416] on div "View State Registry Assign Inventory Manually" at bounding box center [737, 434] width 1321 height 38
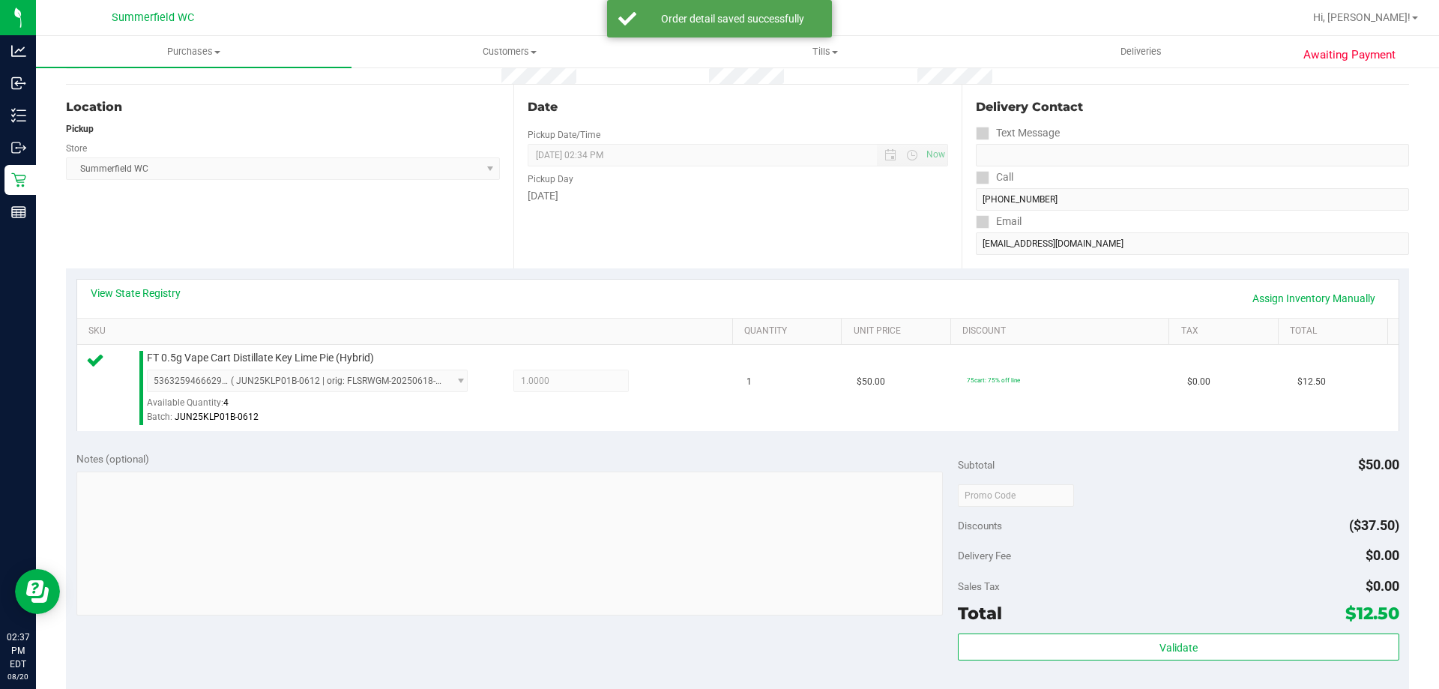
scroll to position [300, 0]
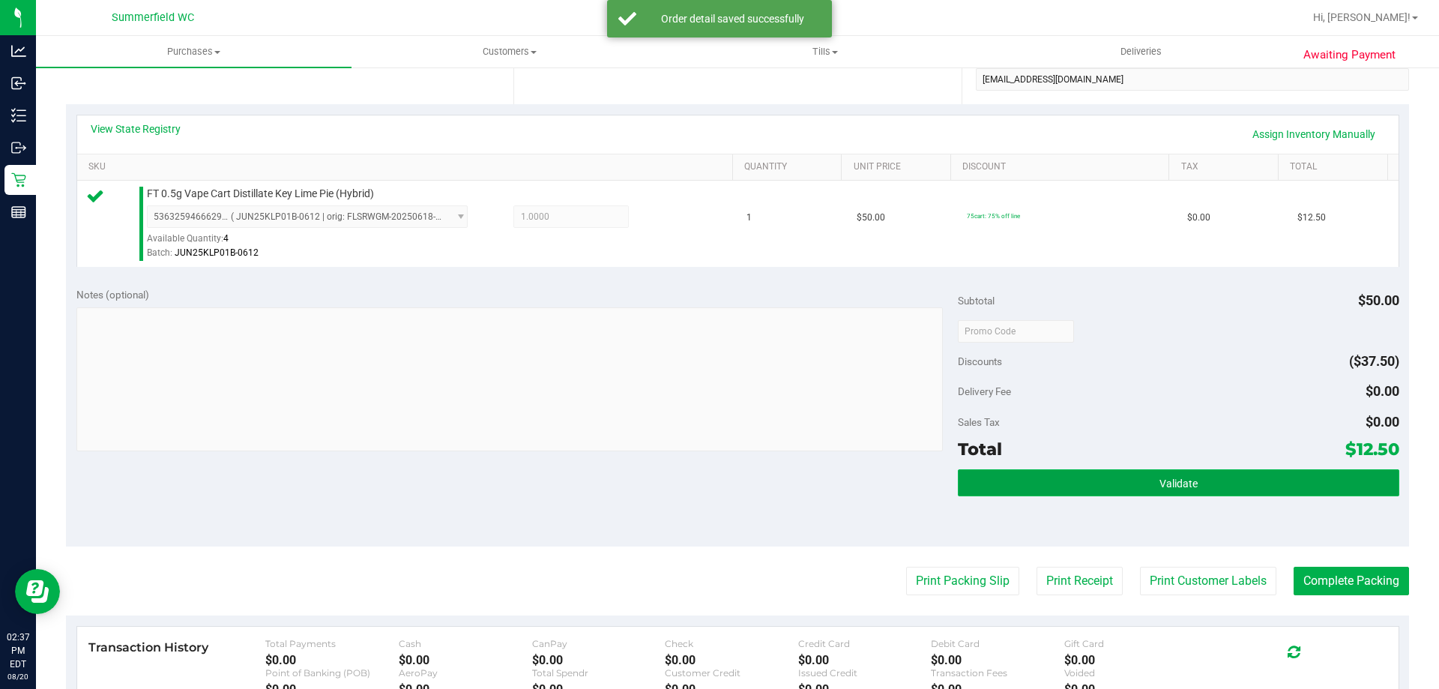
click at [717, 493] on button "Validate" at bounding box center [1178, 482] width 441 height 27
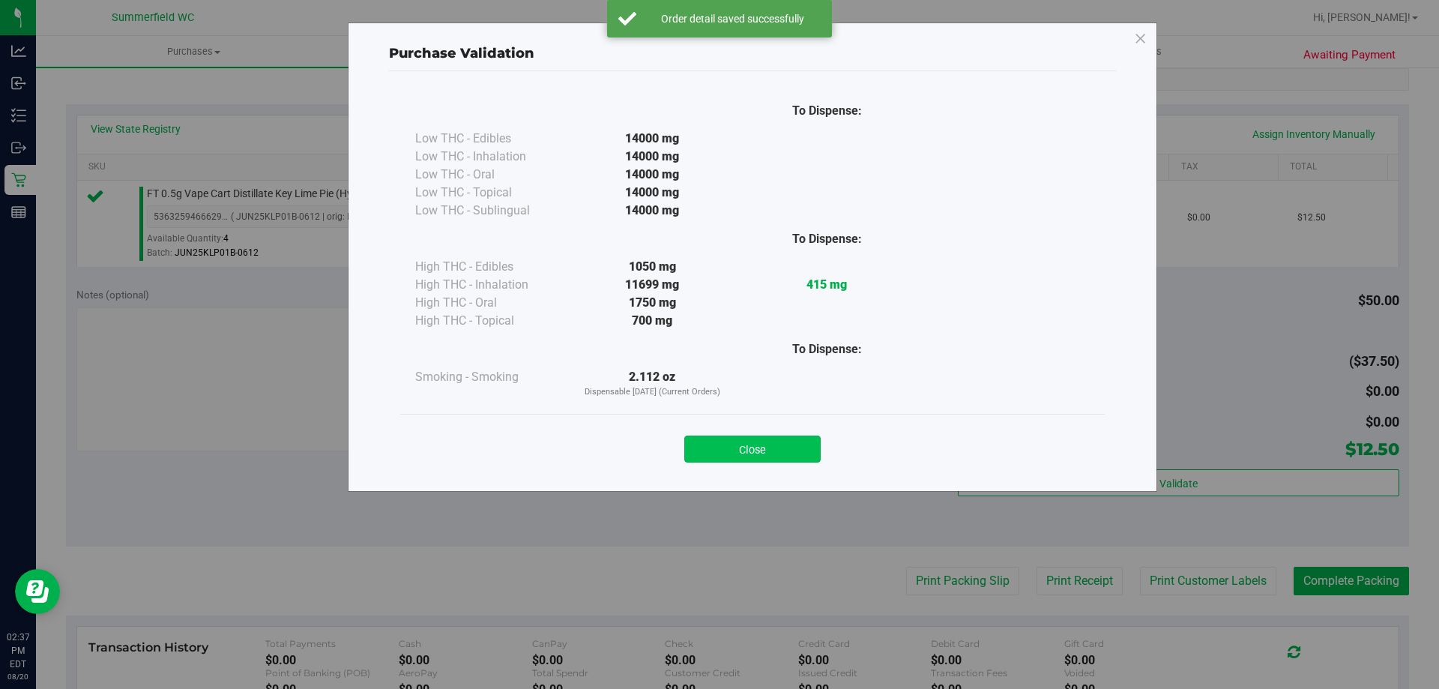
click at [717, 459] on button "Close" at bounding box center [752, 448] width 136 height 27
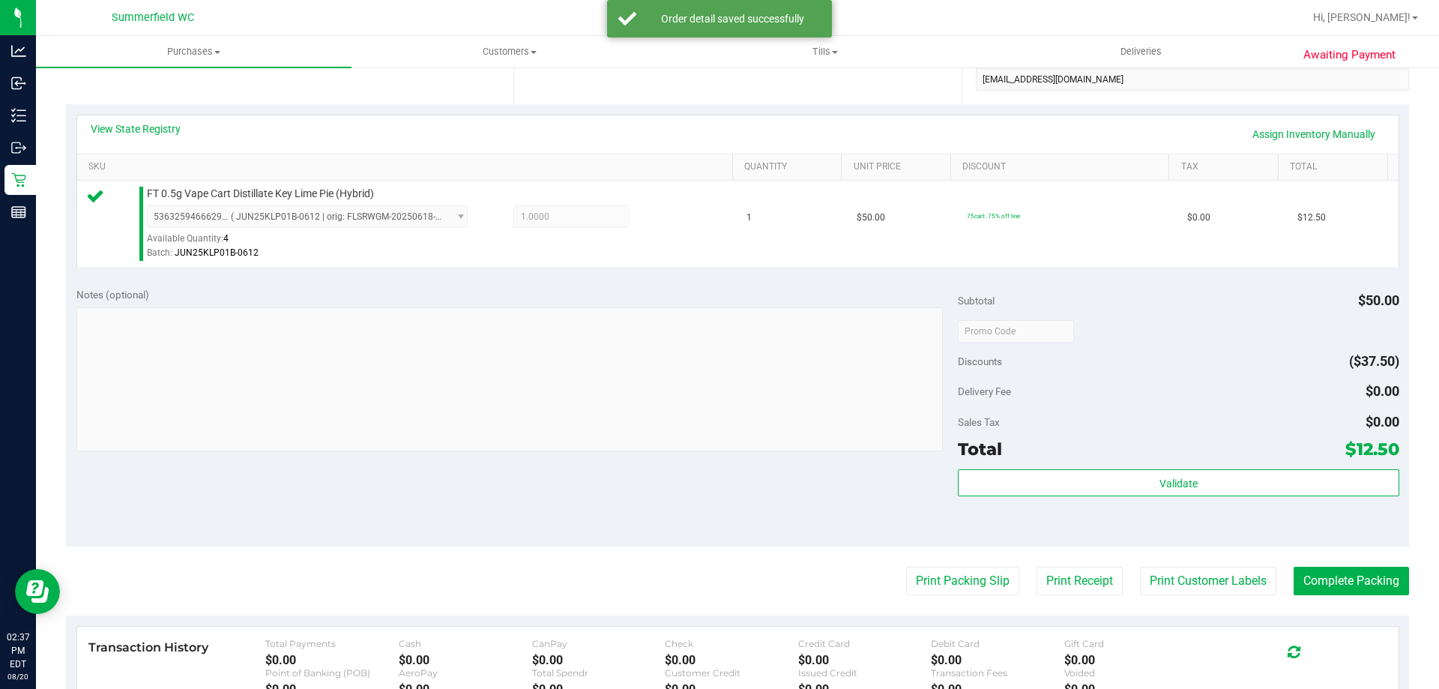
scroll to position [536, 0]
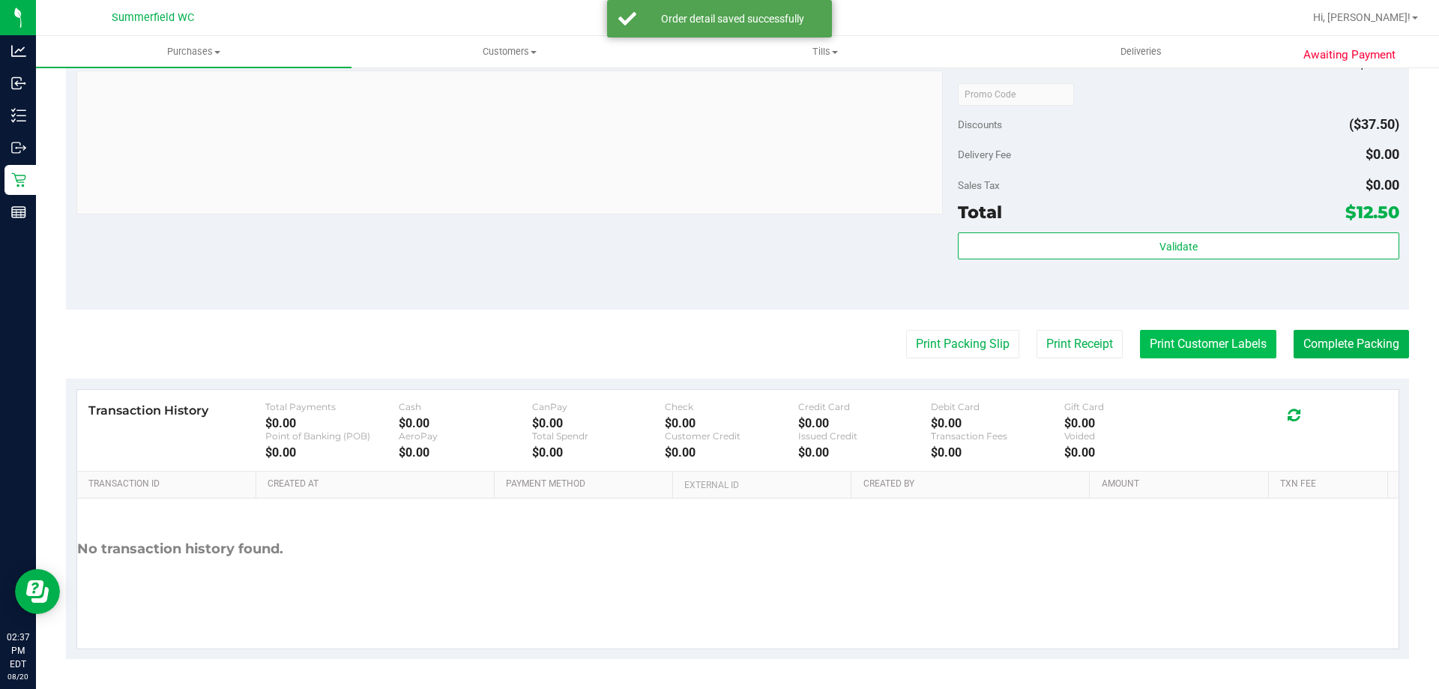
click at [717, 351] on button "Print Customer Labels" at bounding box center [1208, 344] width 136 height 28
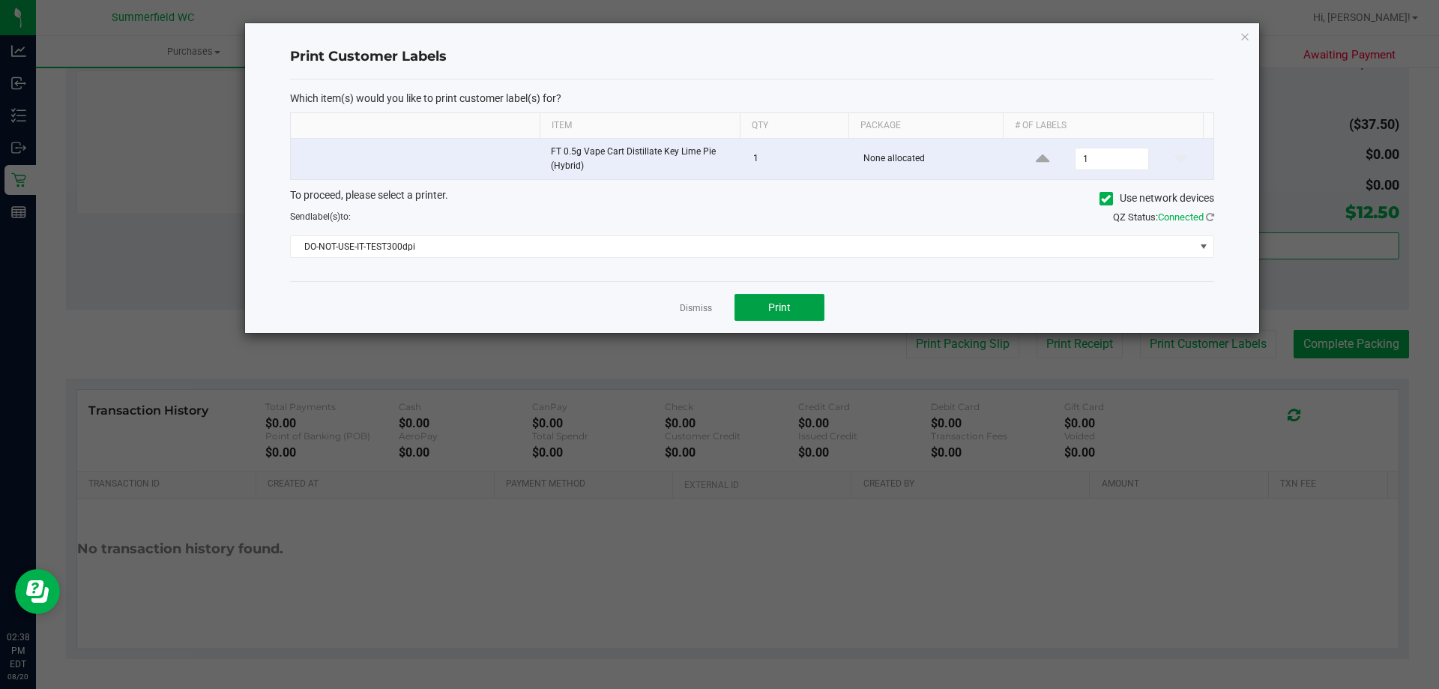
drag, startPoint x: 779, startPoint y: 318, endPoint x: 579, endPoint y: 311, distance: 200.2
click at [582, 311] on div "Dismiss Print" at bounding box center [752, 307] width 924 height 52
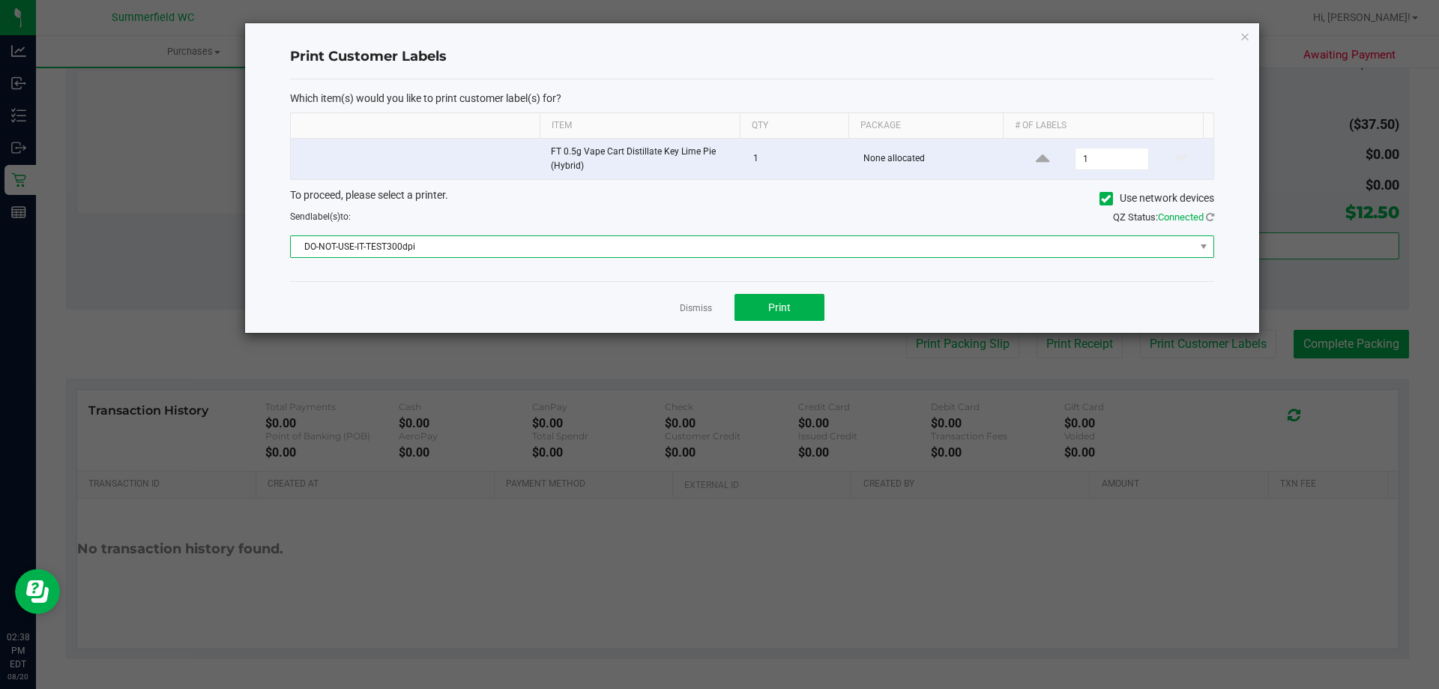
click at [551, 246] on span "DO-NOT-USE-IT-TEST300dpi" at bounding box center [743, 246] width 904 height 21
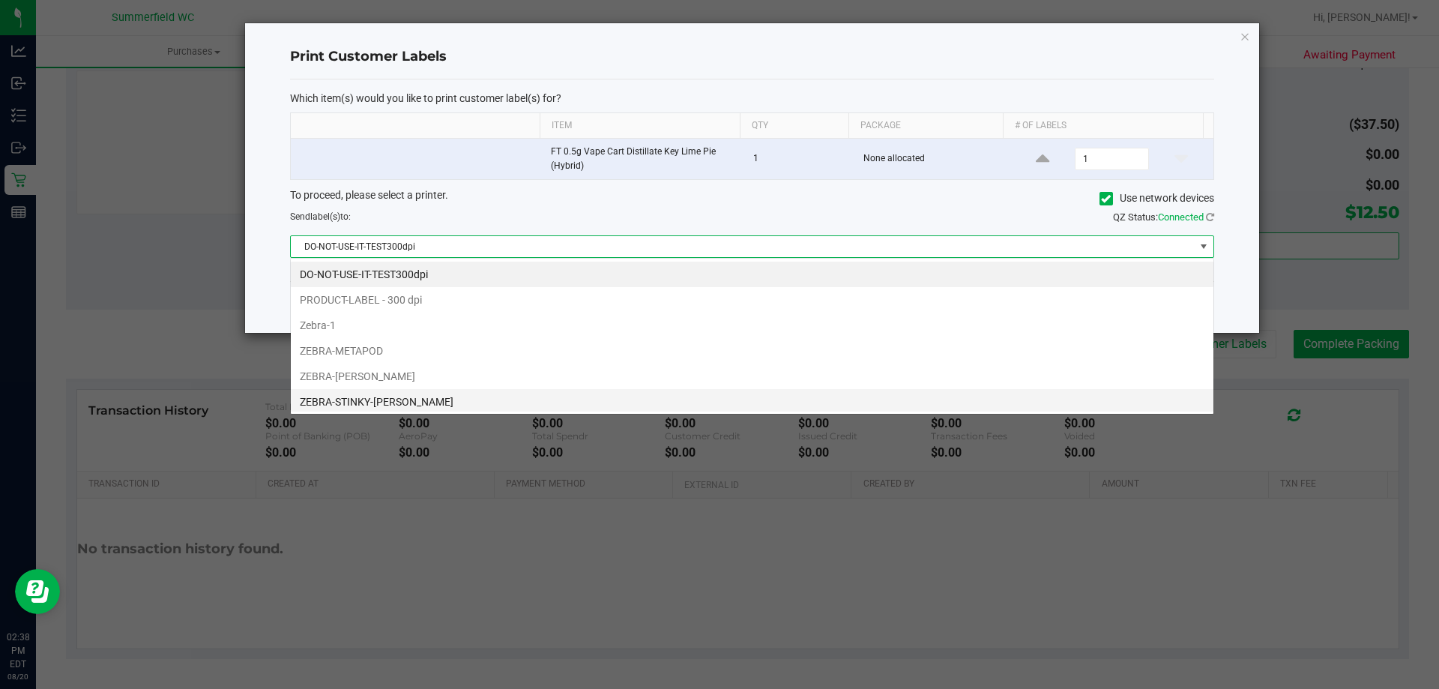
scroll to position [22, 923]
click at [450, 392] on li "ZEBRA-STINKY-[PERSON_NAME]" at bounding box center [752, 401] width 922 height 25
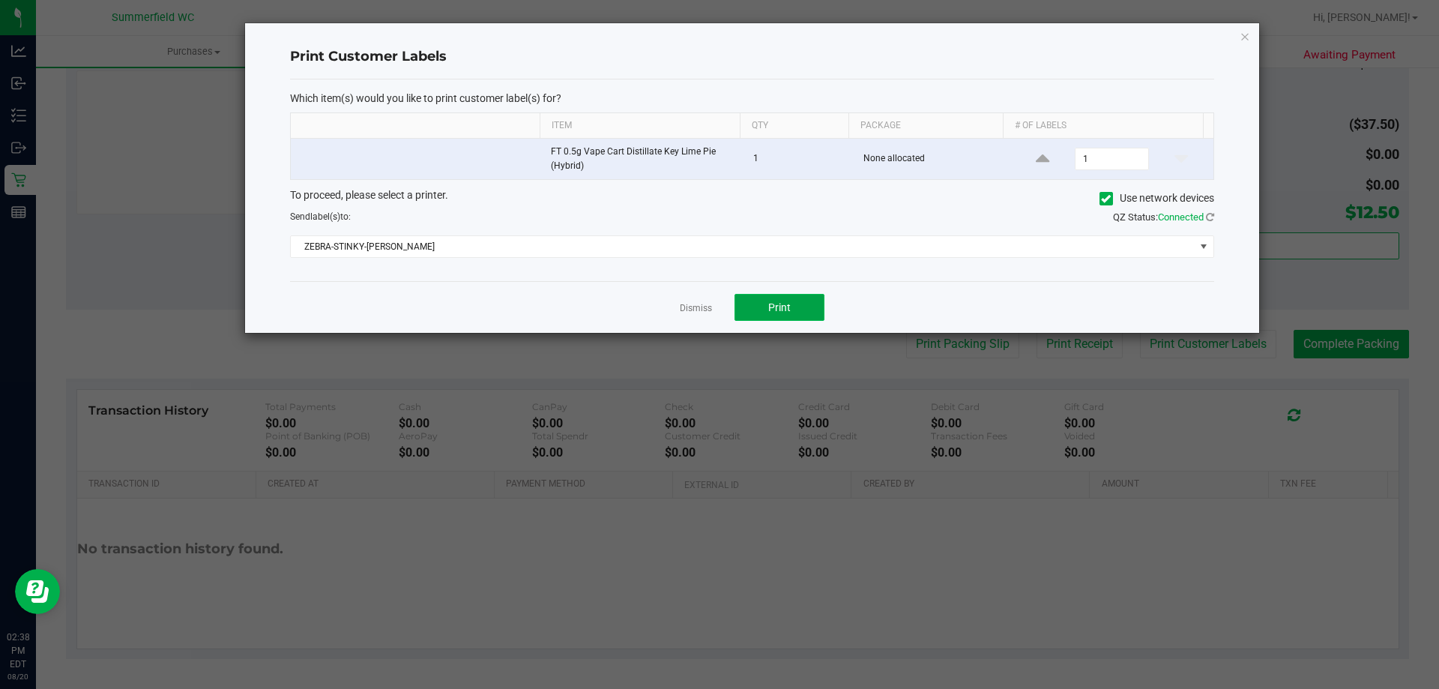
click at [717, 301] on span "Print" at bounding box center [779, 307] width 22 height 12
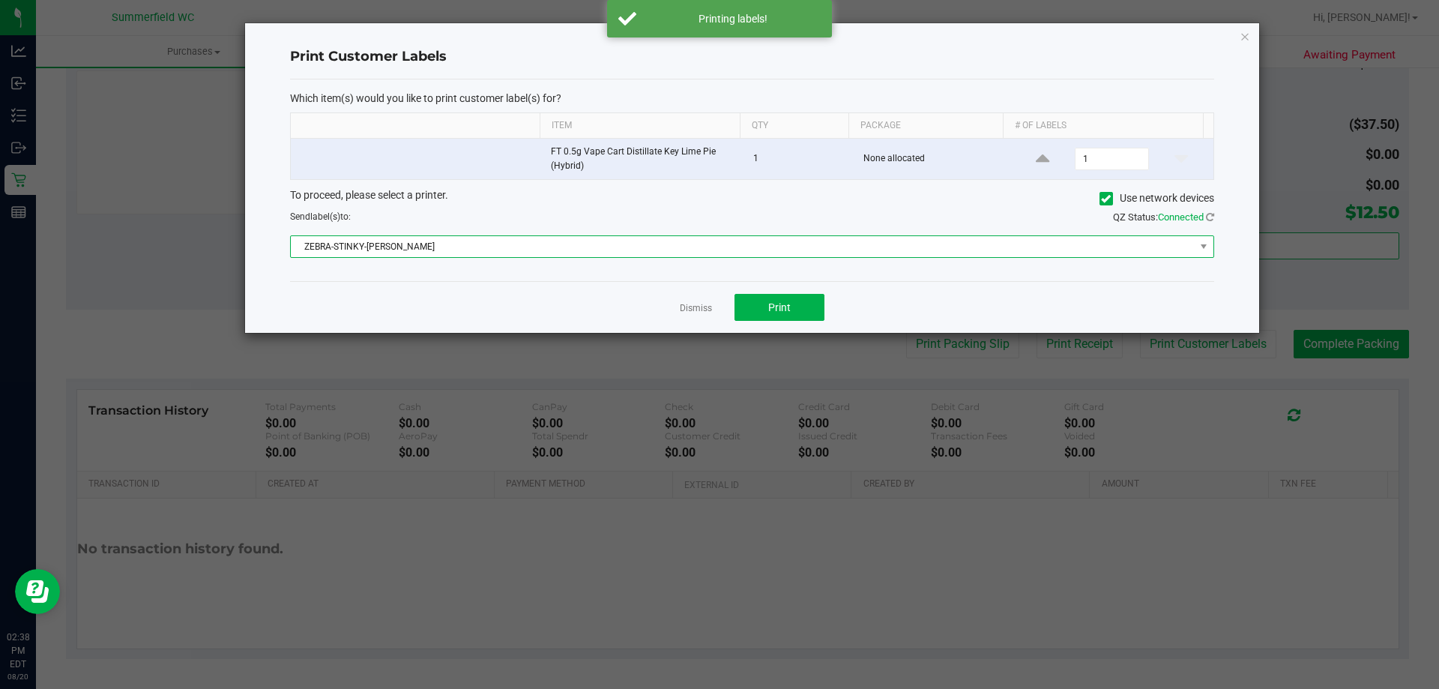
click at [575, 254] on span "ZEBRA-STINKY-[PERSON_NAME]" at bounding box center [743, 246] width 904 height 21
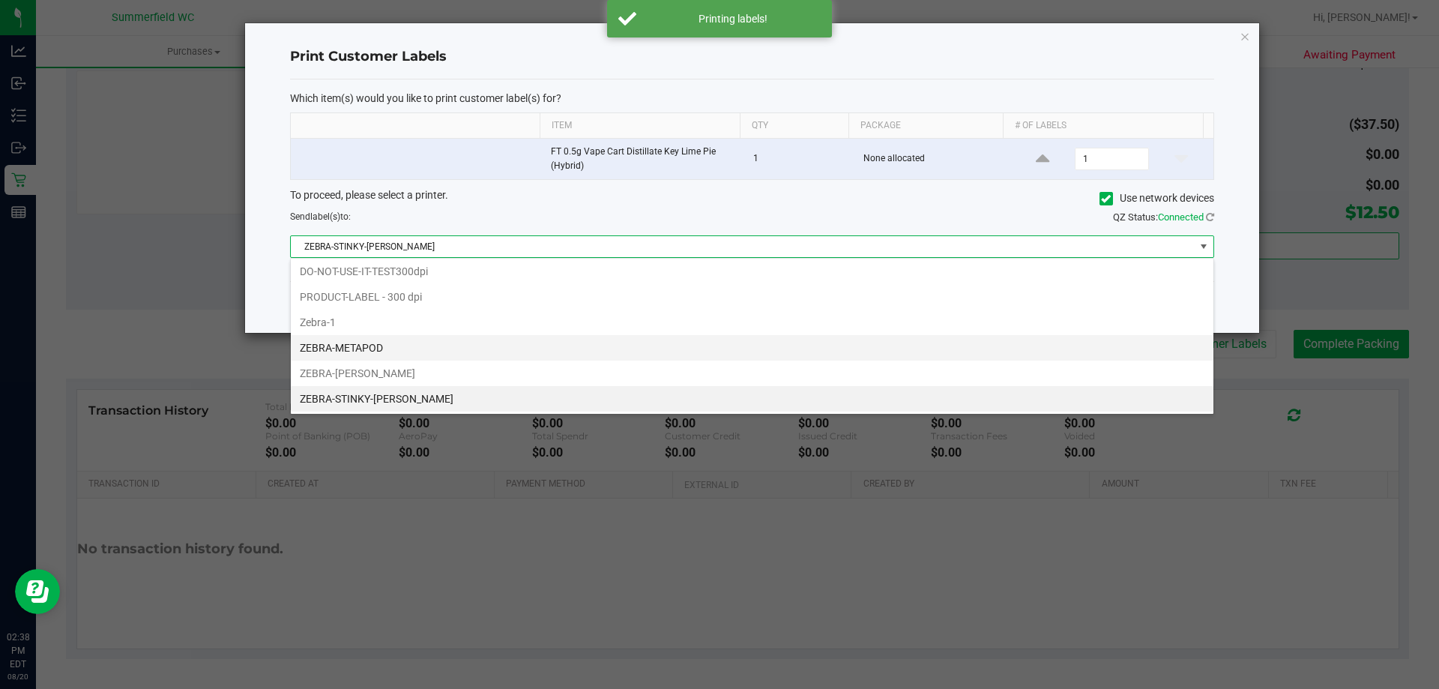
scroll to position [28, 0]
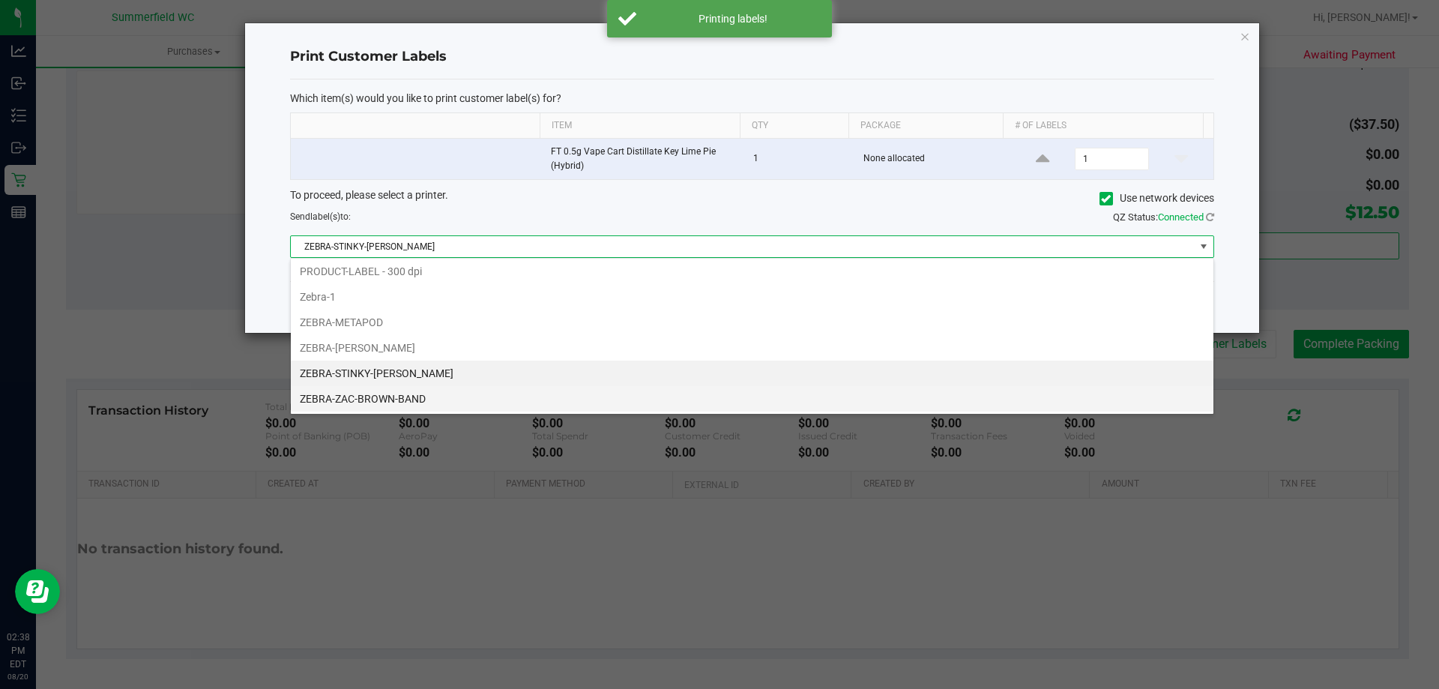
click at [393, 397] on li "ZEBRA-ZAC-BROWN-BAND" at bounding box center [752, 398] width 922 height 25
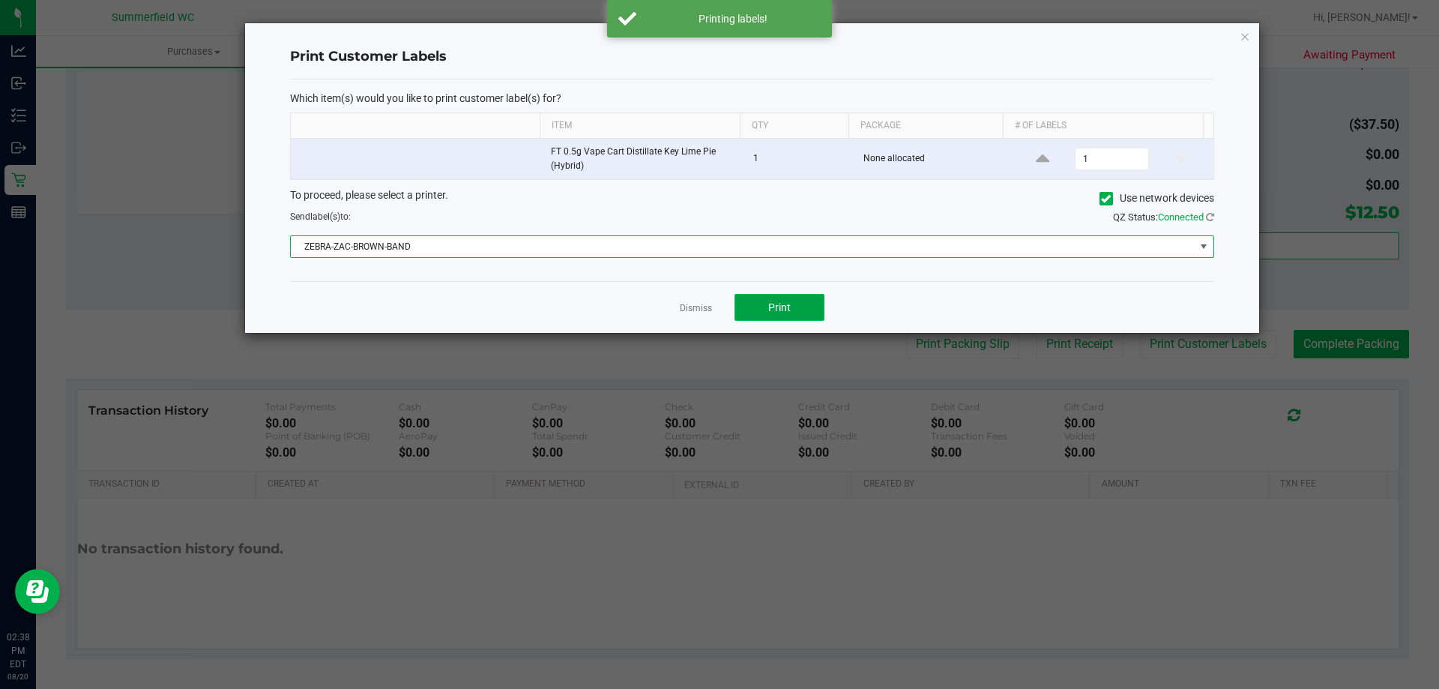
click at [717, 306] on button "Print" at bounding box center [779, 307] width 90 height 27
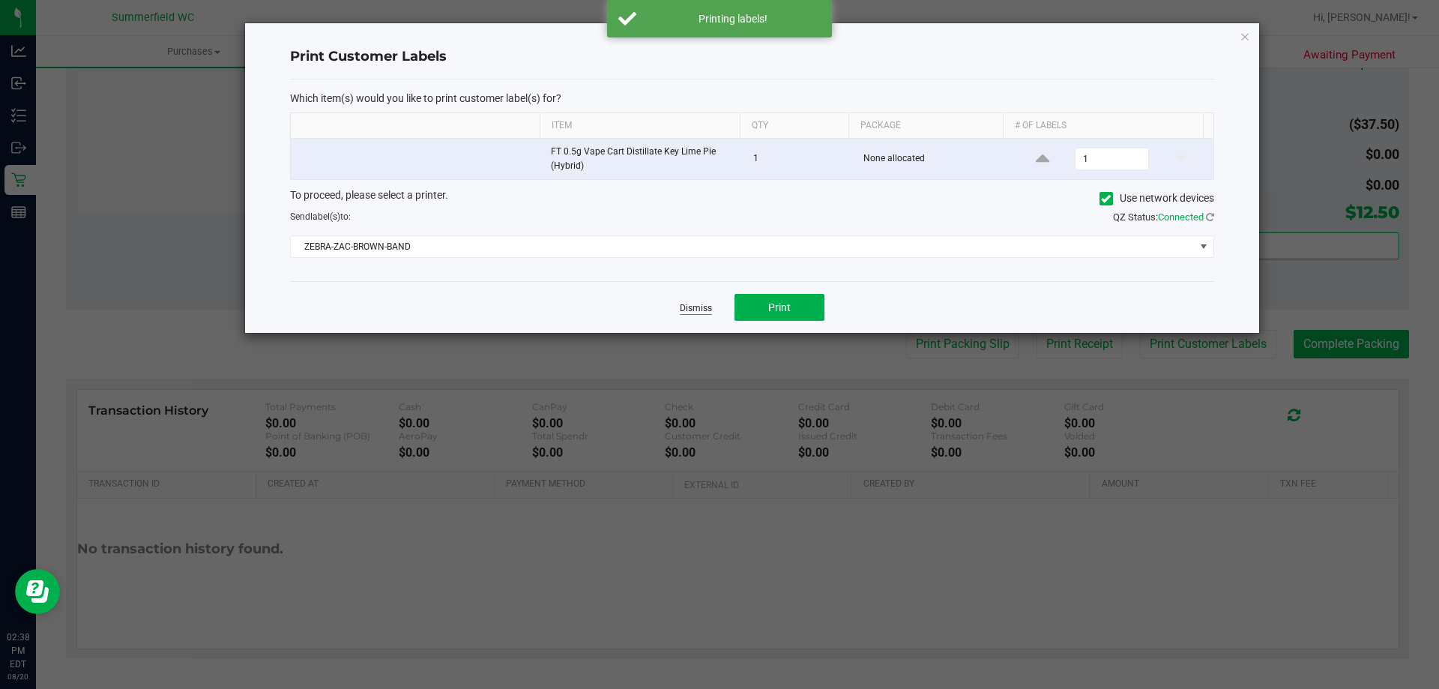
click at [696, 312] on link "Dismiss" at bounding box center [696, 308] width 32 height 13
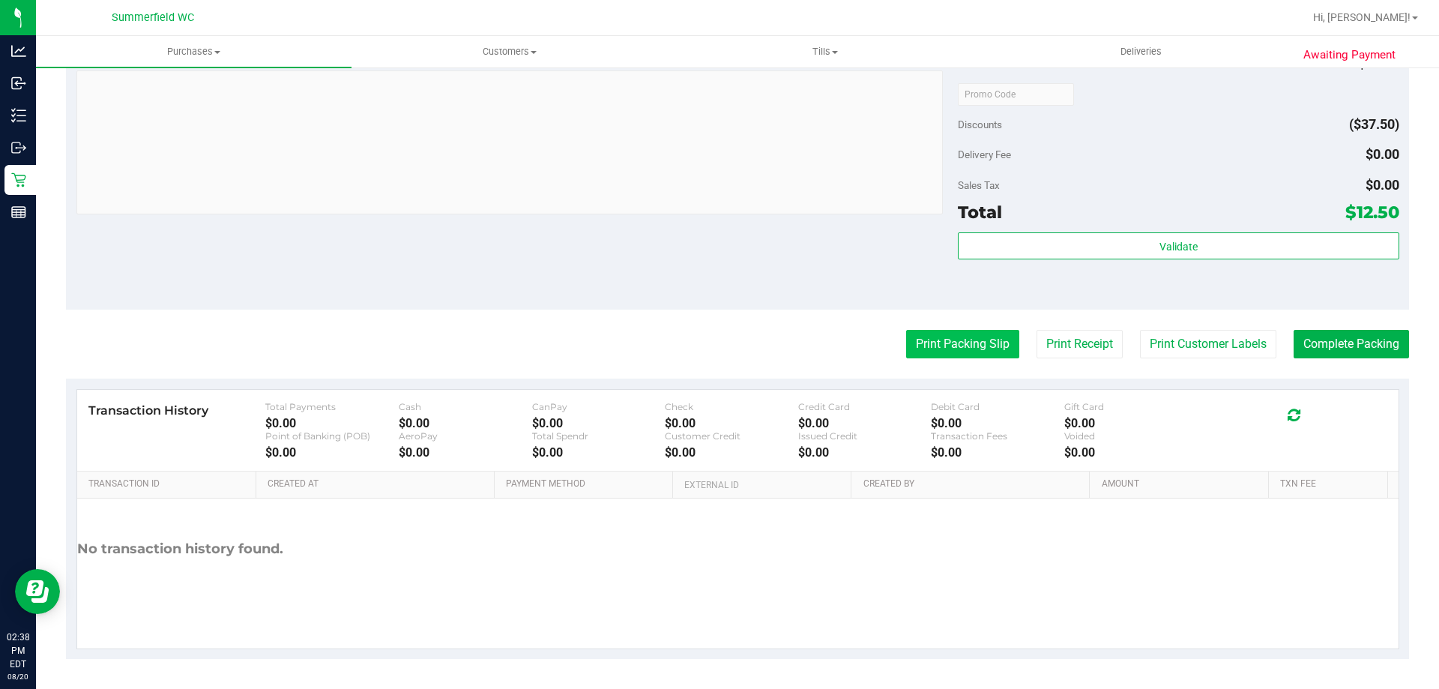
click at [717, 339] on button "Print Packing Slip" at bounding box center [962, 344] width 113 height 28
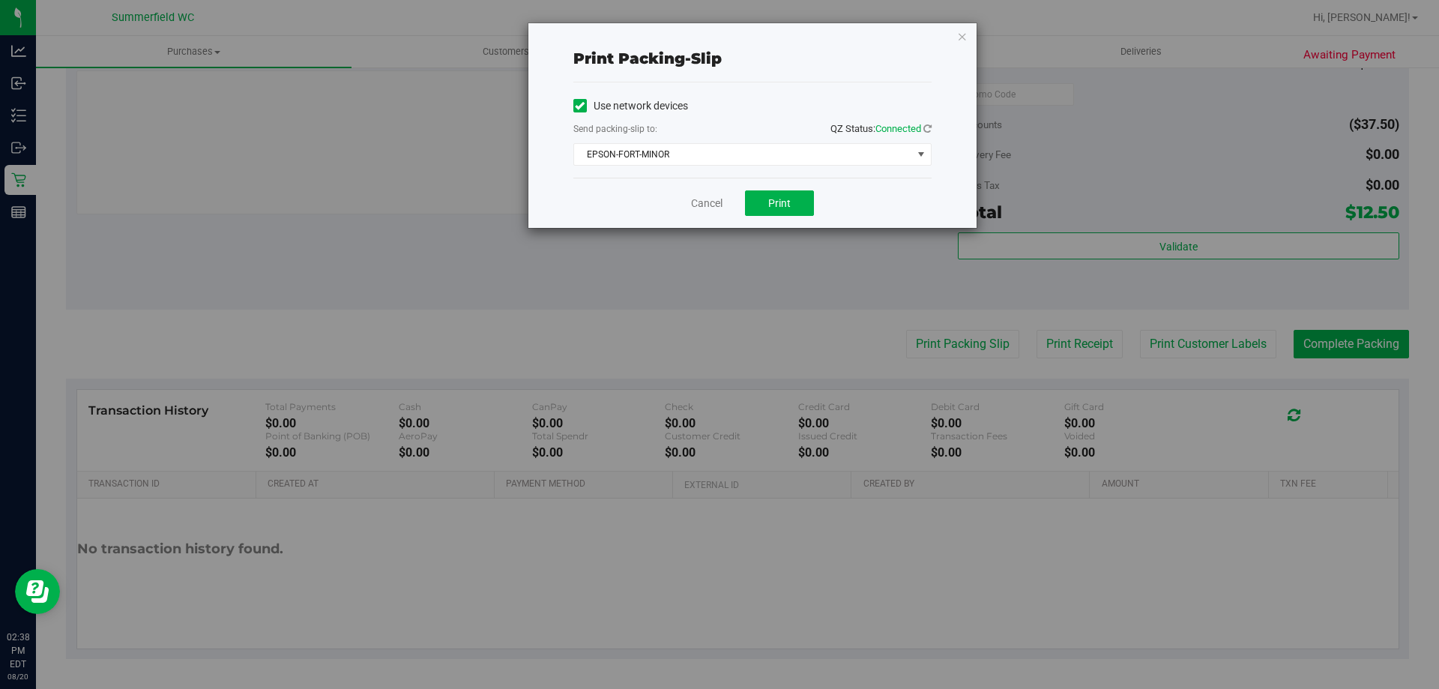
click at [717, 139] on div "Use network devices Send packing-slip to: QZ Status: Connected EPSON-FORT-MINOR…" at bounding box center [752, 129] width 358 height 71
click at [716, 151] on span "EPSON-FORT-MINOR" at bounding box center [743, 154] width 338 height 21
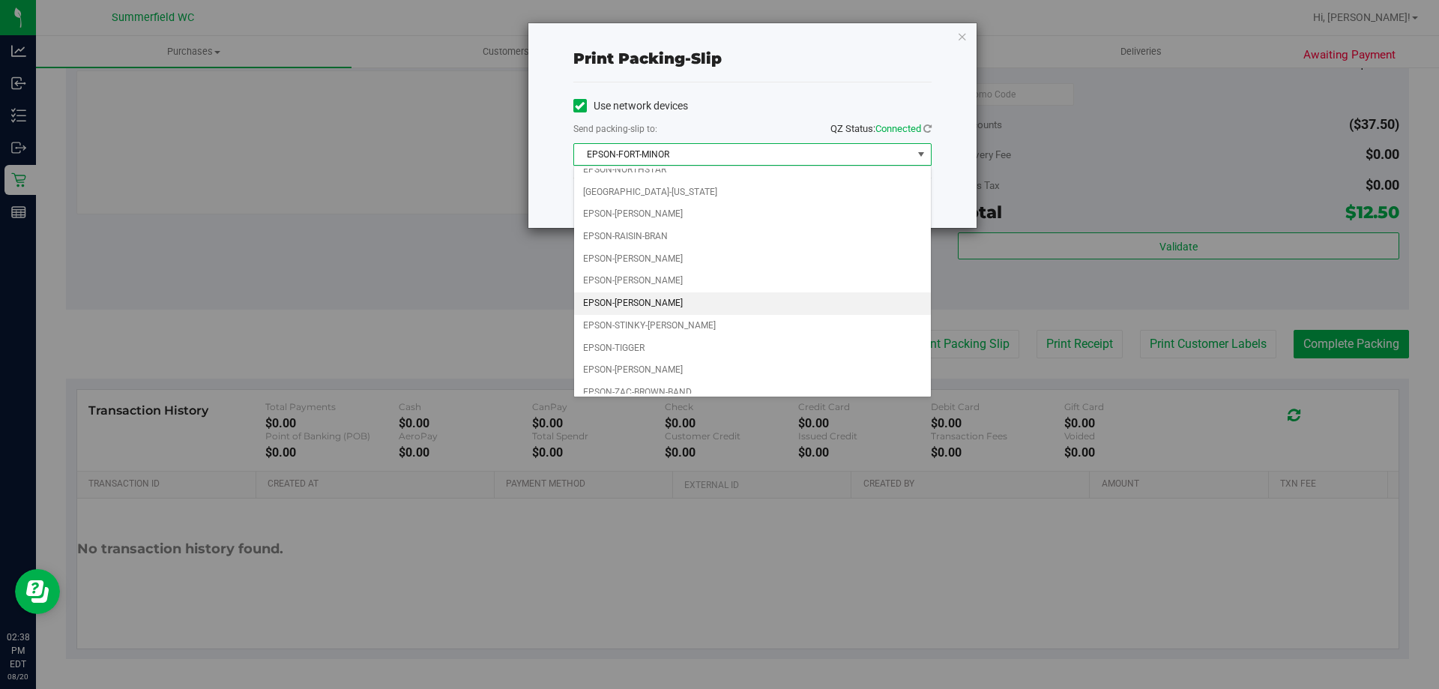
scroll to position [64, 0]
click at [657, 378] on li "EPSON-ZAC-BROWN-BAND" at bounding box center [752, 383] width 357 height 22
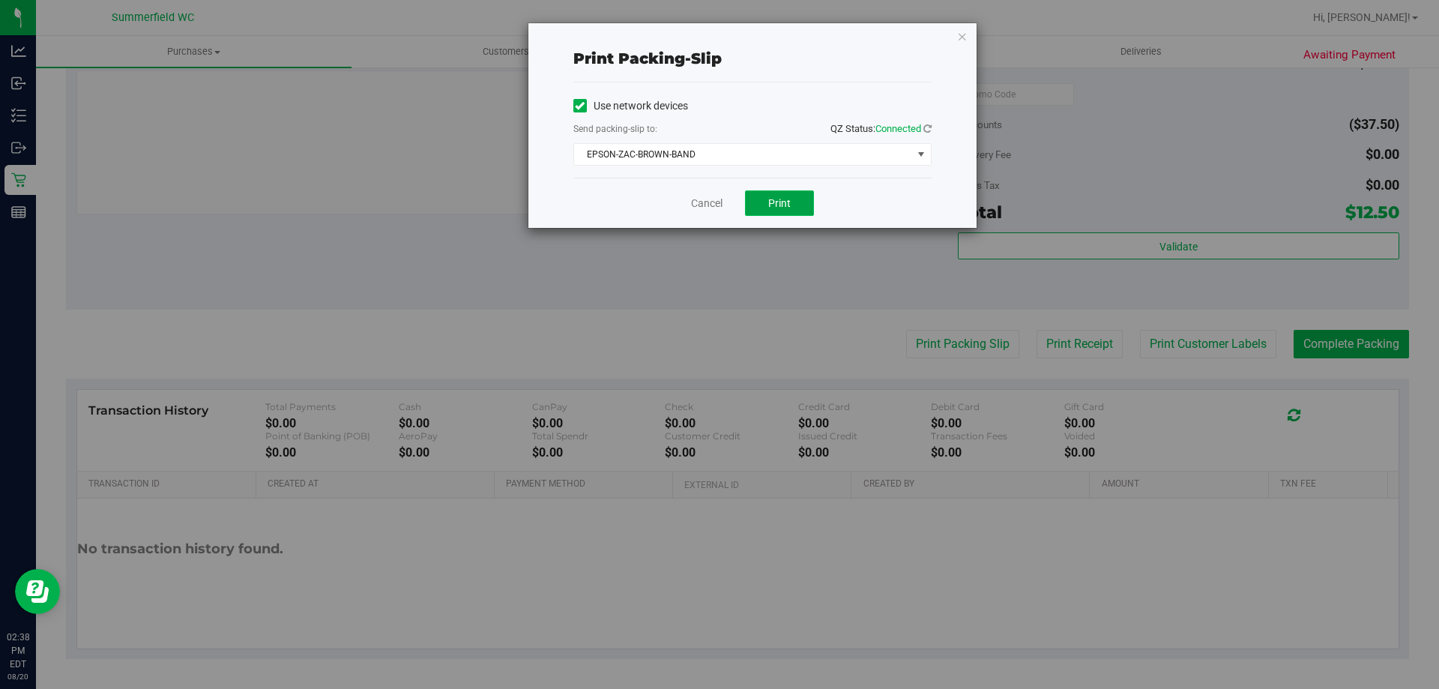
click at [717, 208] on button "Print" at bounding box center [779, 202] width 69 height 25
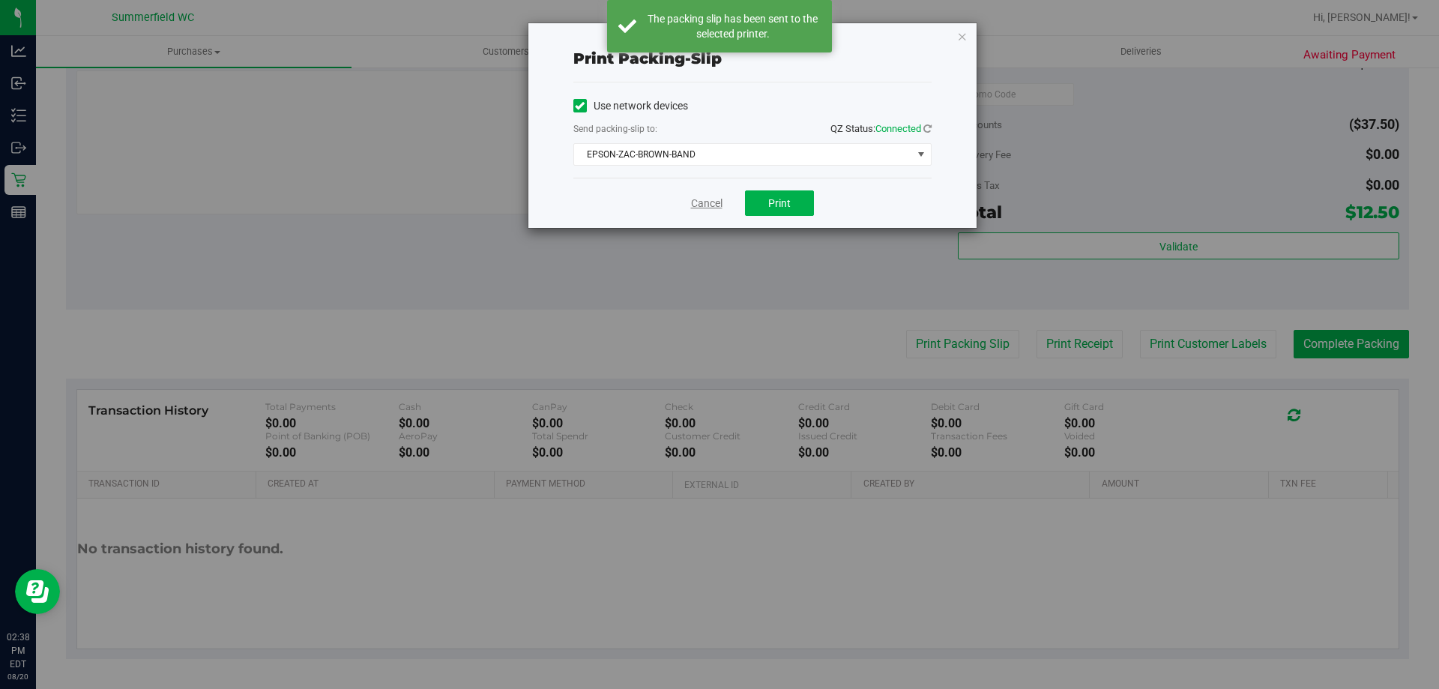
click at [700, 208] on link "Cancel" at bounding box center [706, 204] width 31 height 16
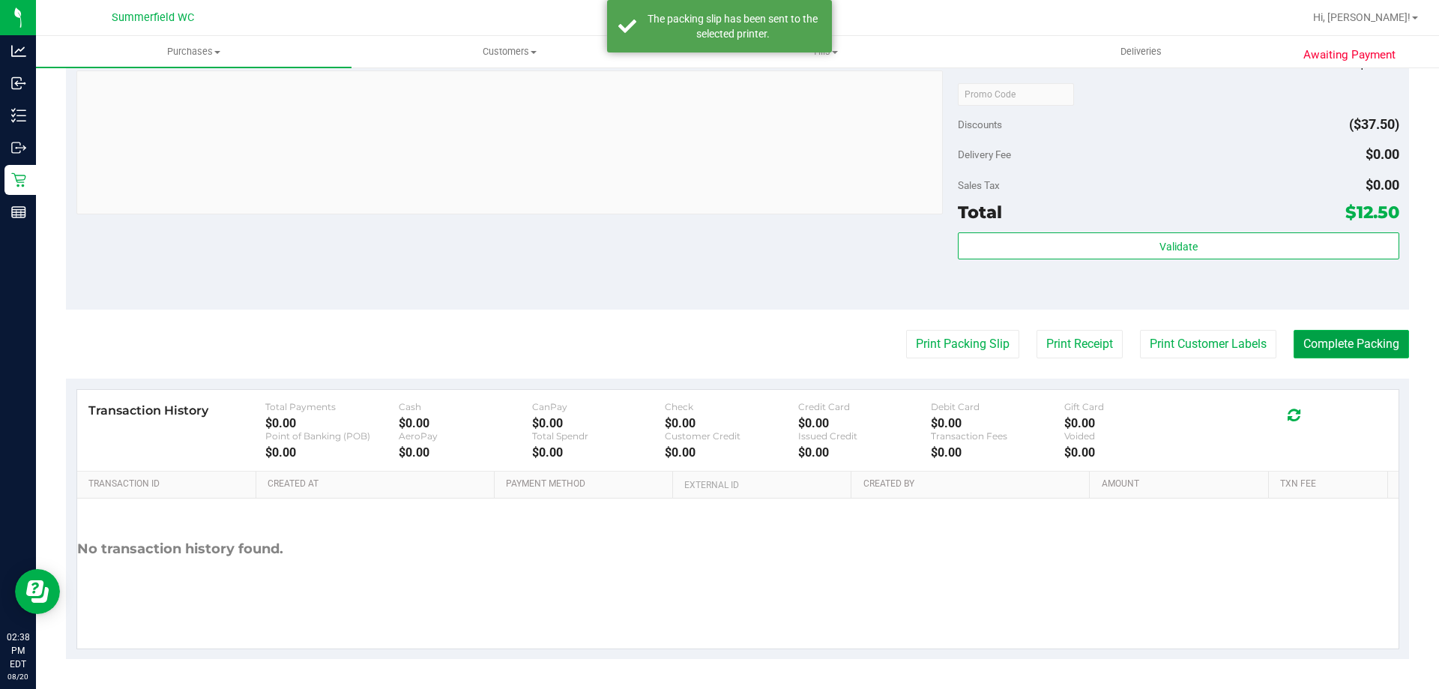
click at [717, 345] on button "Complete Packing" at bounding box center [1350, 344] width 115 height 28
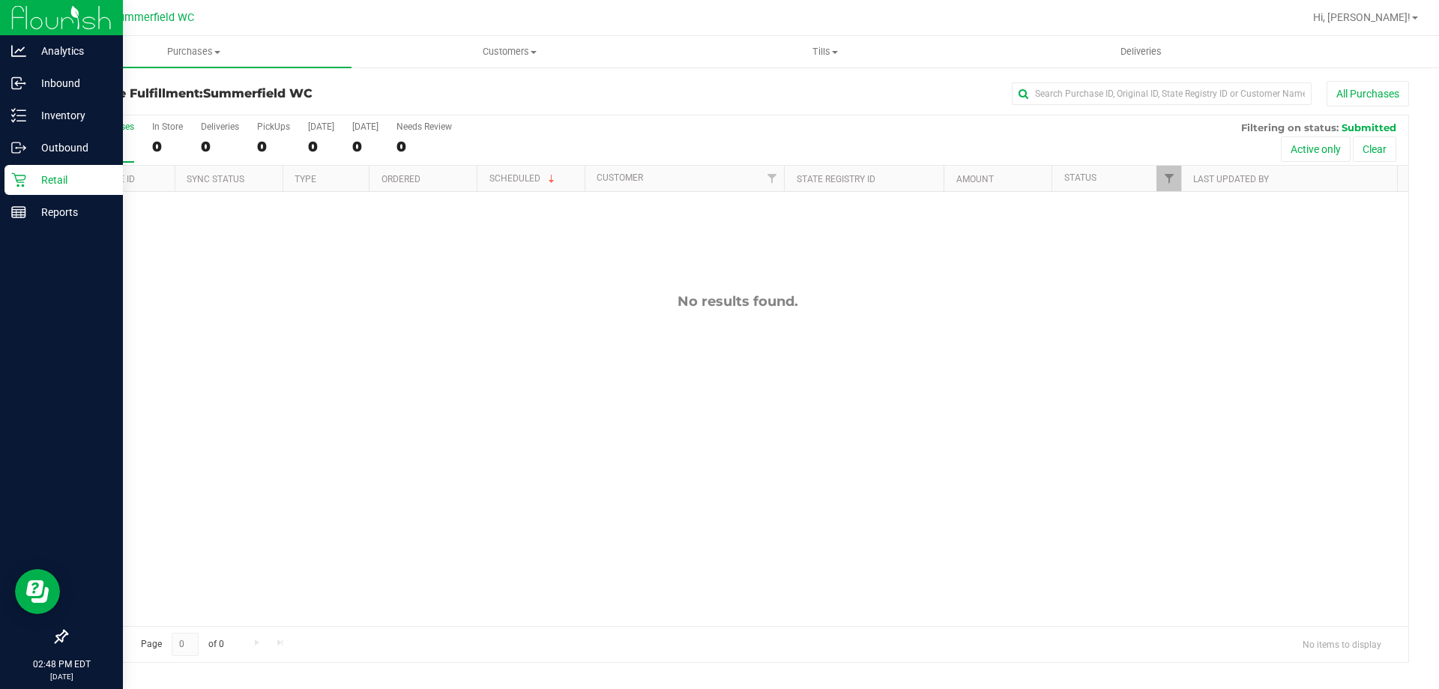
click at [31, 178] on p "Retail" at bounding box center [71, 180] width 90 height 18
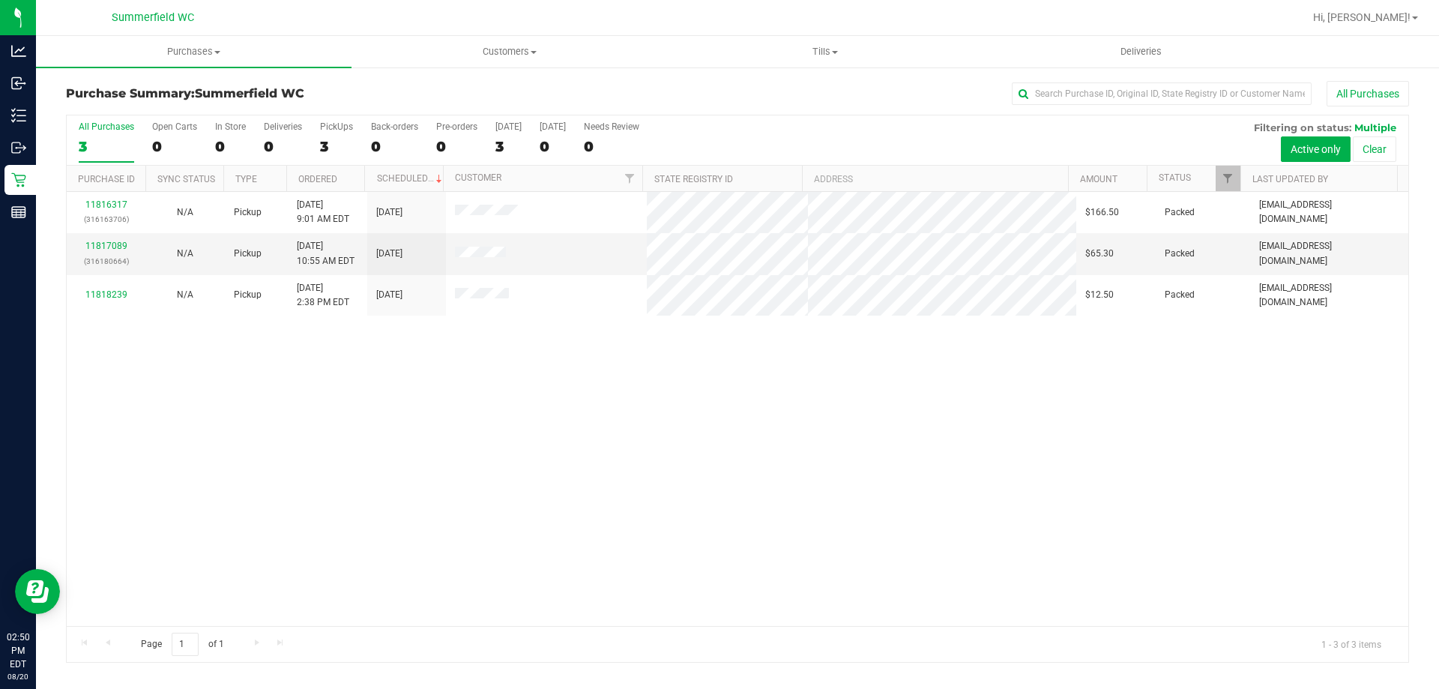
click at [471, 424] on div "11816317 (316163706) N/A Pickup [DATE] 9:01 AM EDT 8/20/2025 $166.50 Packed [EM…" at bounding box center [737, 409] width 1341 height 434
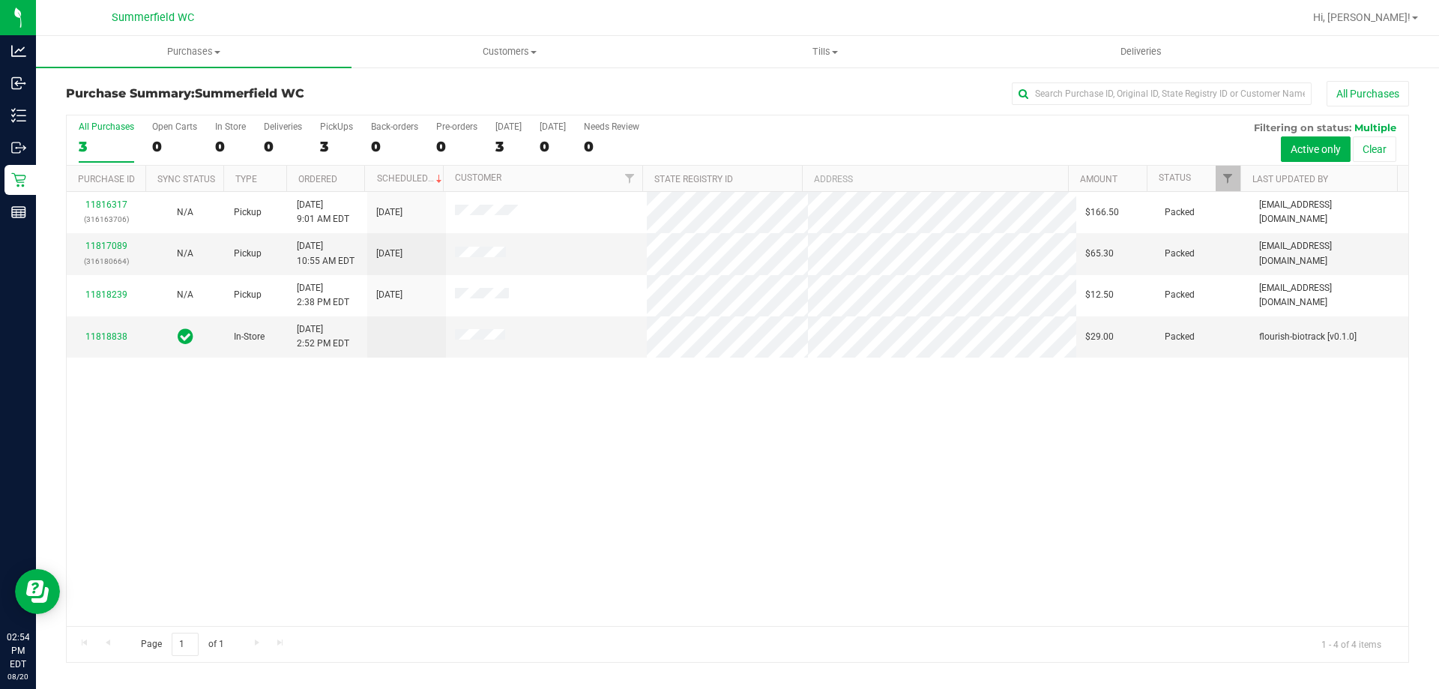
click at [717, 483] on div "11816317 (316163706) N/A Pickup [DATE] 9:01 AM EDT 8/20/2025 $166.50 Packed [EM…" at bounding box center [737, 409] width 1341 height 434
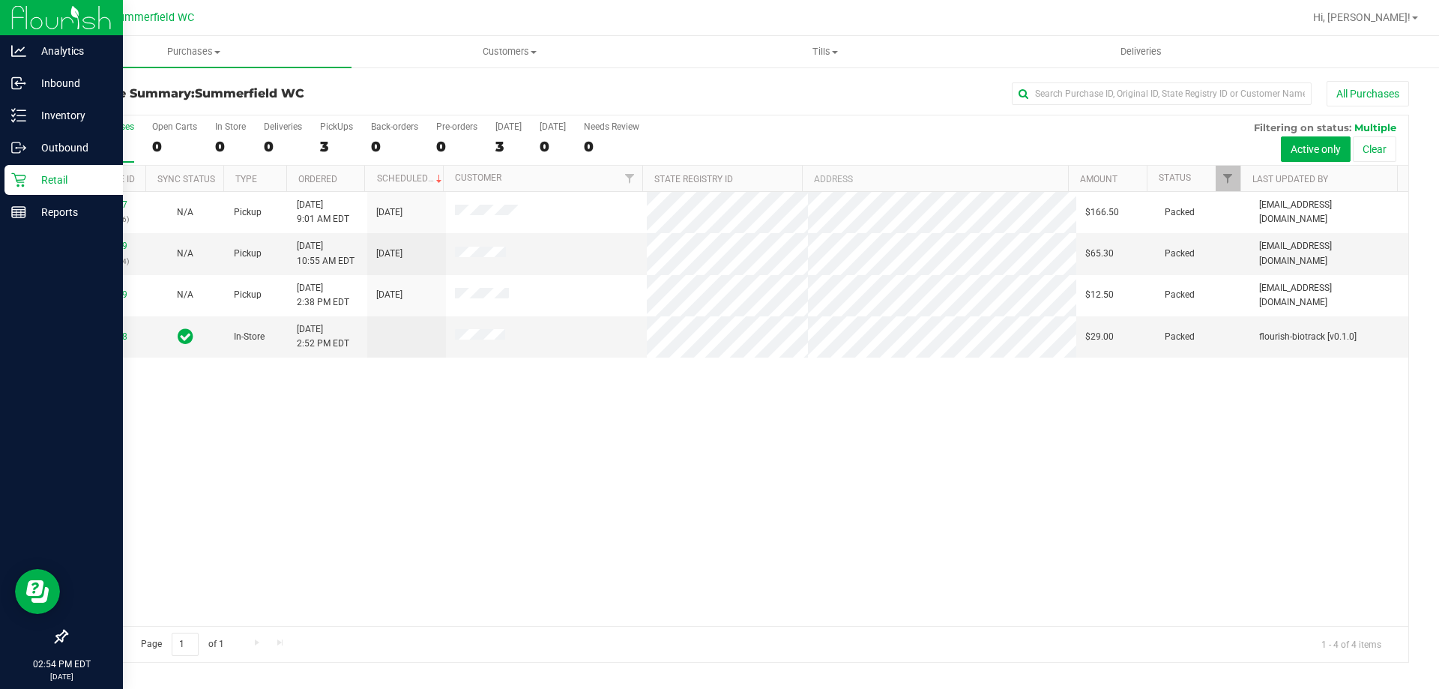
click at [47, 172] on p "Retail" at bounding box center [71, 180] width 90 height 18
click at [24, 175] on icon at bounding box center [18, 180] width 14 height 14
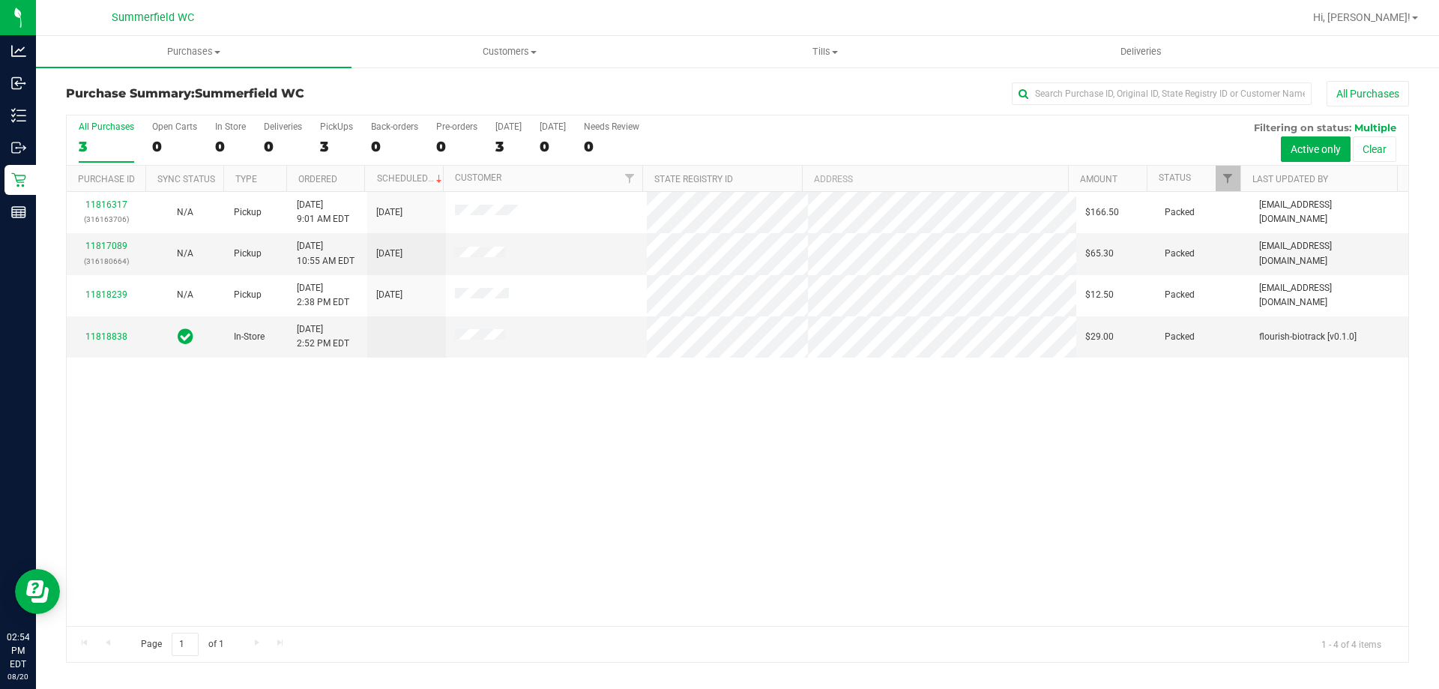
click at [380, 30] on div at bounding box center [785, 17] width 1035 height 29
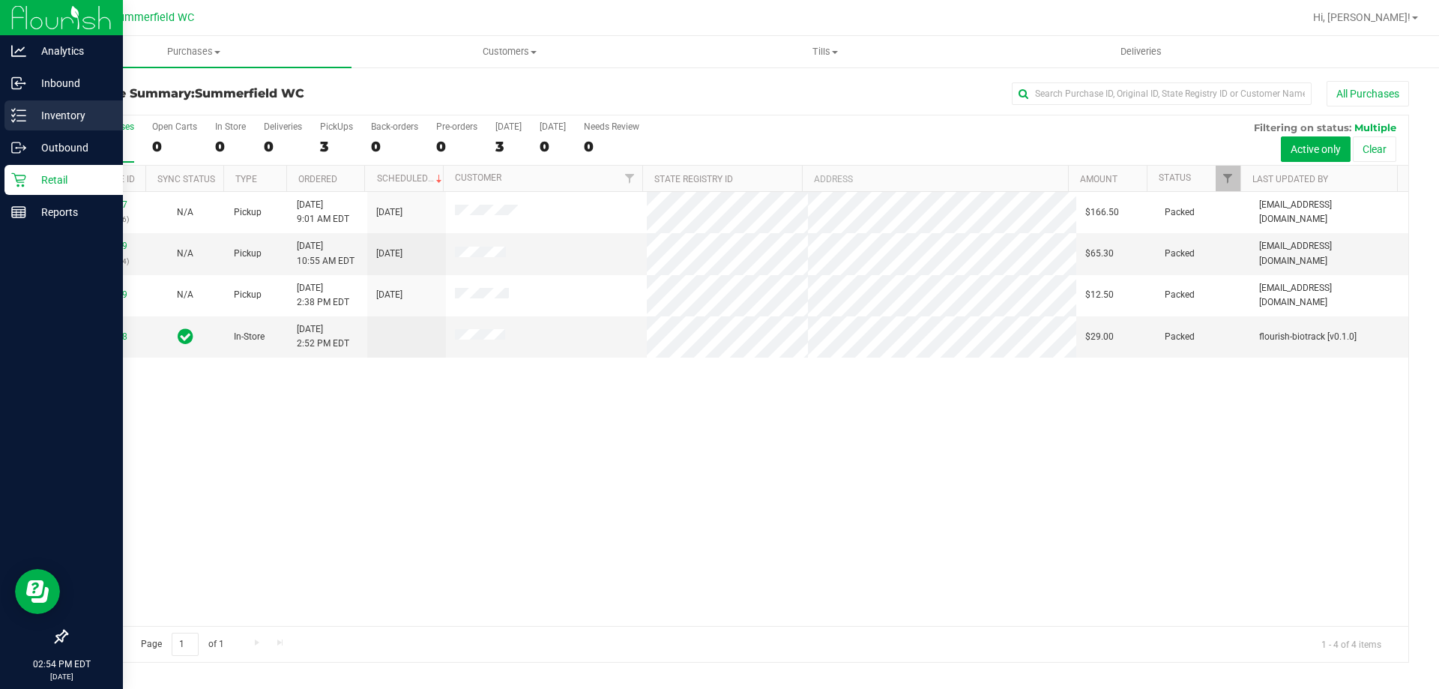
click at [19, 121] on line at bounding box center [21, 121] width 8 height 0
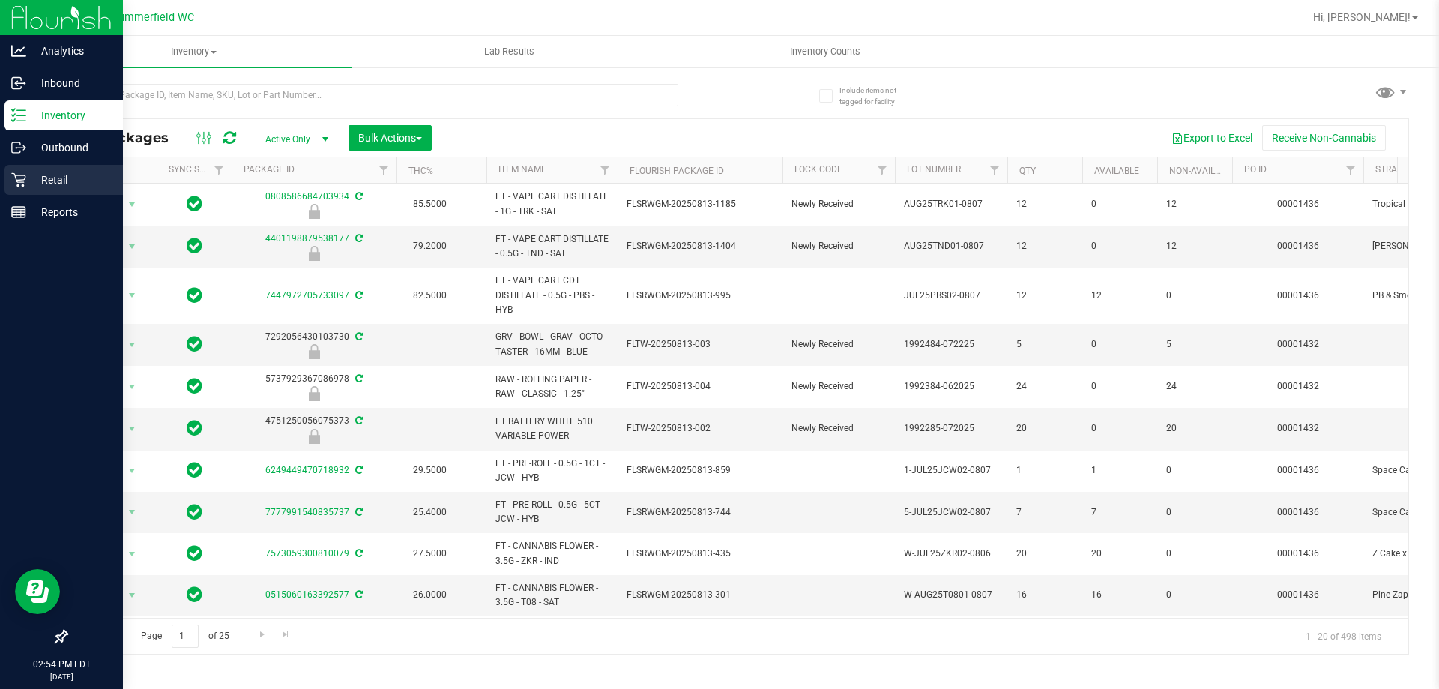
click at [55, 175] on p "Retail" at bounding box center [71, 180] width 90 height 18
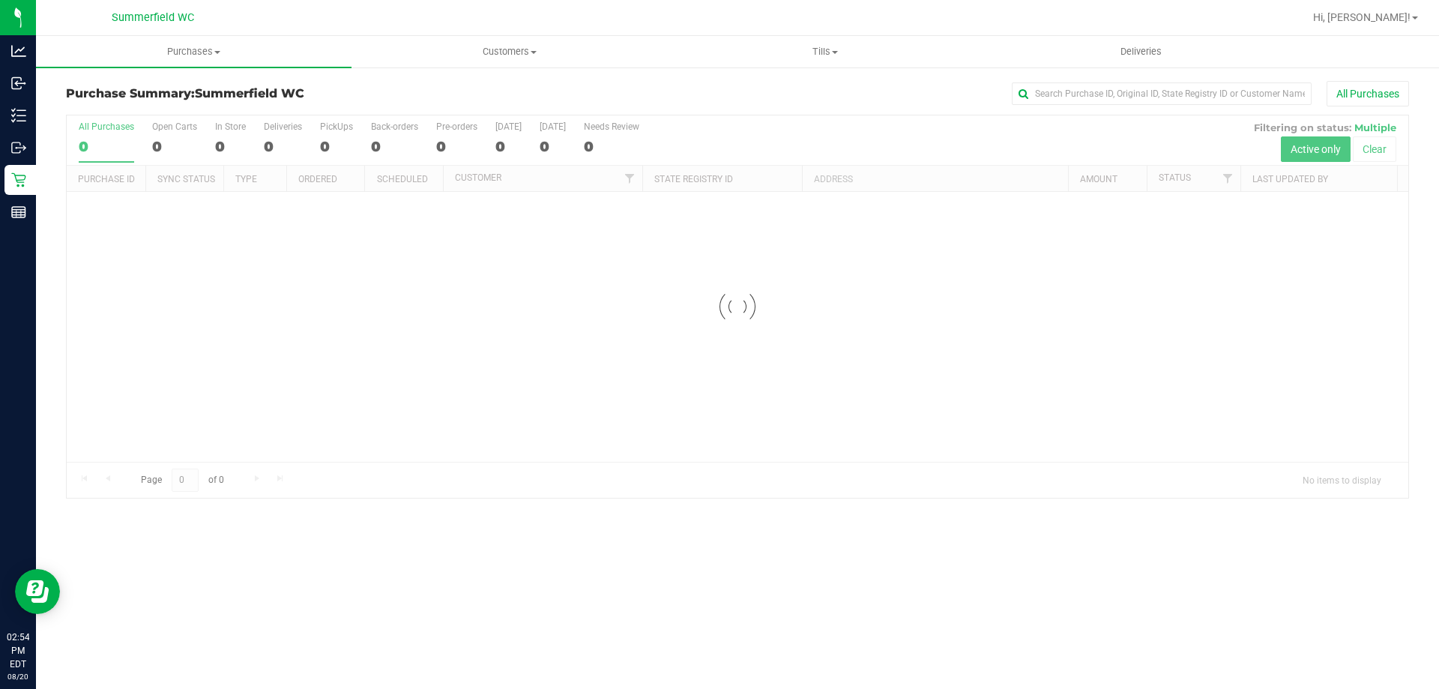
click at [644, 8] on div at bounding box center [785, 17] width 1035 height 29
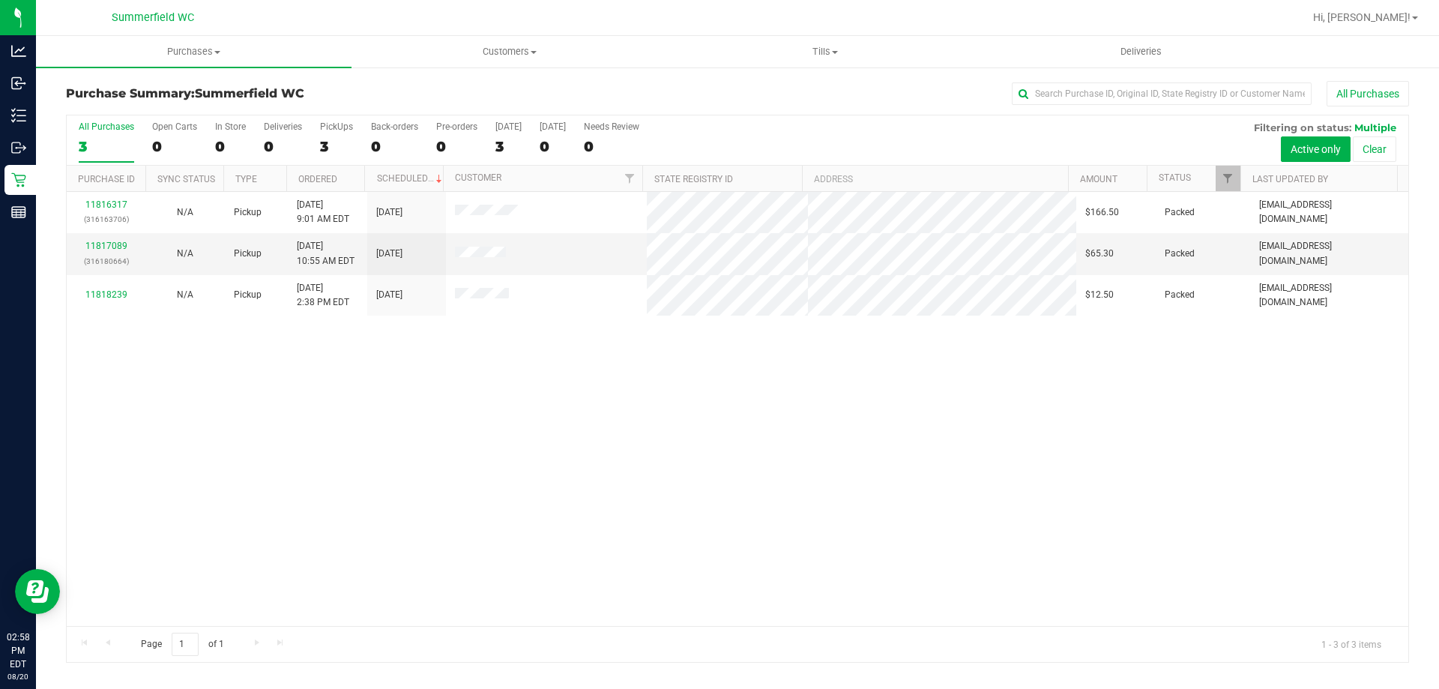
click at [717, 427] on div "11816317 (316163706) N/A Pickup [DATE] 9:01 AM EDT 8/20/2025 $166.50 Packed [EM…" at bounding box center [737, 409] width 1341 height 434
click at [680, 429] on div "11816317 (316163706) N/A Pickup [DATE] 9:01 AM EDT 8/20/2025 $166.50 Packed [EM…" at bounding box center [737, 409] width 1341 height 434
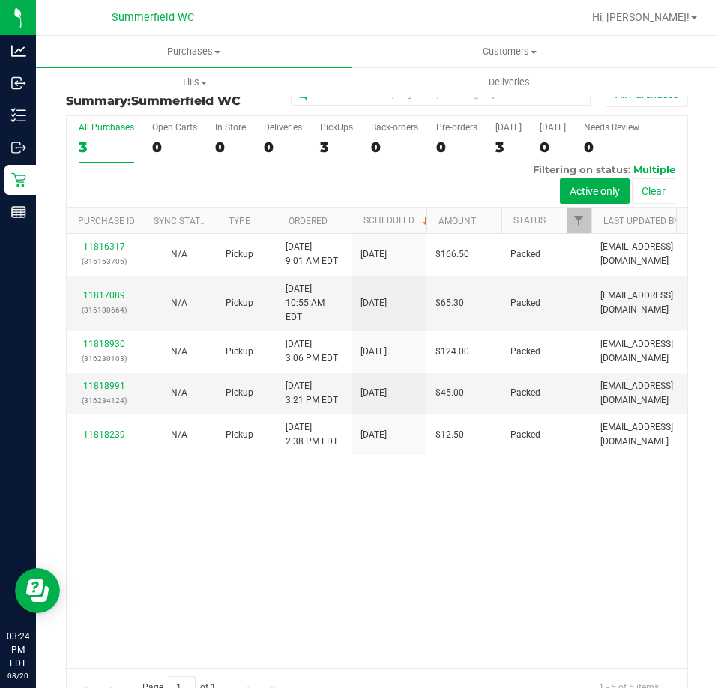
click at [366, 13] on div at bounding box center [425, 17] width 314 height 29
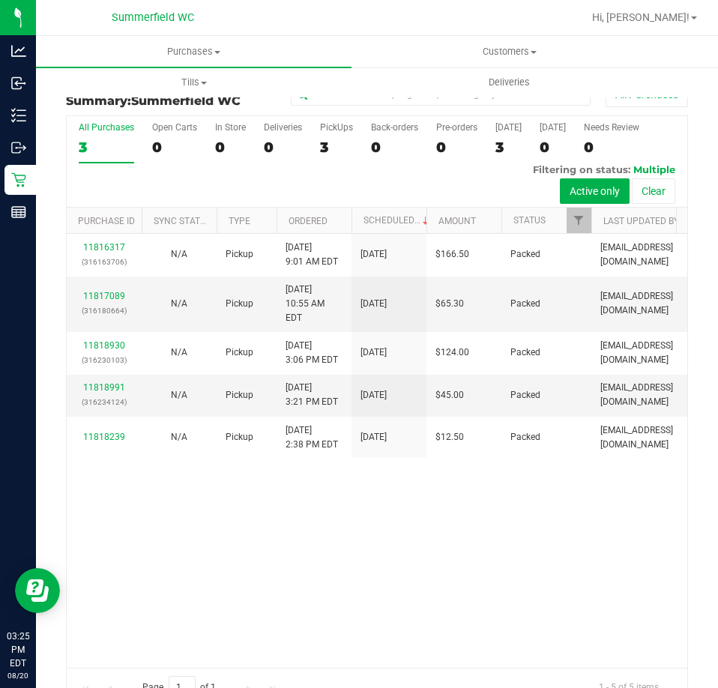
click at [290, 25] on div at bounding box center [425, 17] width 314 height 29
click at [379, 16] on div at bounding box center [425, 17] width 314 height 29
